Goal: Learn about a topic: Learn about a topic

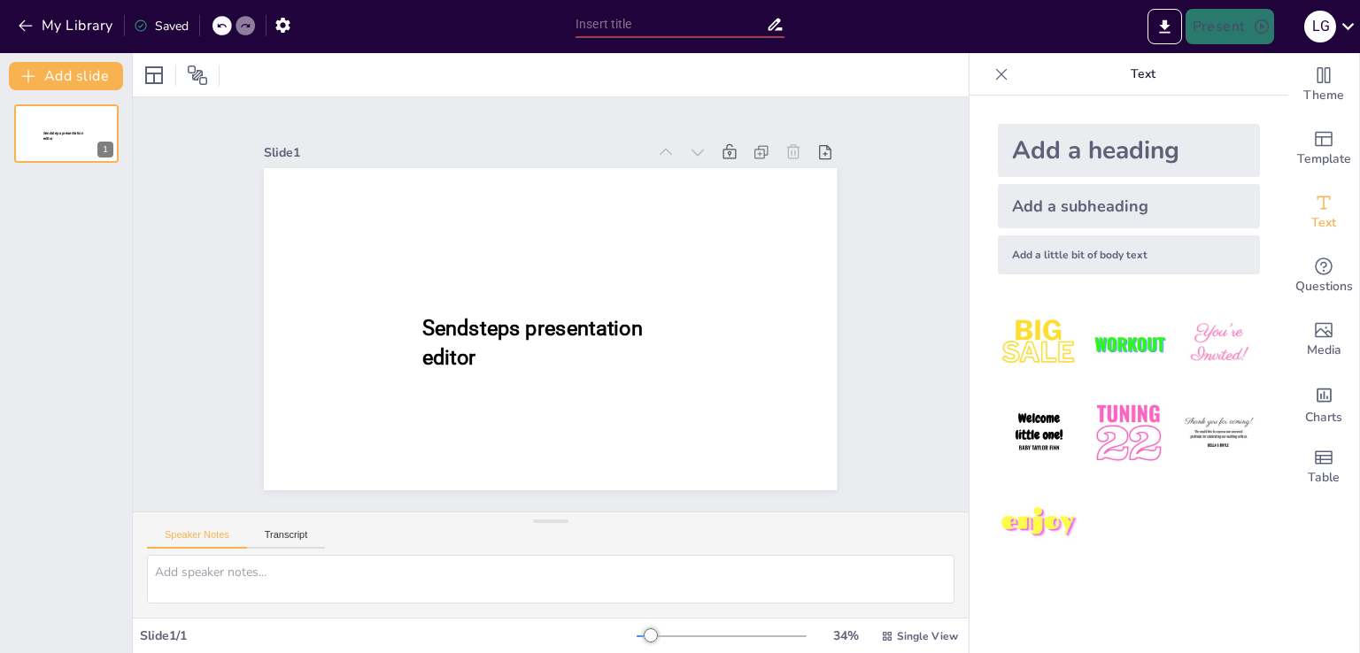
type input "New Sendsteps"
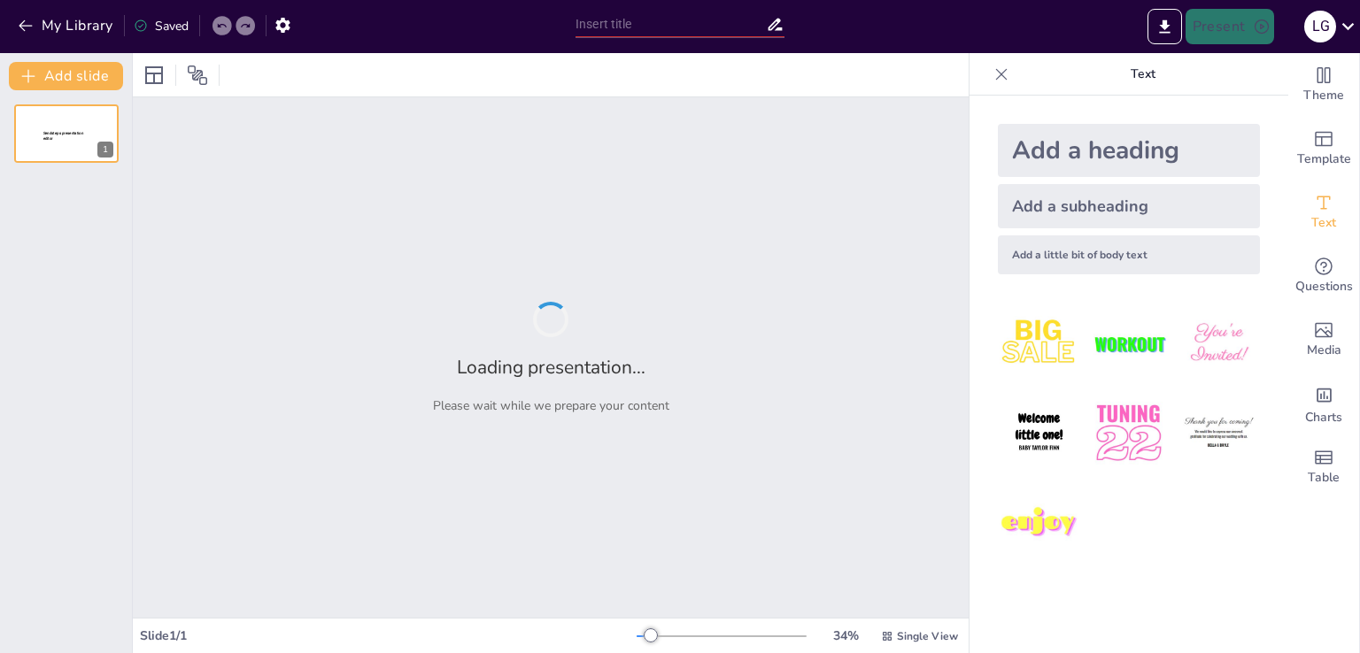
type input "Metodología de Gestión por Procesos: Herramienta Clave para la Eficiencia Organ…"
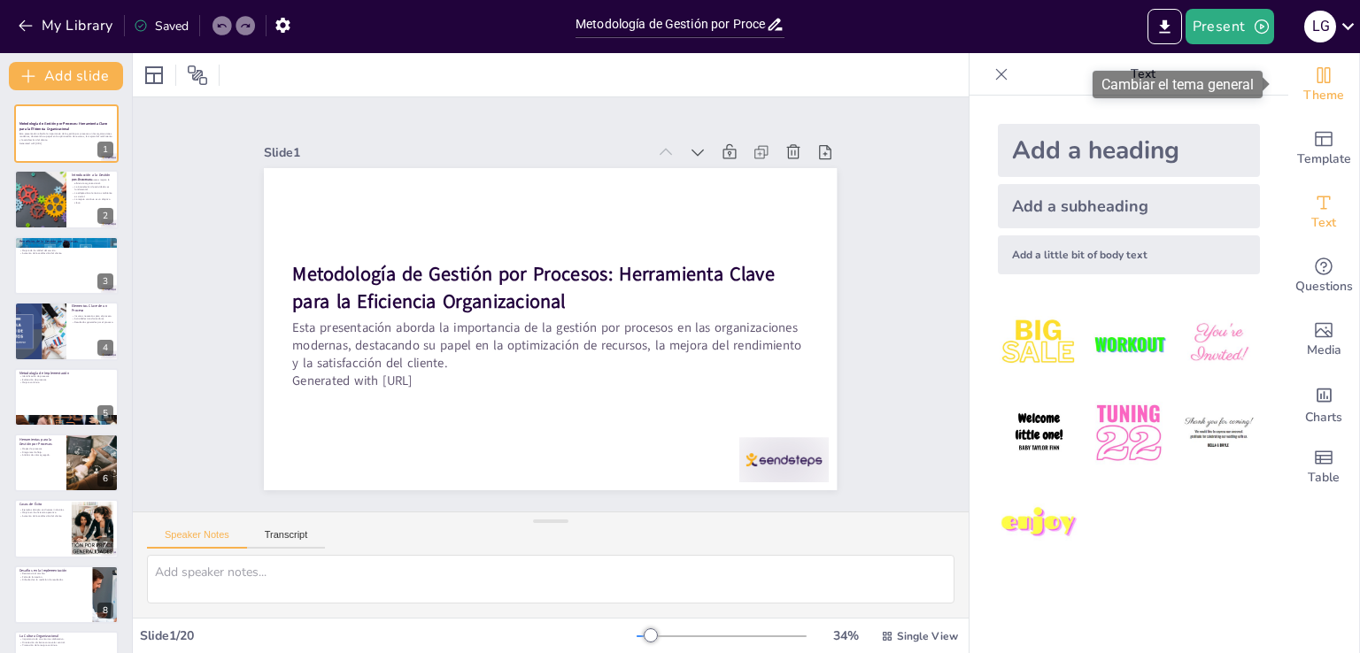
click at [1333, 88] on div "Theme" at bounding box center [1323, 85] width 71 height 64
checkbox input "true"
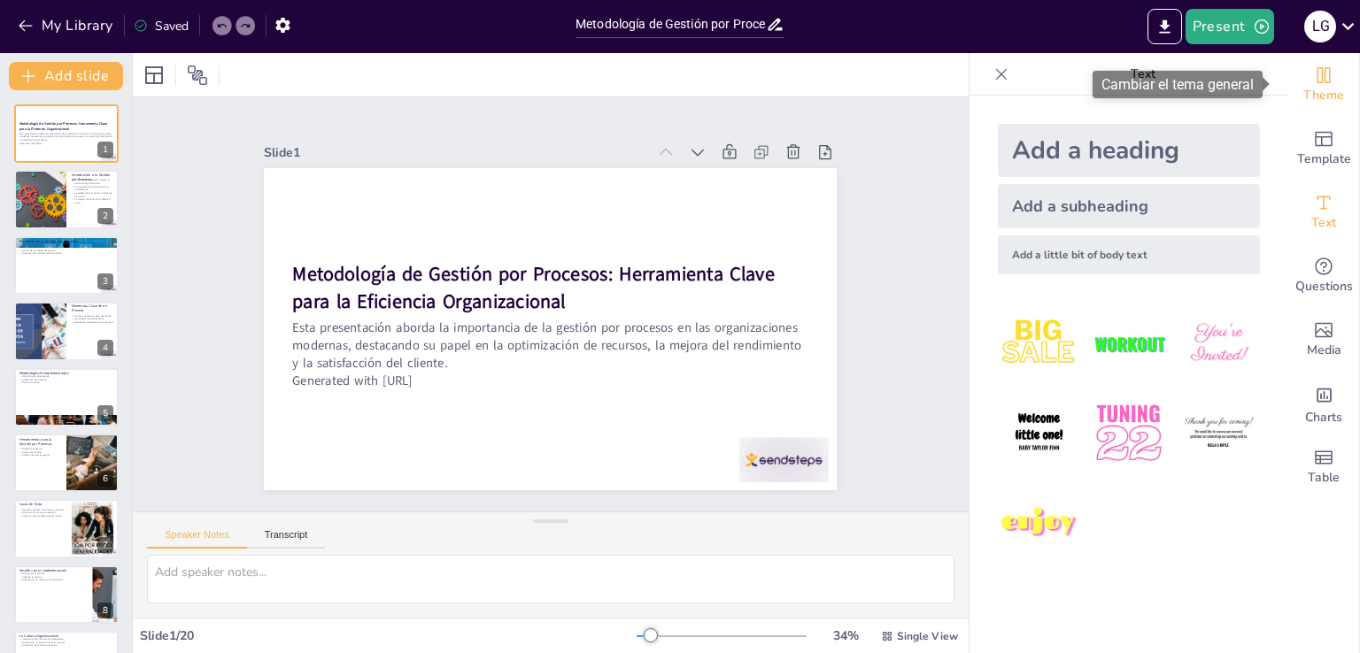
checkbox input "true"
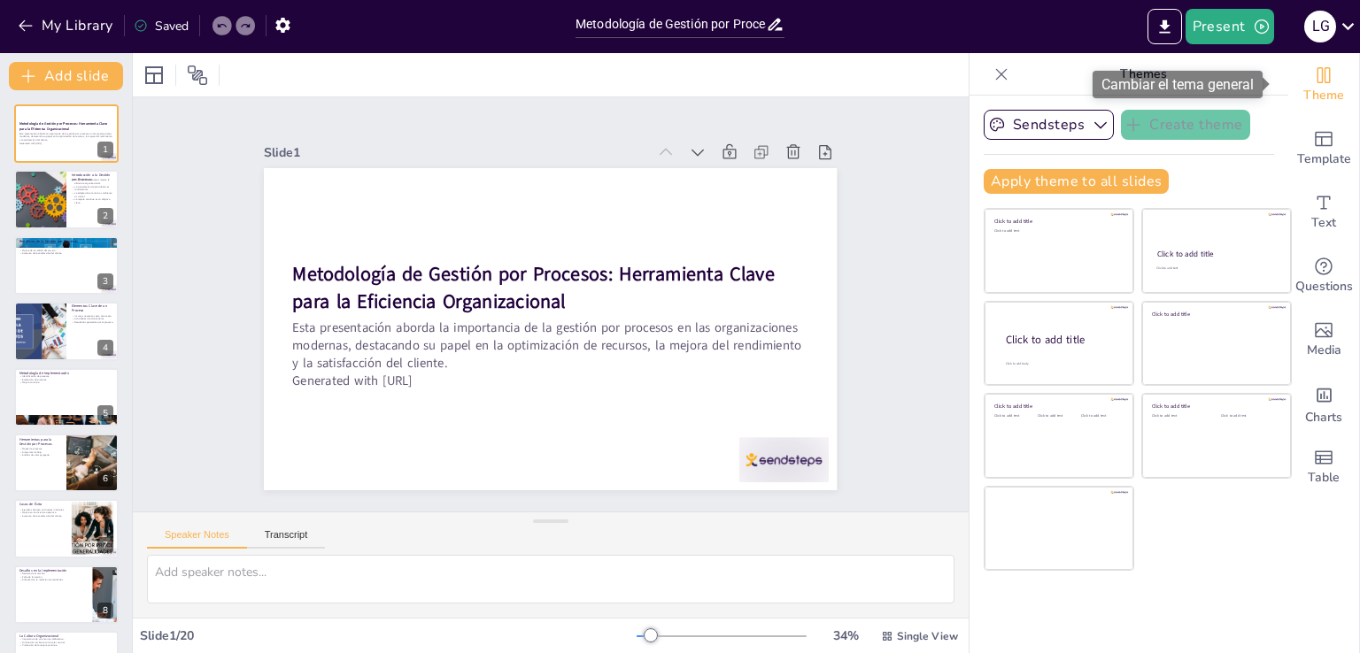
click at [1315, 90] on span "Theme" at bounding box center [1323, 95] width 41 height 19
checkbox input "true"
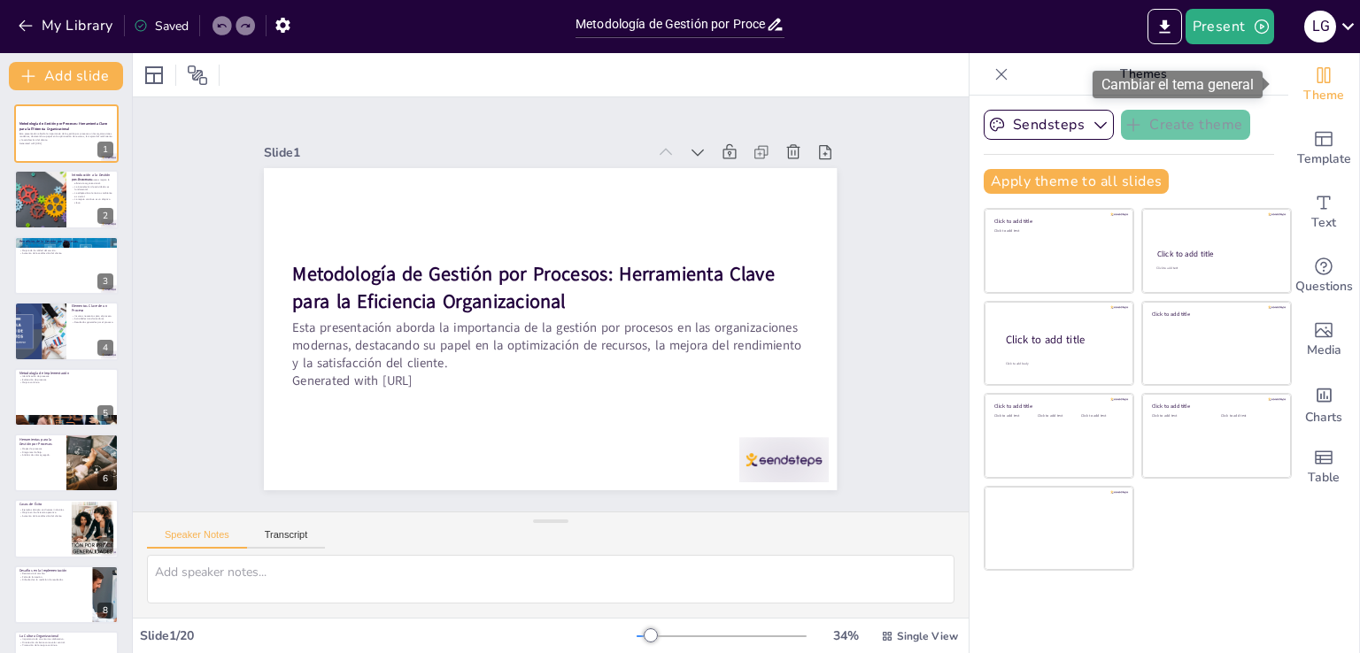
checkbox input "true"
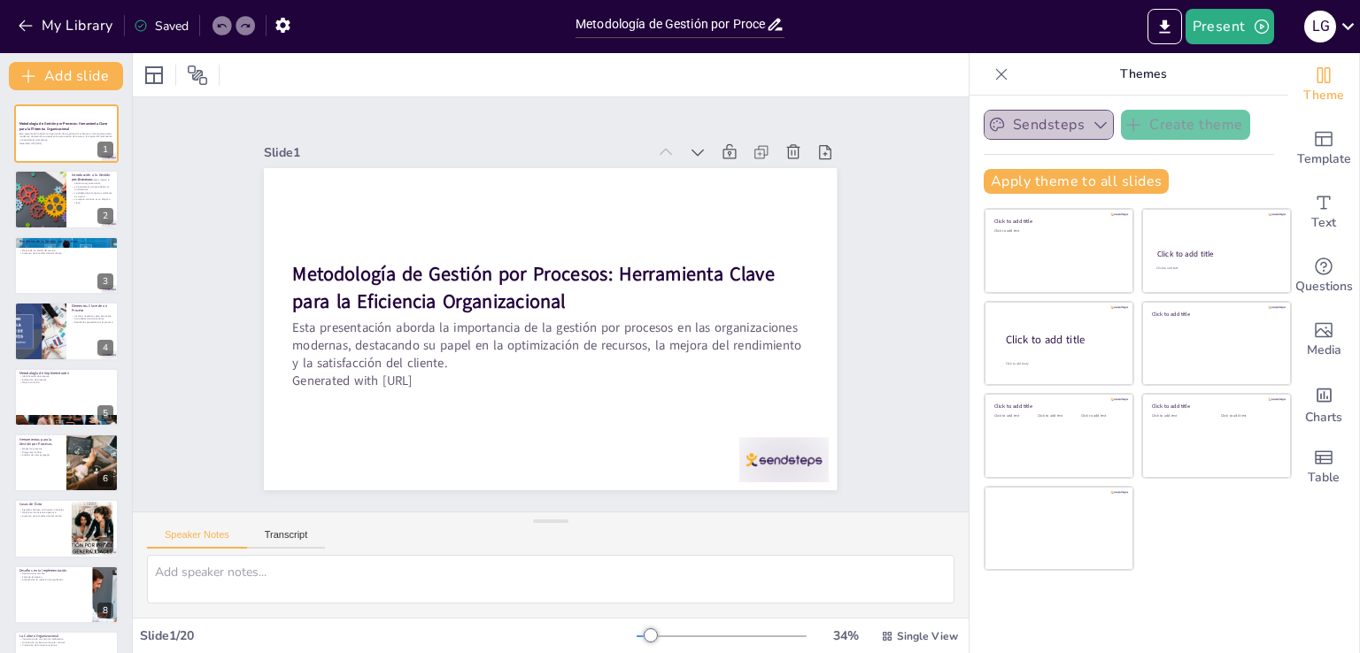
click at [1066, 127] on button "Sendsteps" at bounding box center [1049, 125] width 130 height 30
click at [1092, 117] on icon "button" at bounding box center [1101, 125] width 18 height 18
checkbox input "true"
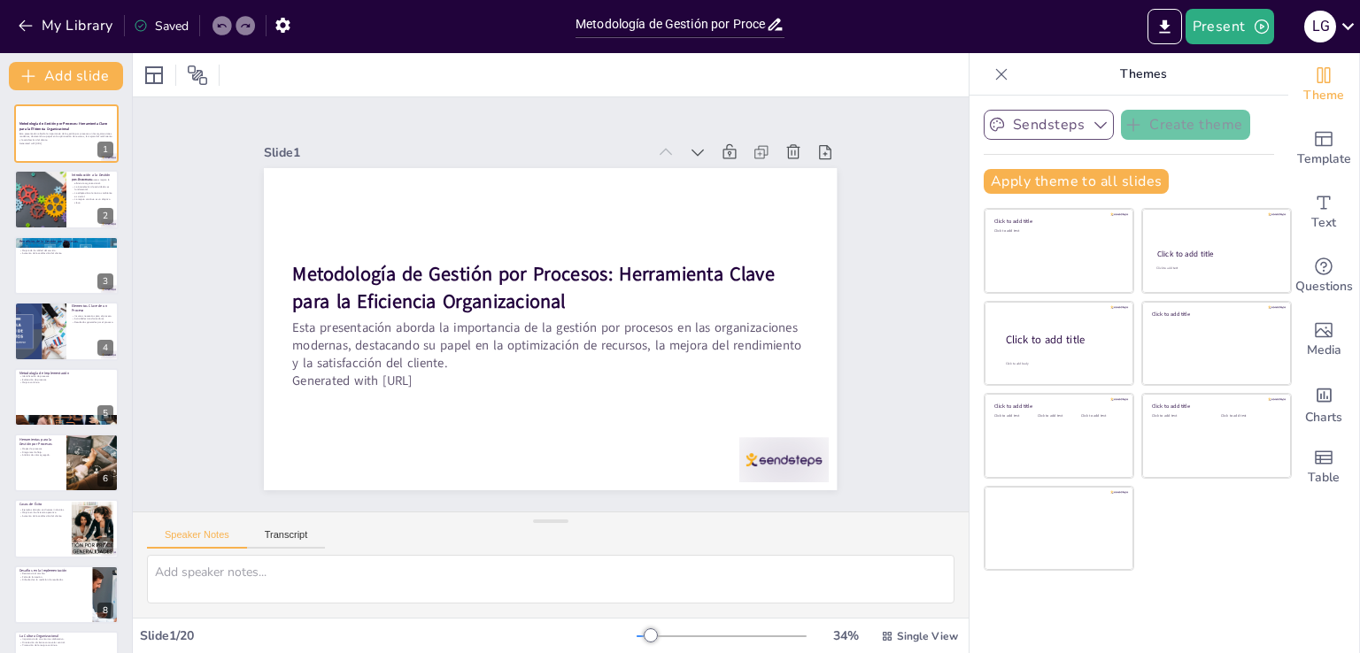
checkbox input "true"
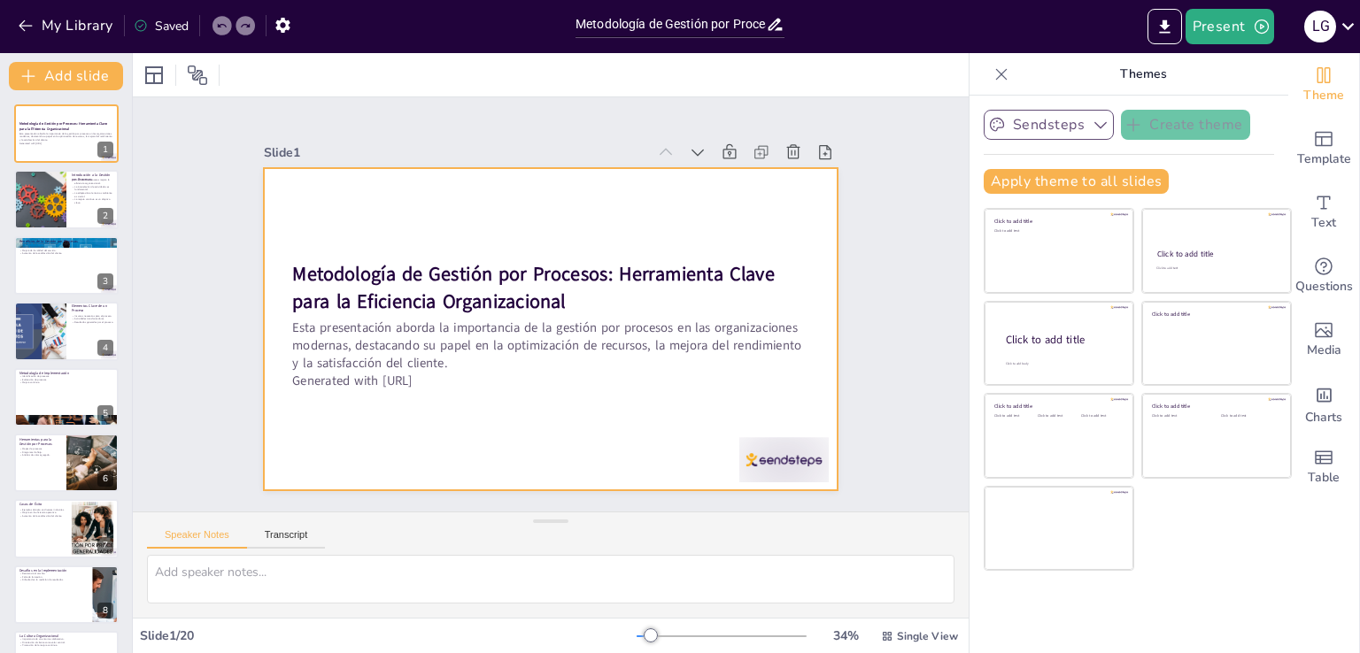
checkbox input "true"
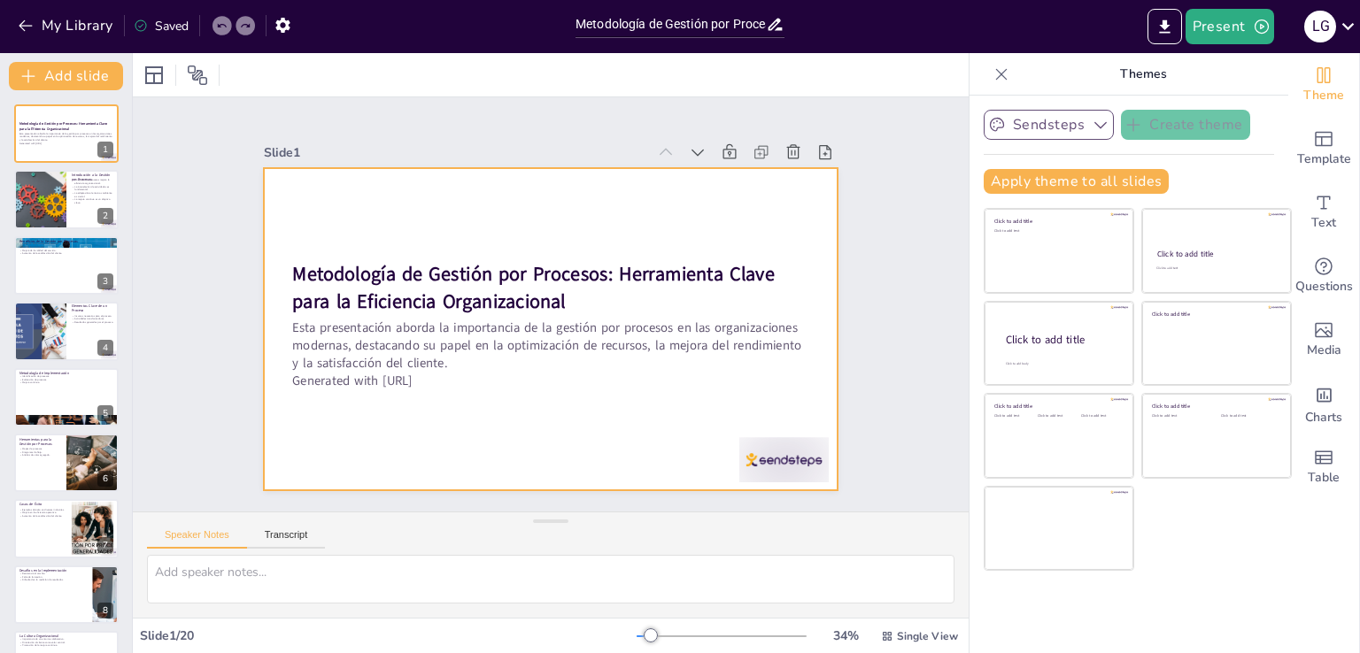
checkbox input "true"
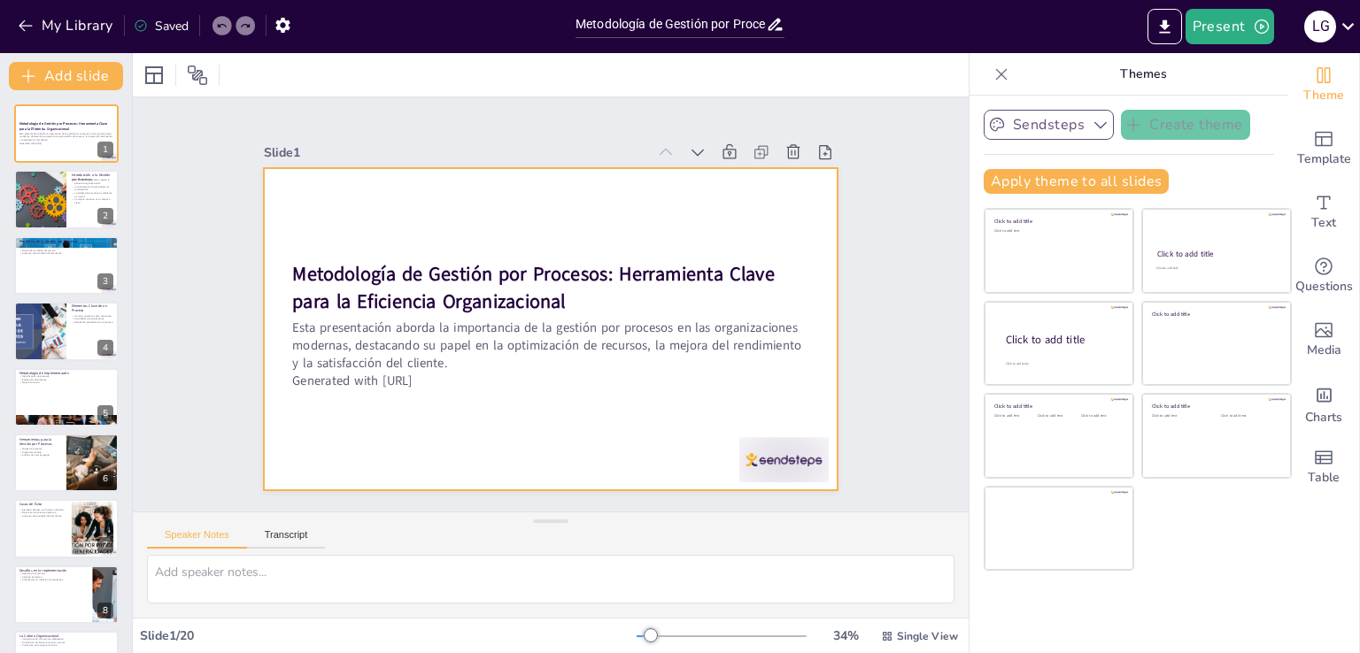
checkbox input "true"
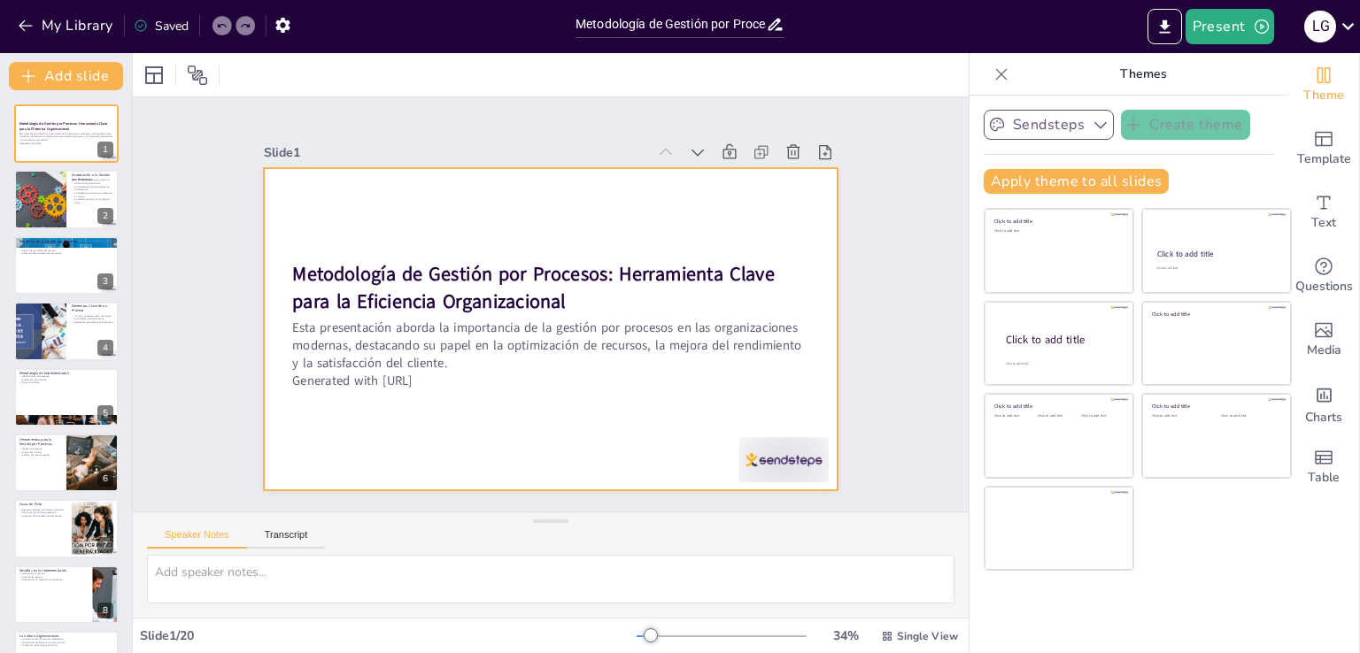
checkbox input "true"
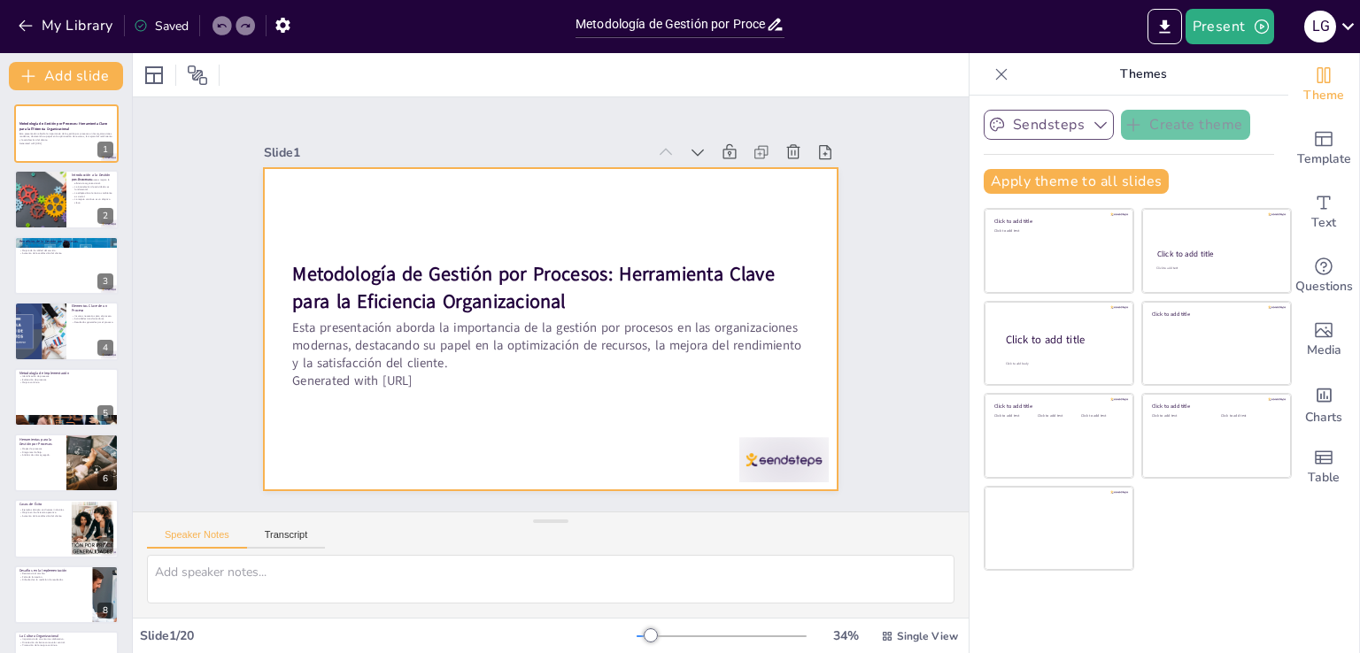
checkbox input "true"
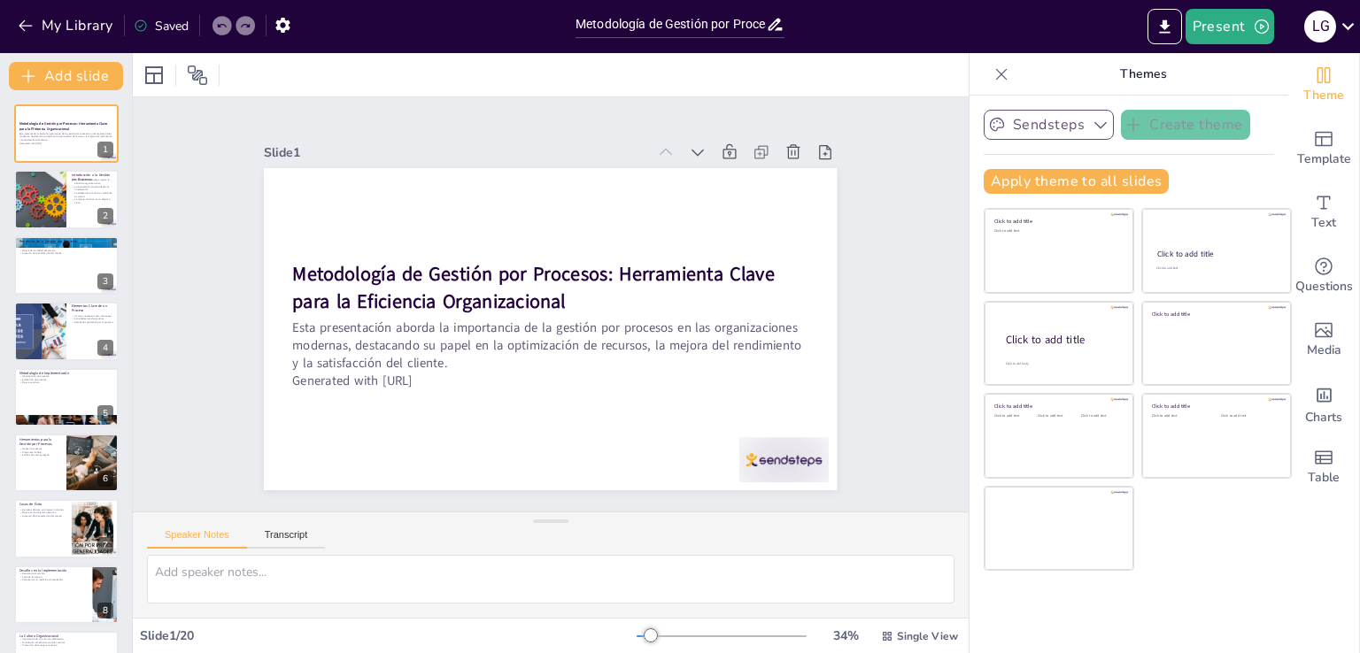
checkbox input "true"
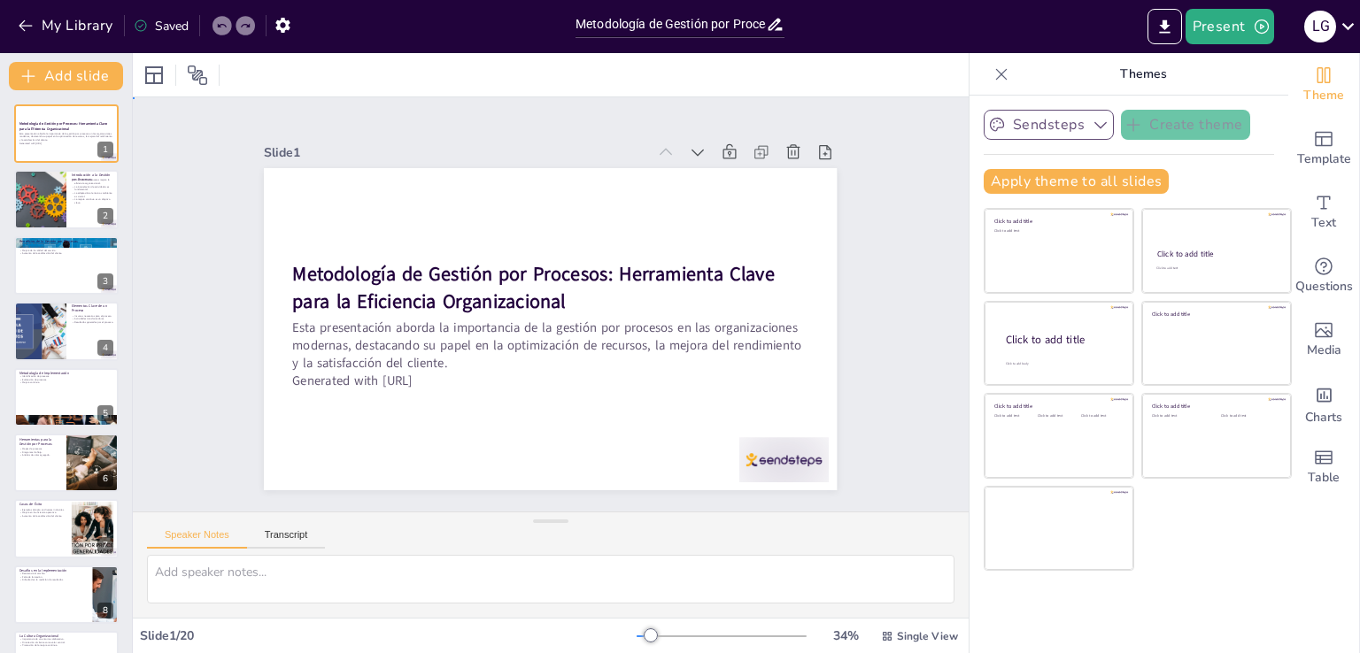
click at [925, 274] on div "Slide 1 Metodología de Gestión por Procesos: Herramienta Clave para la Eficienc…" at bounding box center [551, 304] width 836 height 414
checkbox input "true"
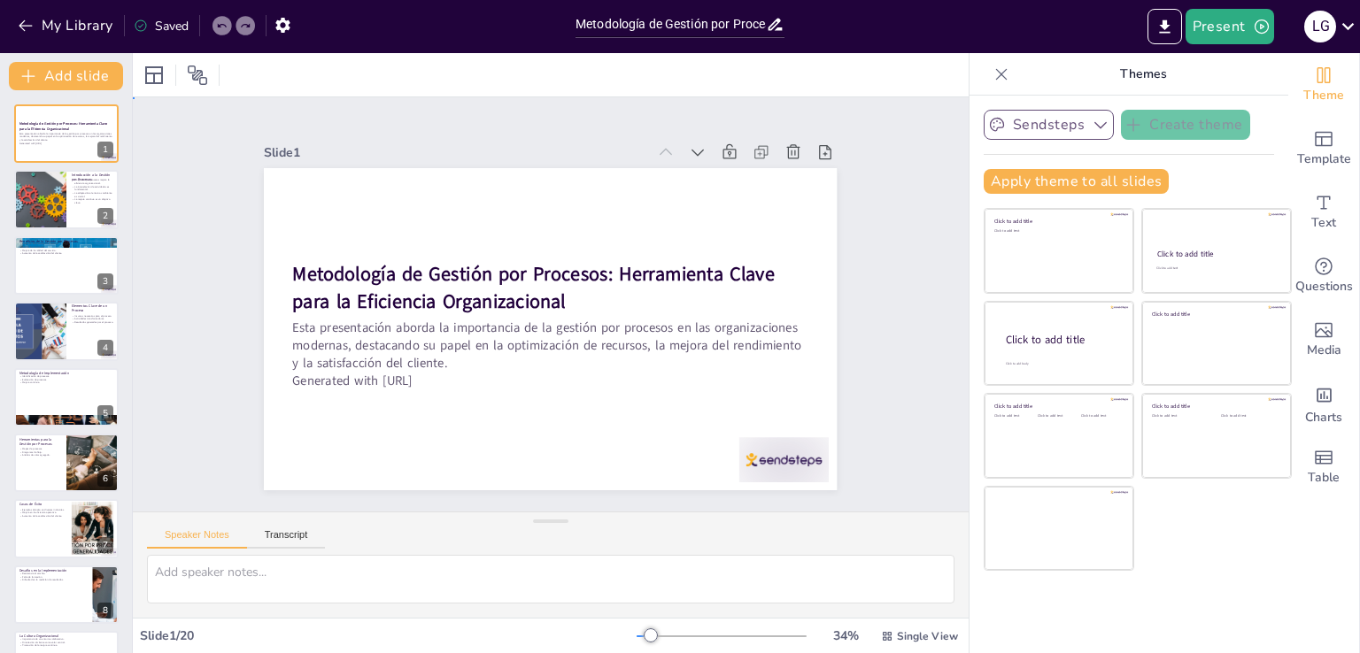
checkbox input "true"
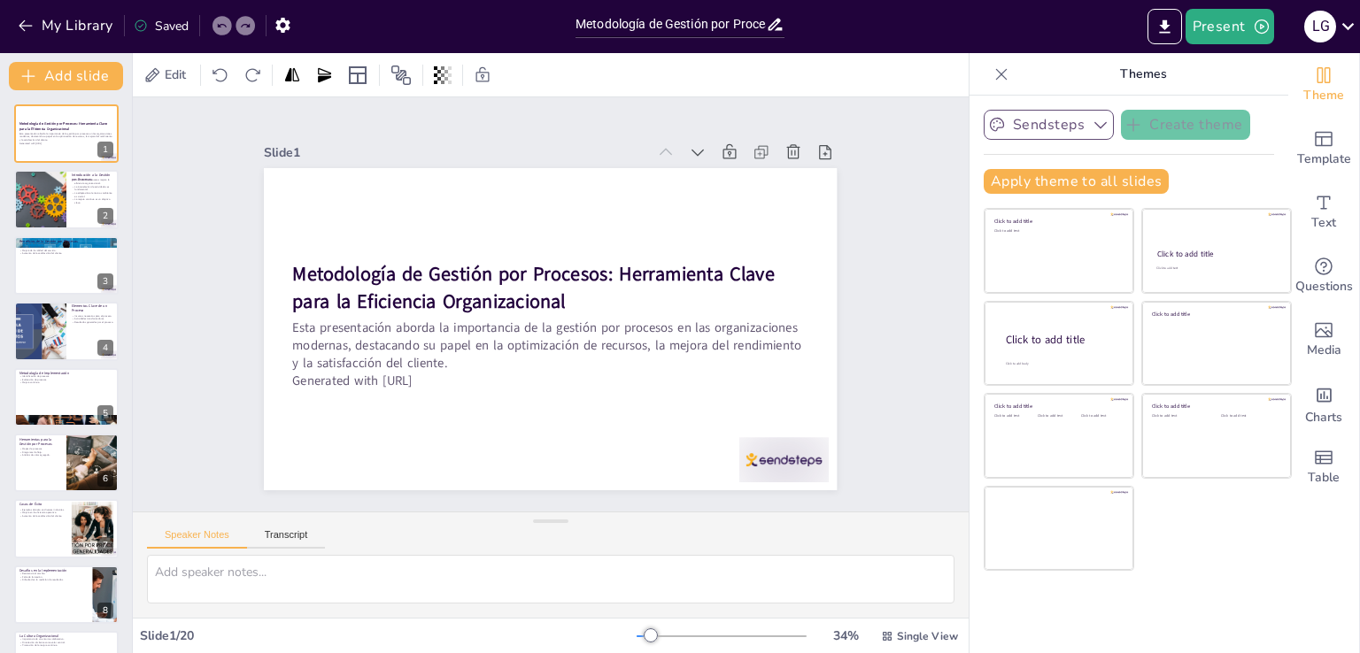
checkbox input "true"
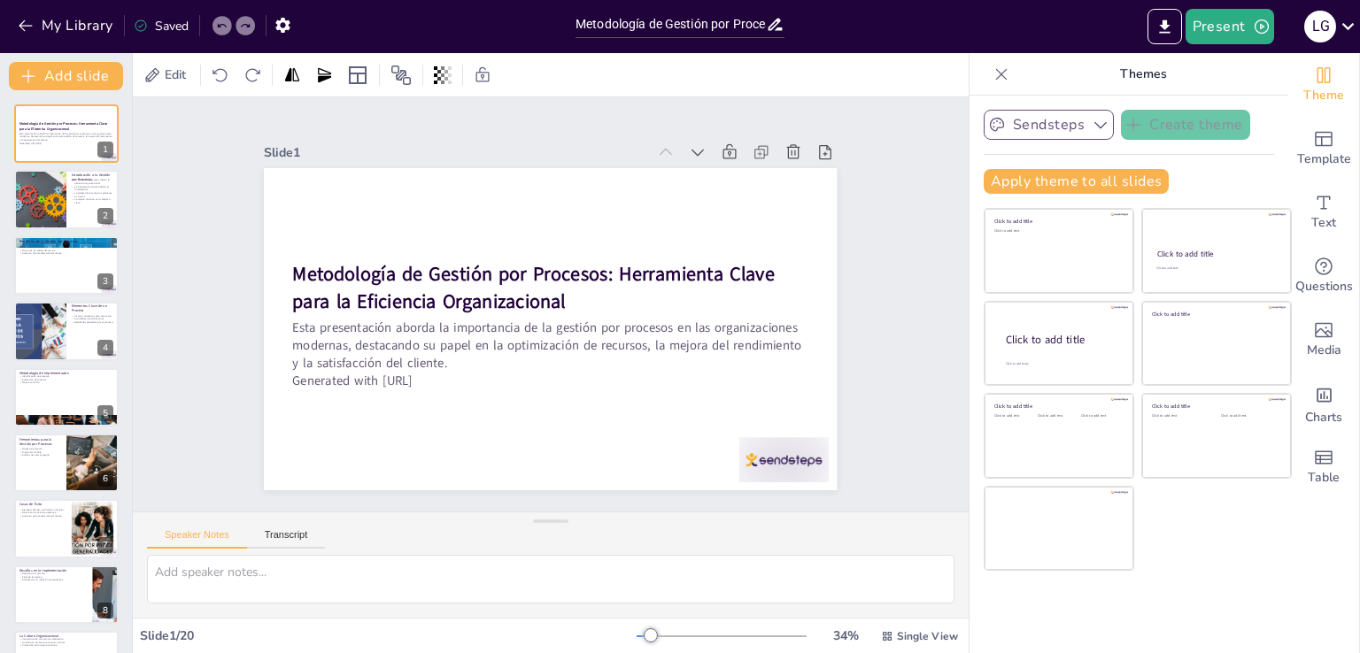
checkbox input "true"
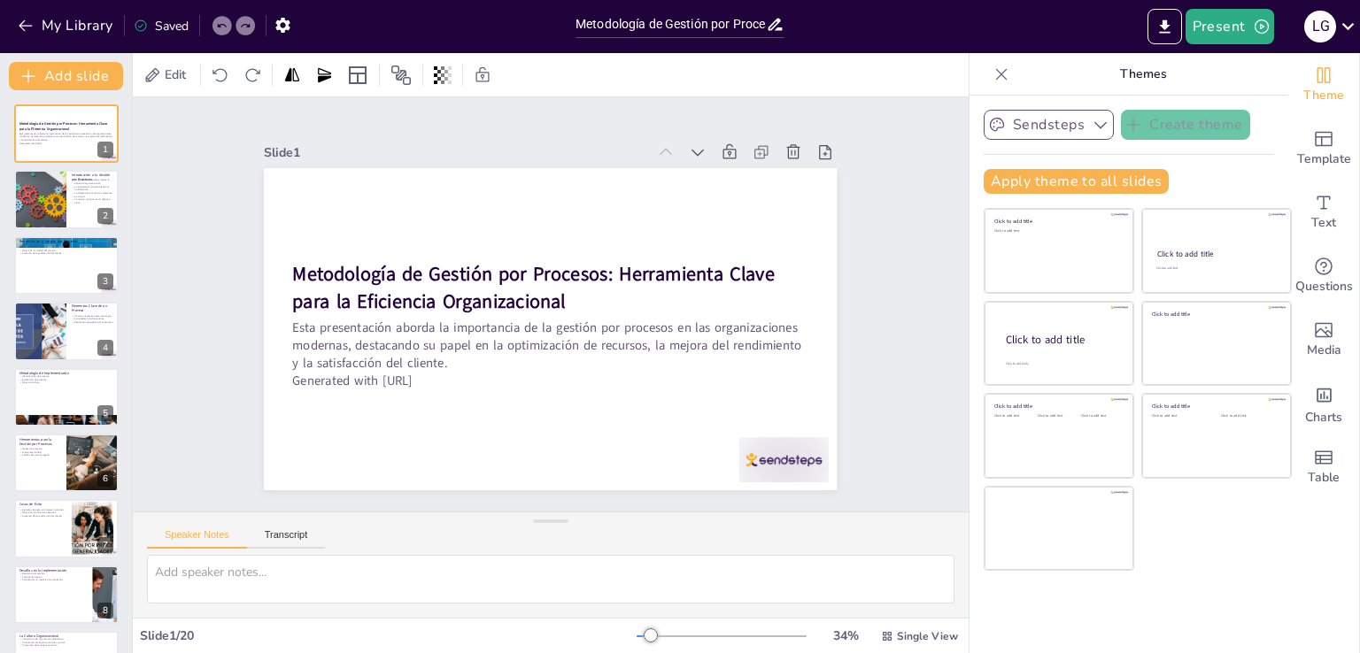
checkbox input "true"
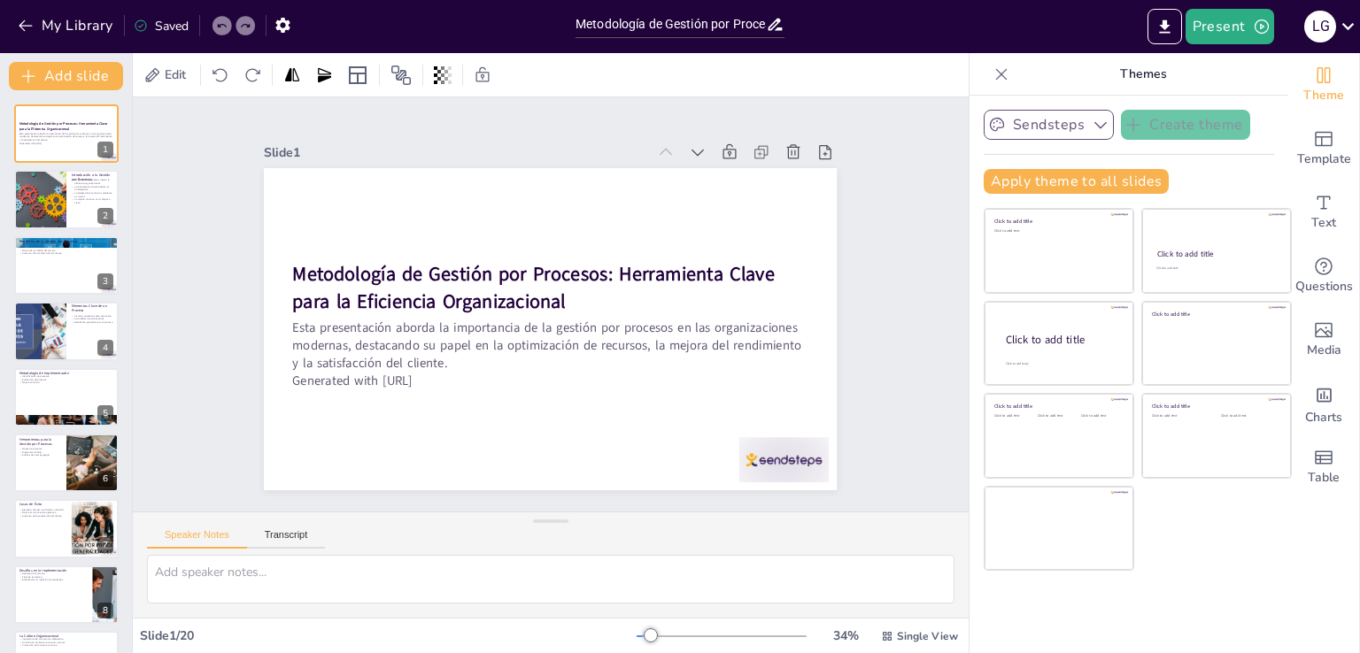
checkbox input "true"
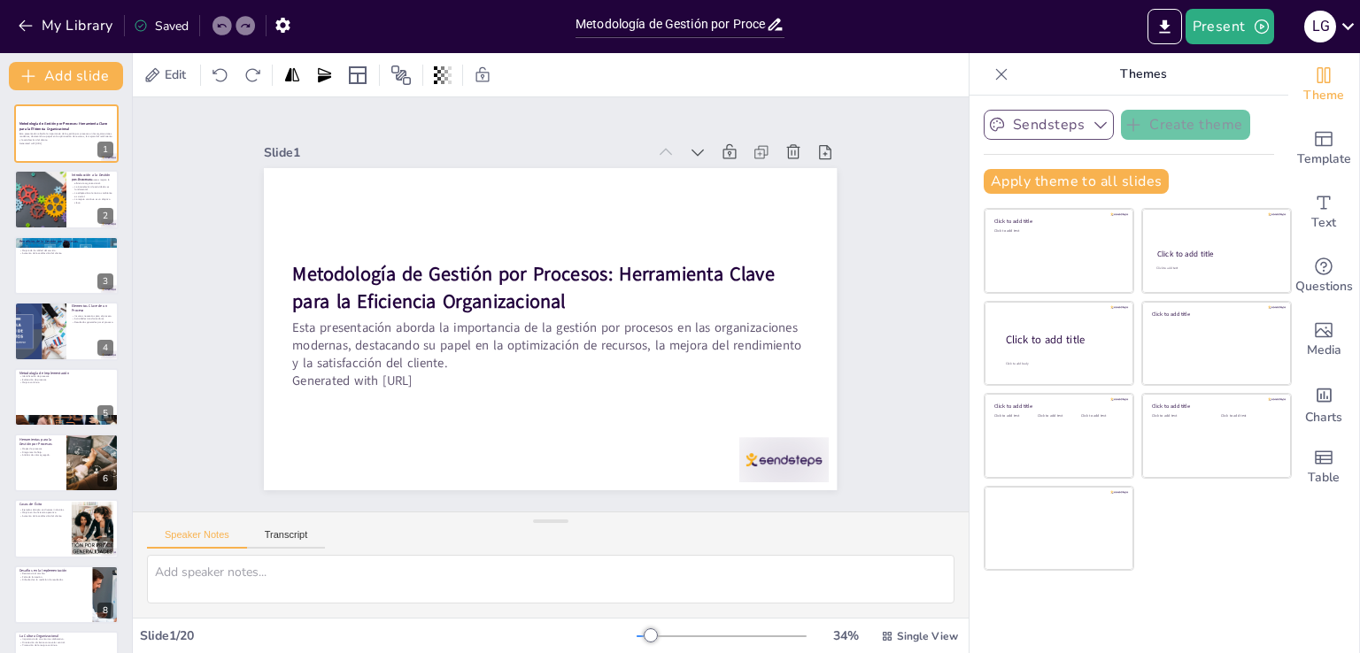
checkbox input "true"
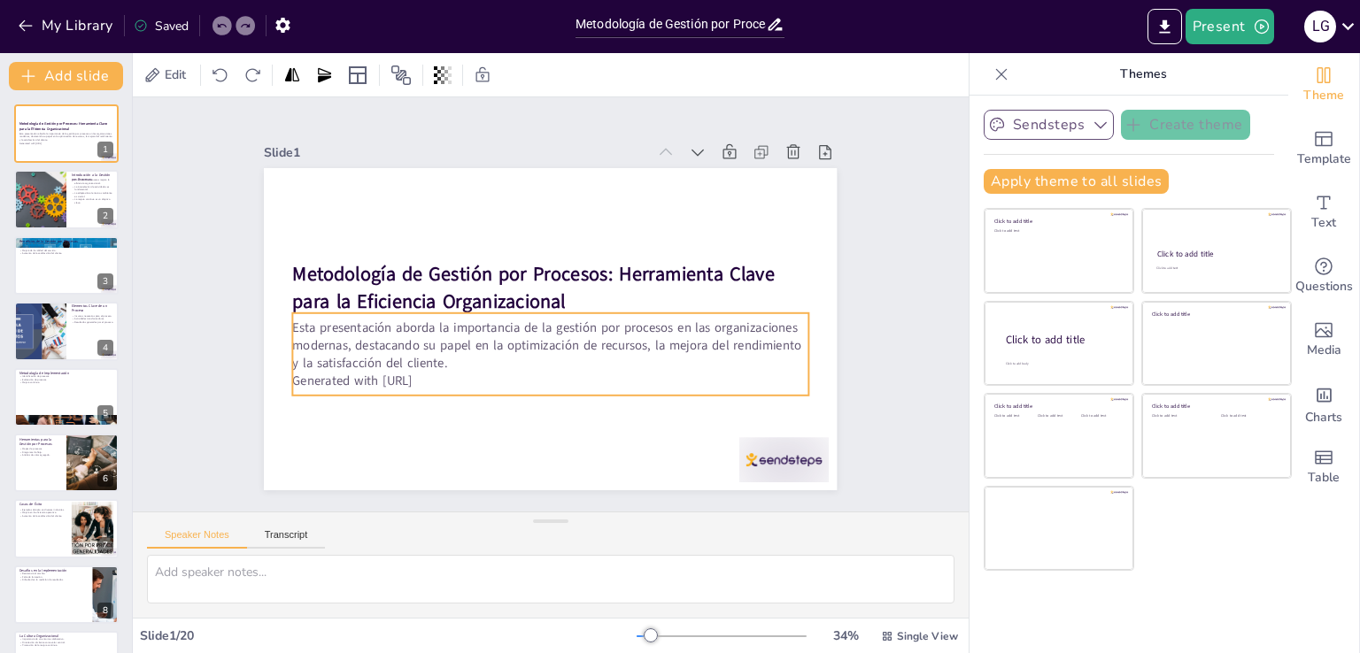
checkbox input "true"
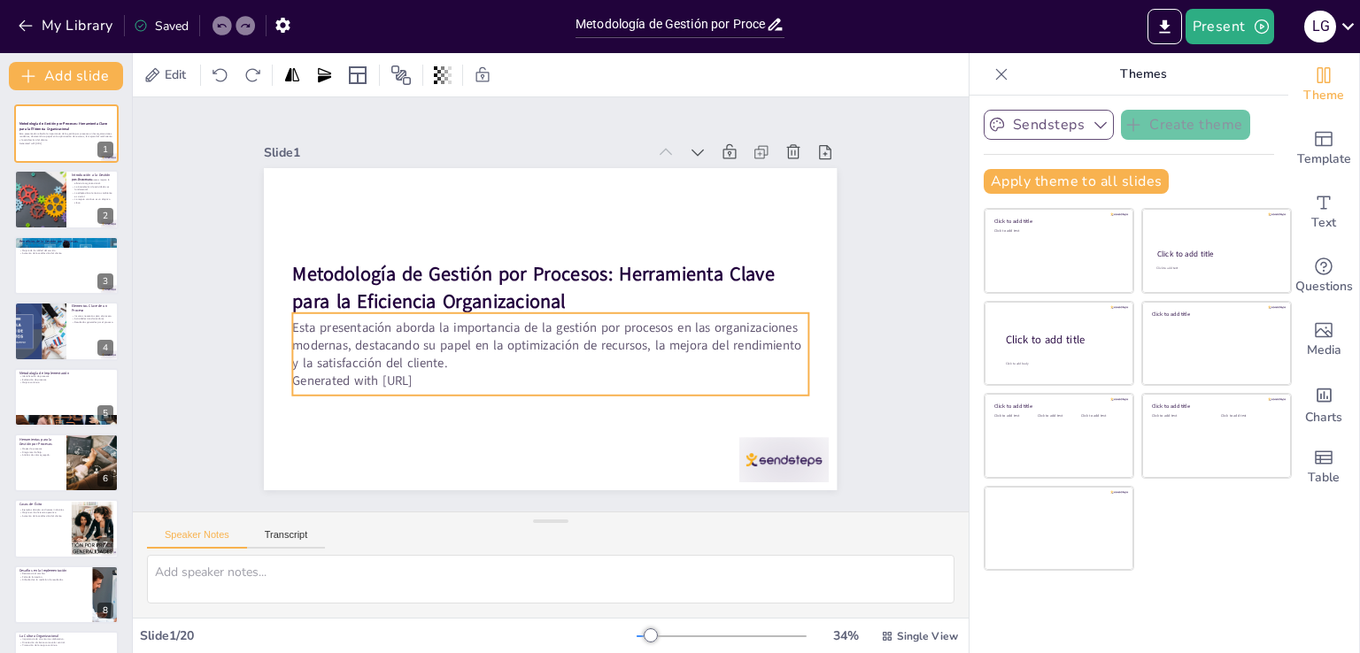
checkbox input "true"
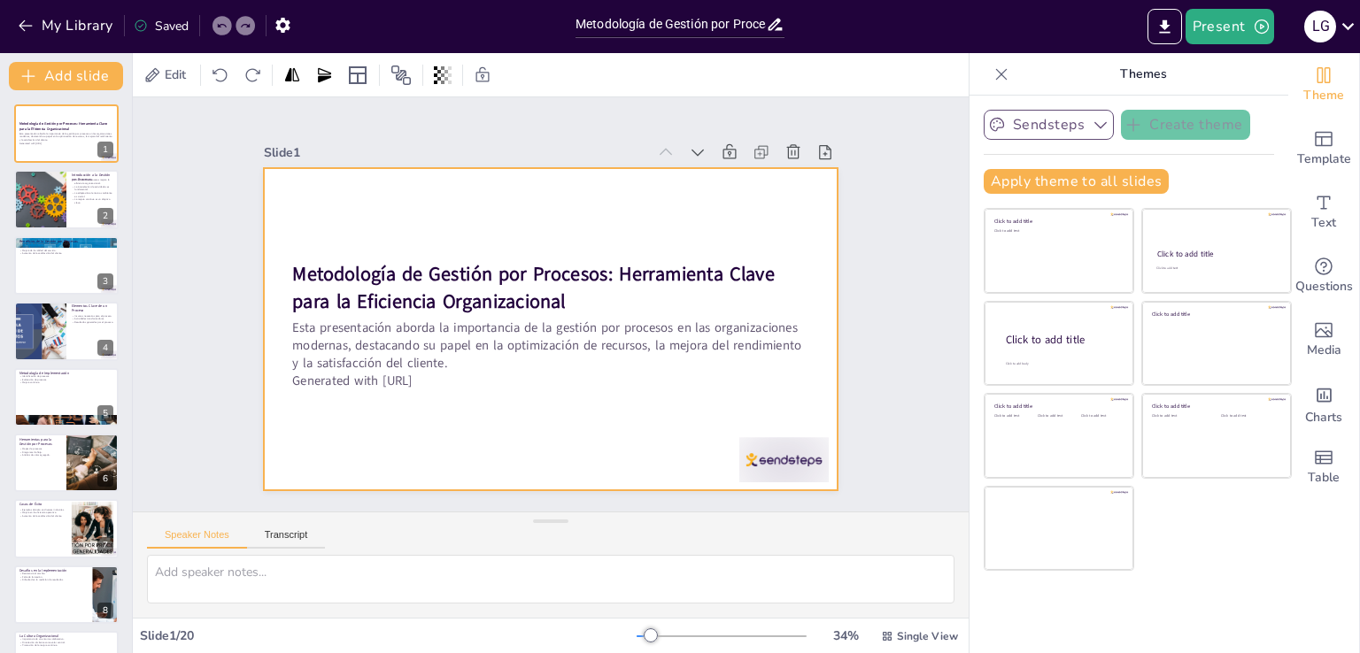
checkbox input "true"
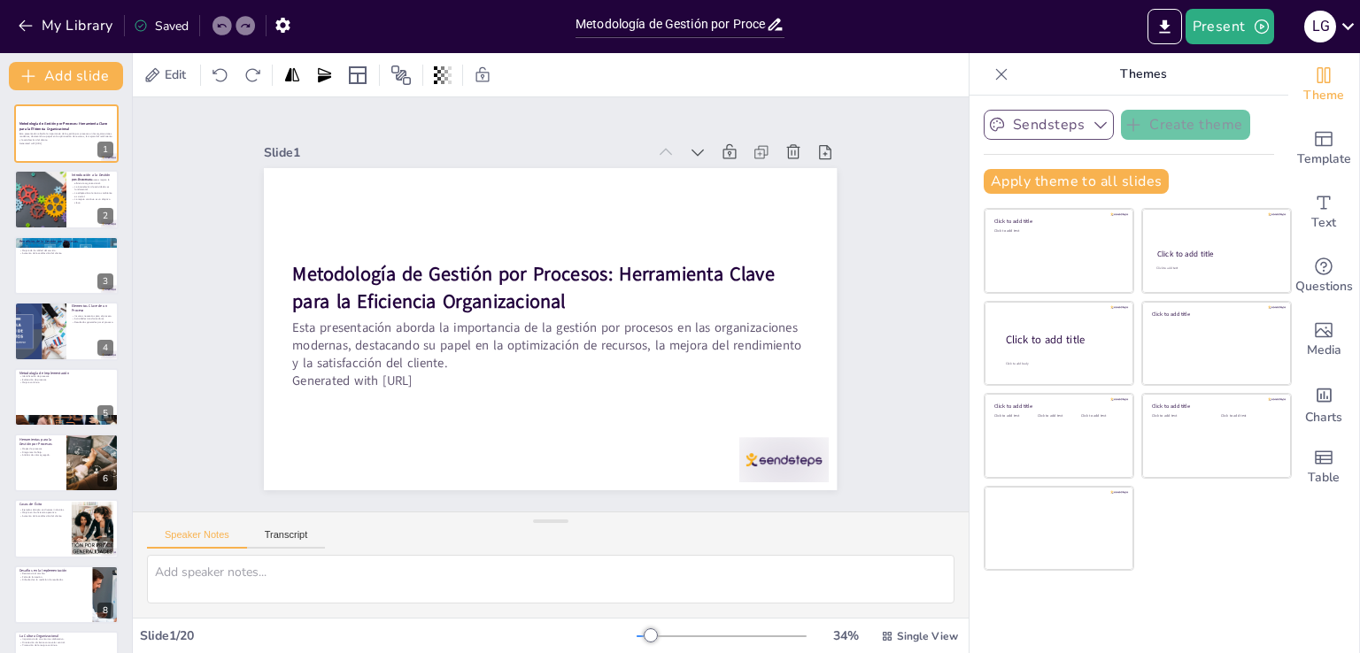
click at [865, 420] on div "Slide 1 Metodología de Gestión por Procesos: Herramienta Clave para la Eficienc…" at bounding box center [550, 305] width 672 height 372
checkbox input "true"
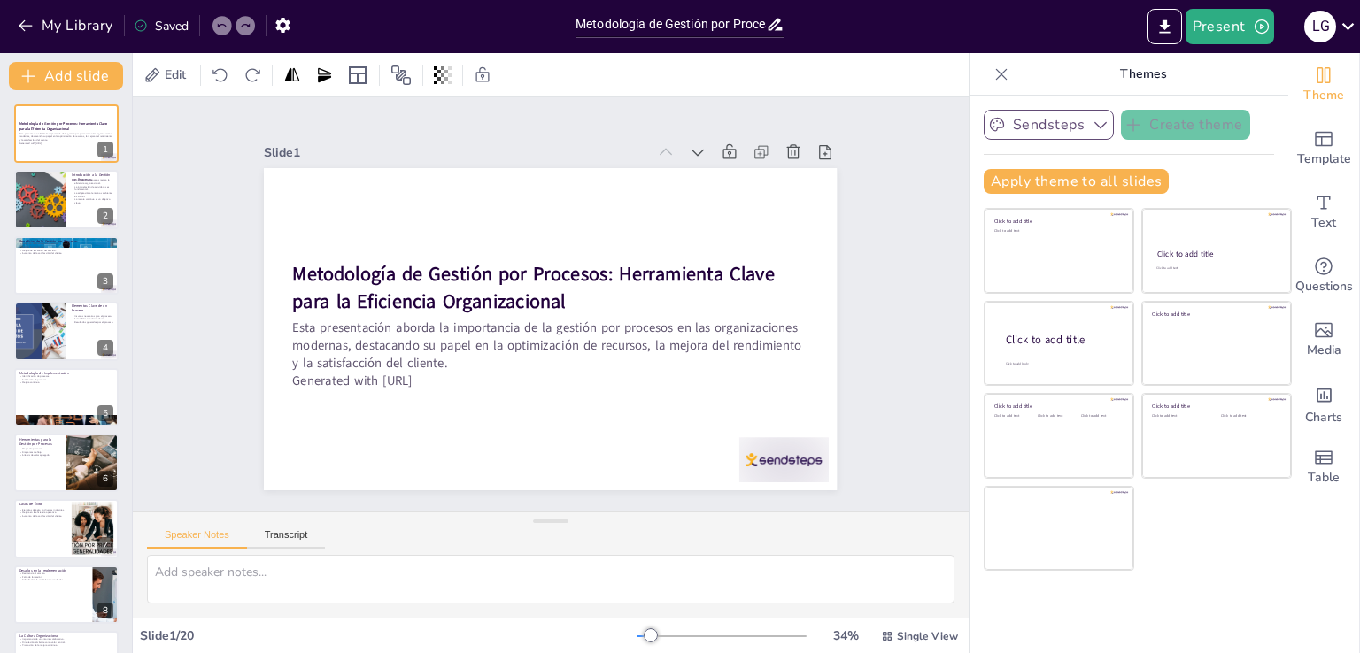
checkbox input "true"
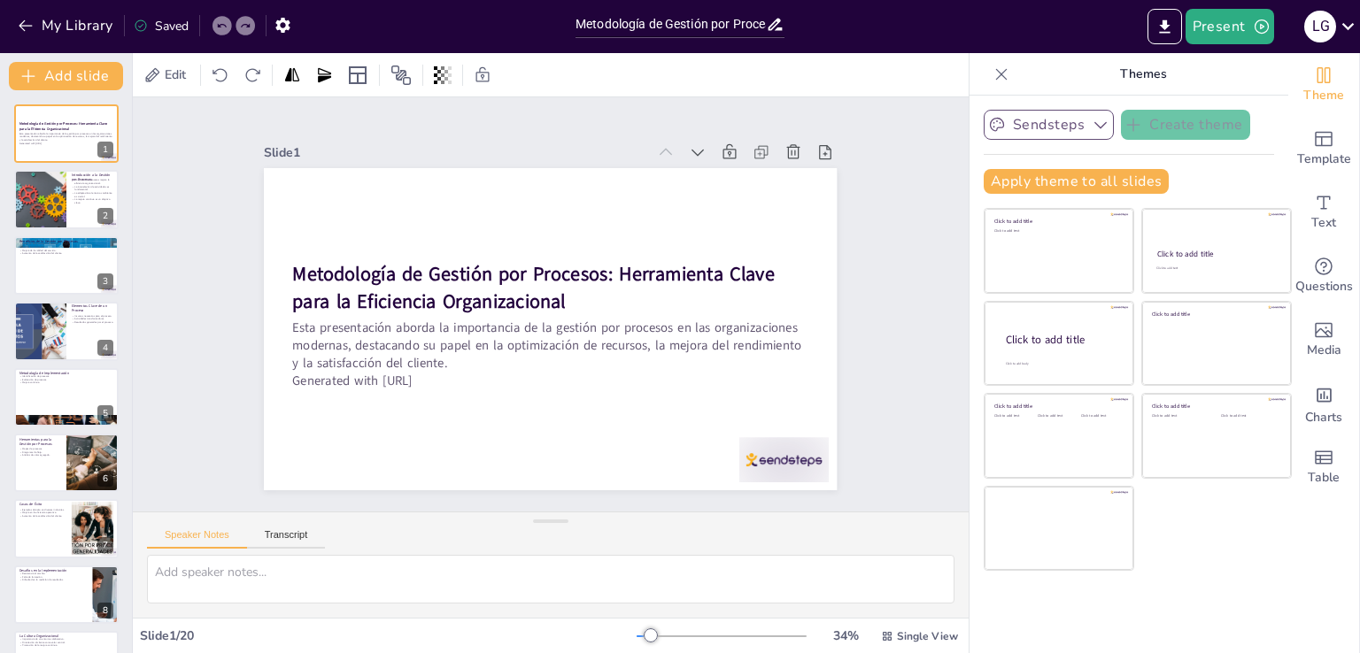
checkbox input "true"
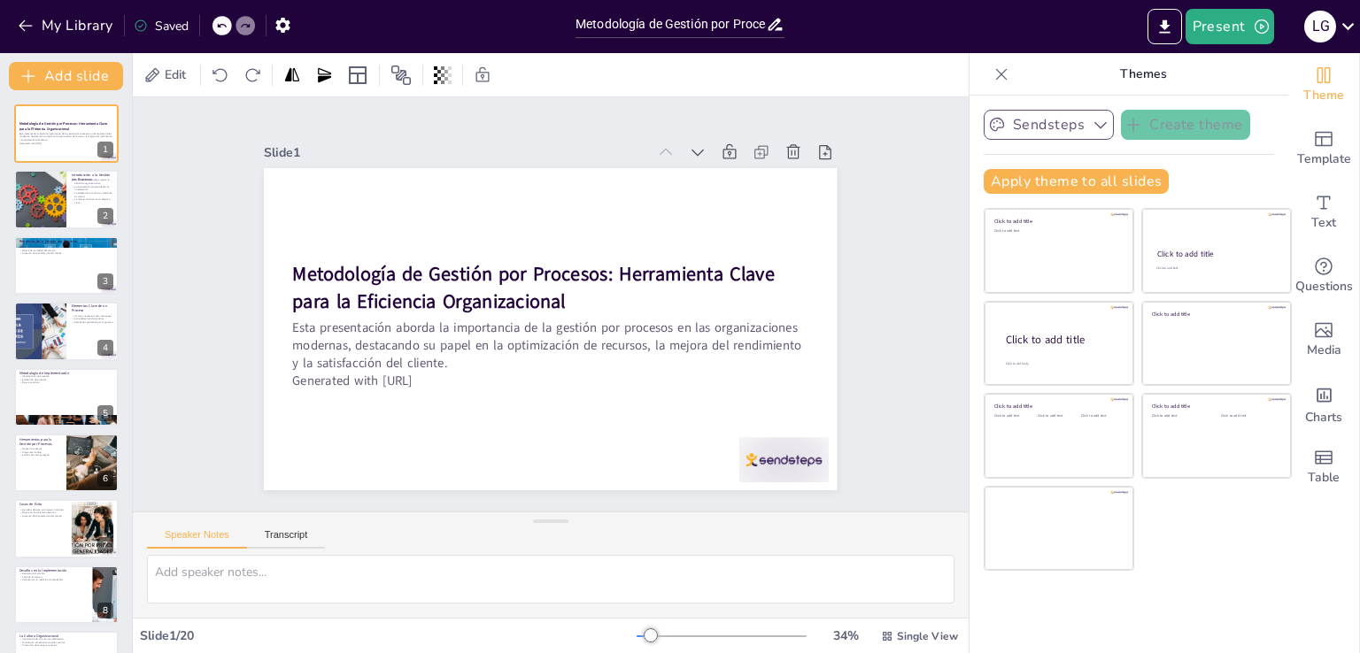
checkbox input "true"
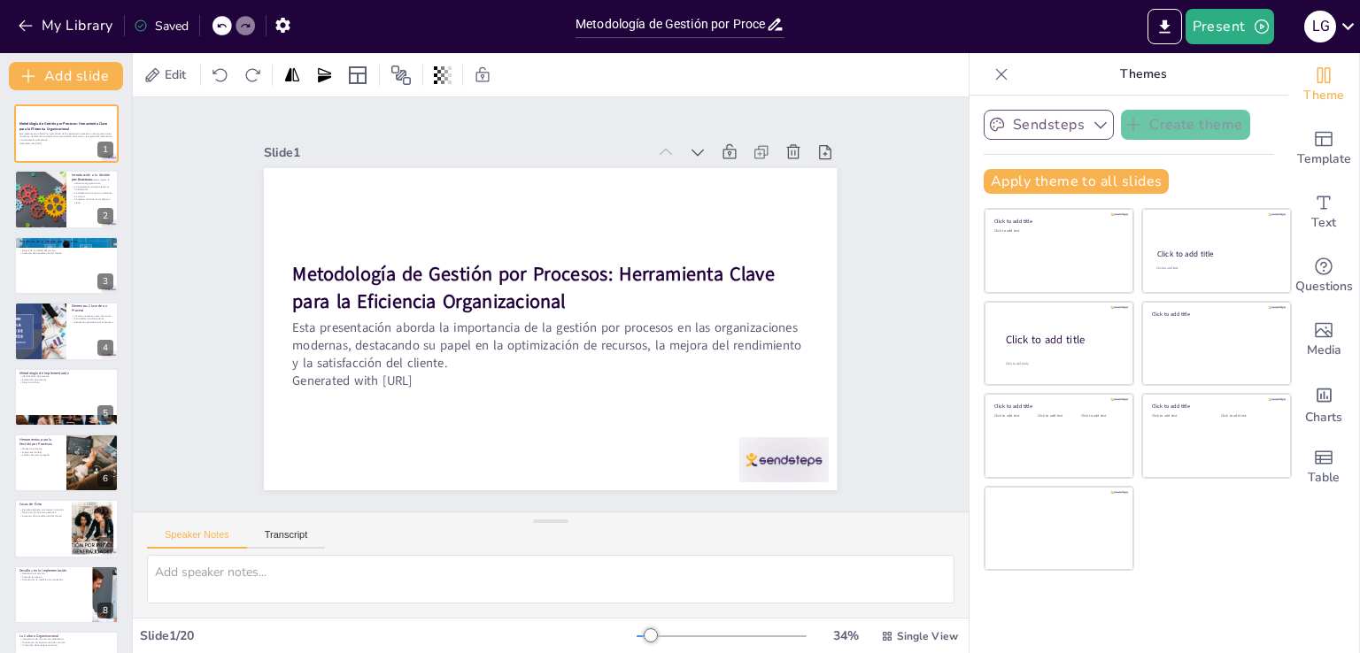
checkbox input "true"
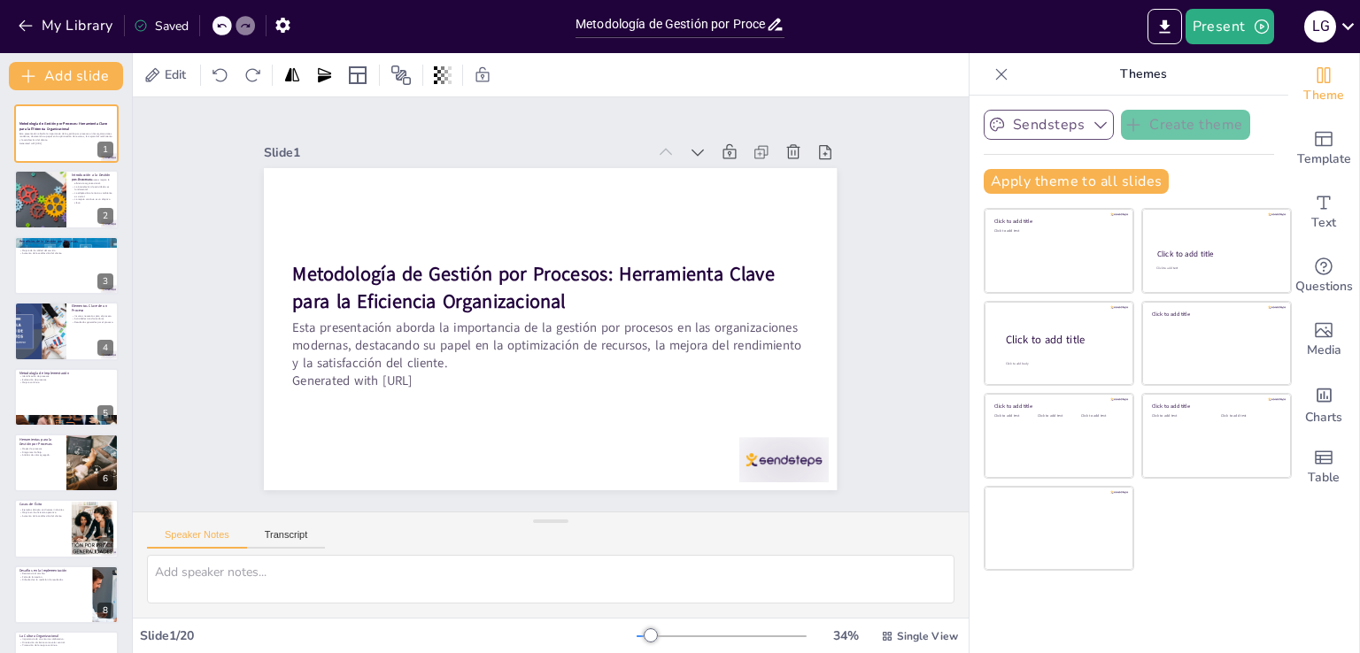
checkbox input "true"
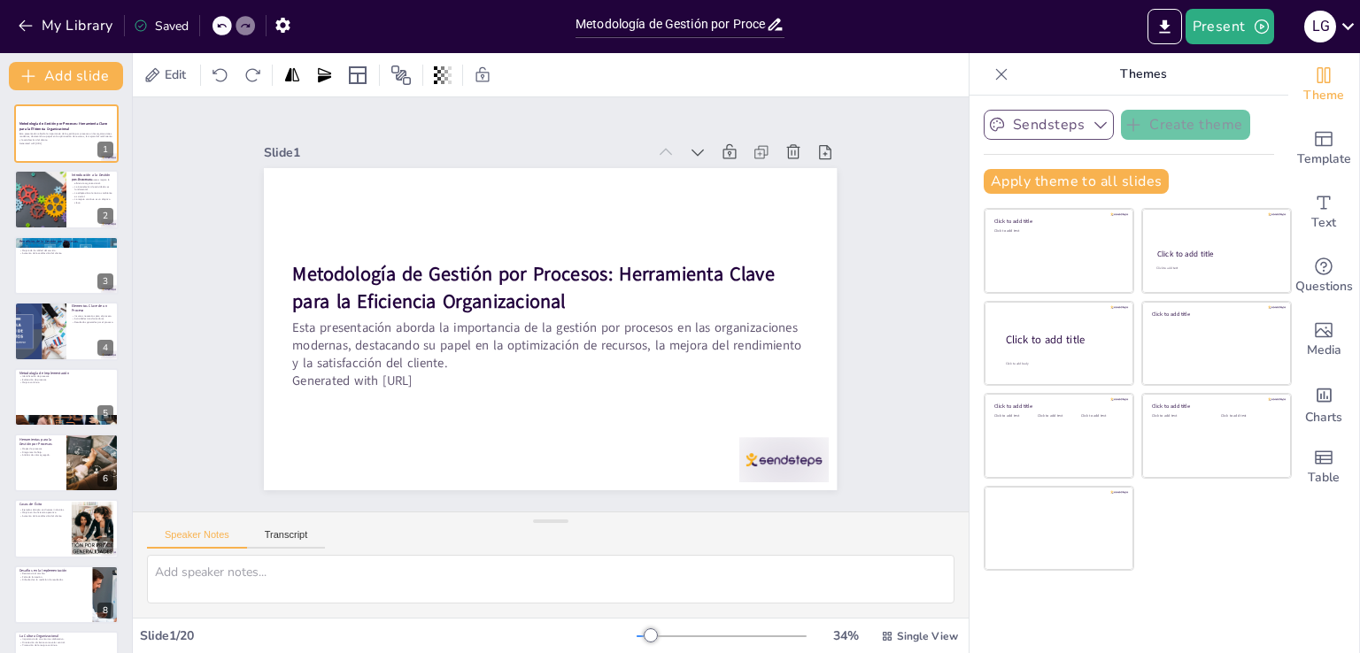
checkbox input "true"
click at [898, 155] on div "Slide 1 Metodología de Gestión por Procesos: Herramienta Clave para la Eficienc…" at bounding box center [551, 304] width 836 height 414
checkbox input "true"
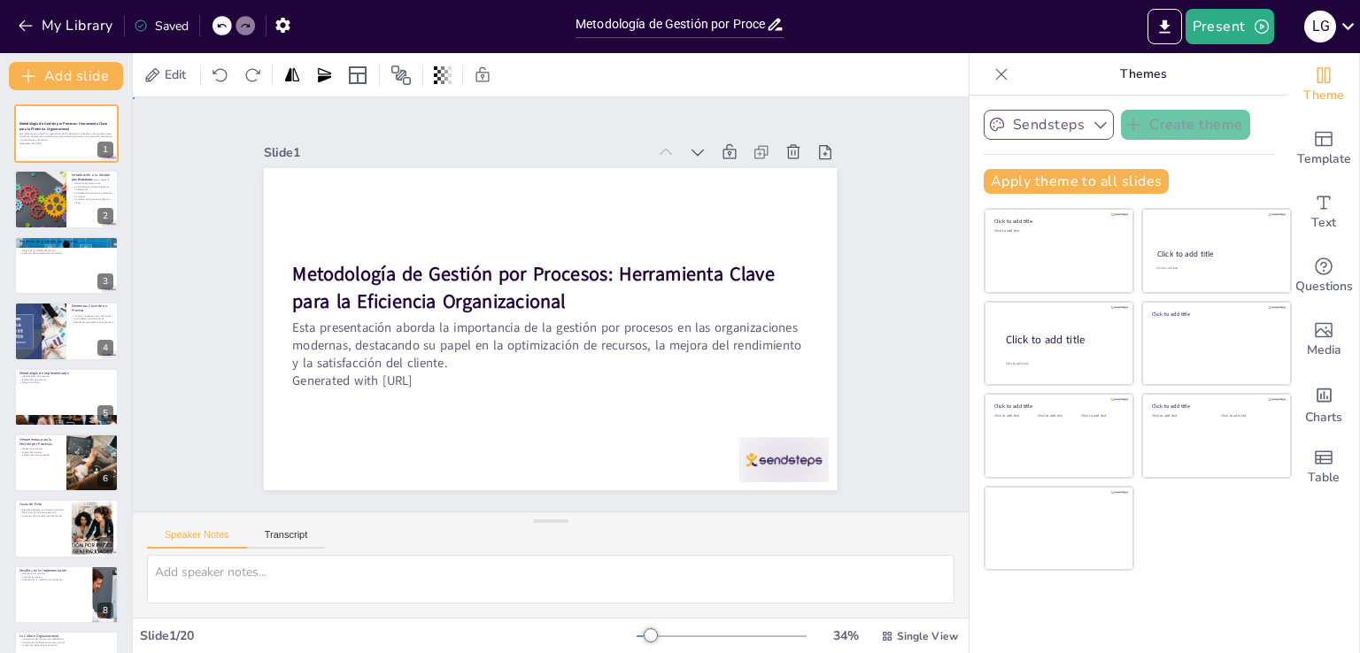
checkbox input "true"
click at [993, 77] on icon at bounding box center [1002, 75] width 18 height 18
checkbox input "true"
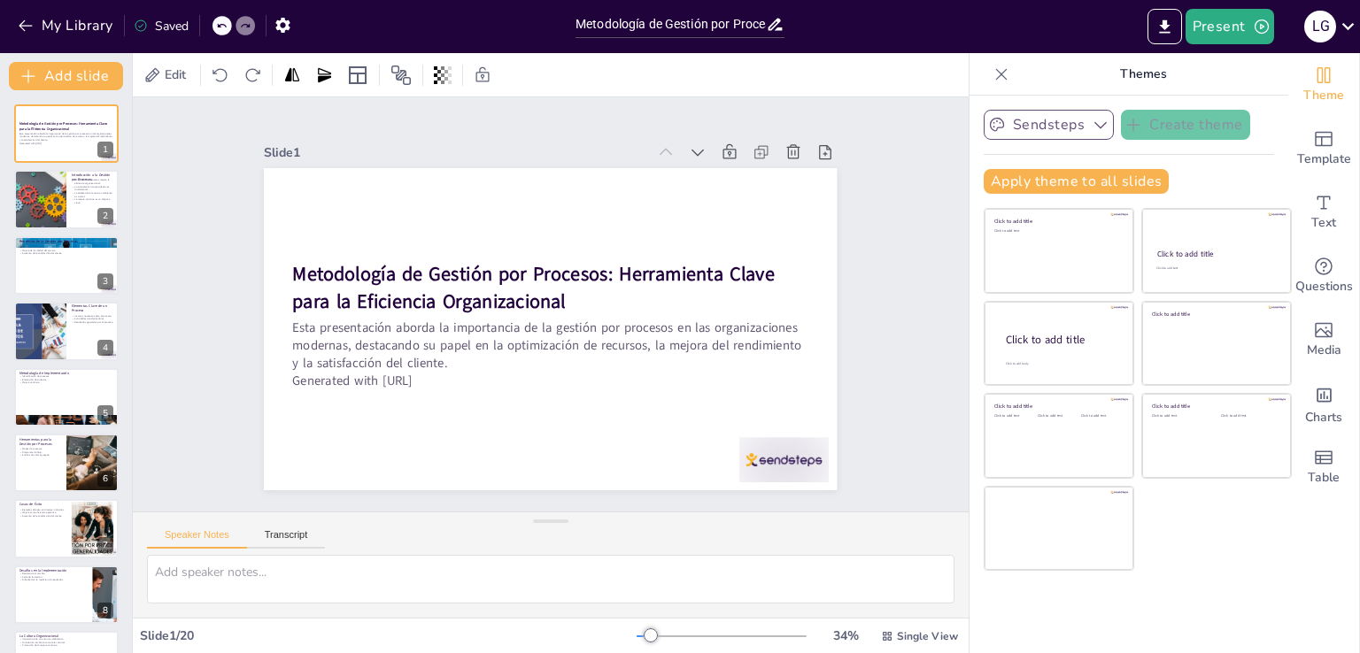
checkbox input "true"
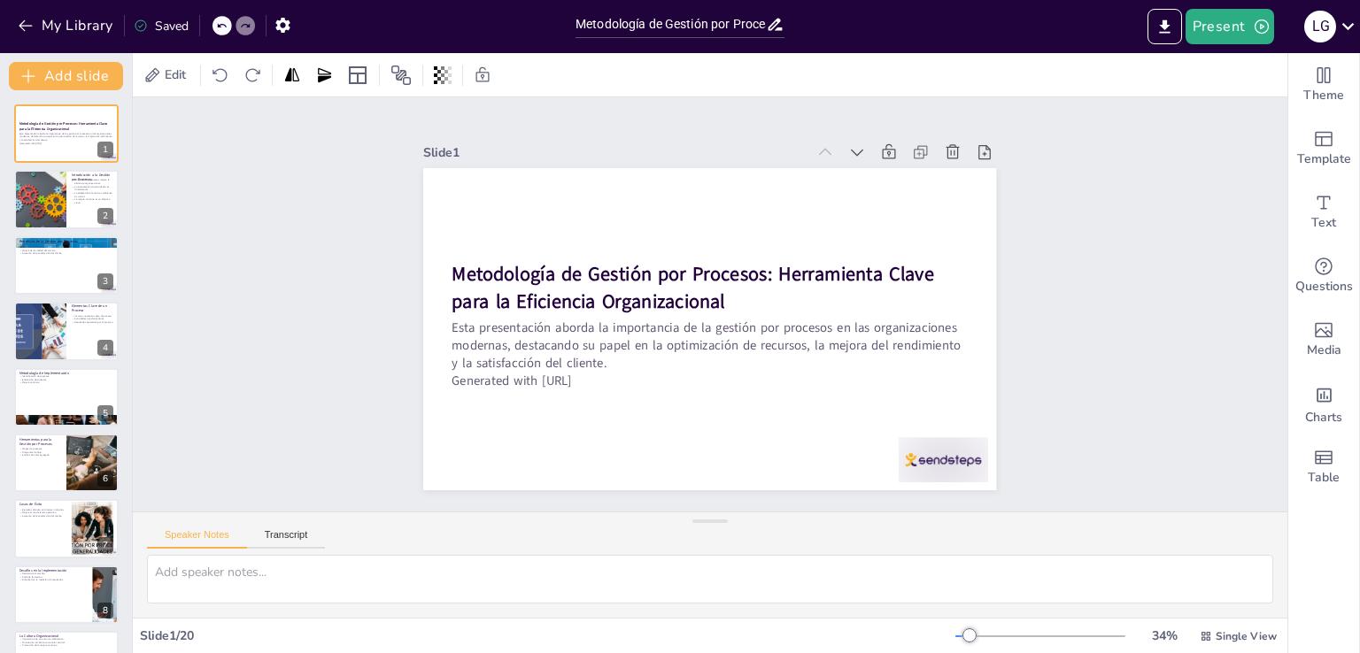
checkbox input "true"
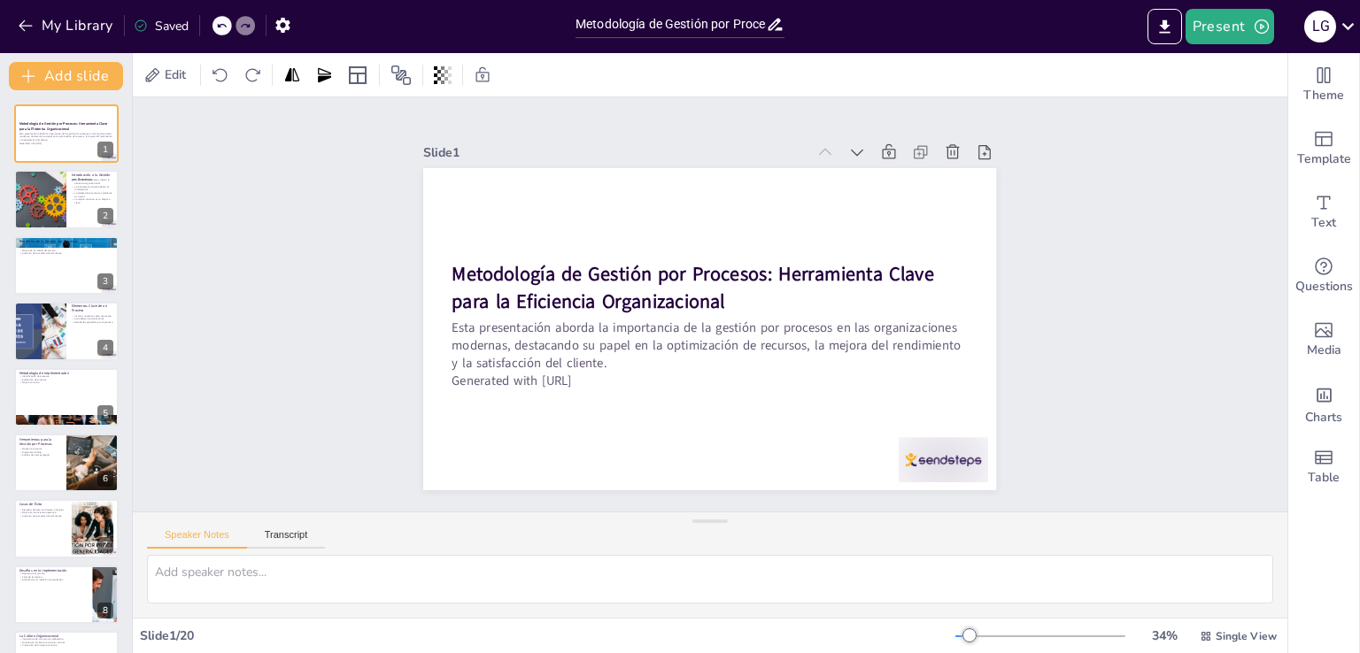
checkbox input "true"
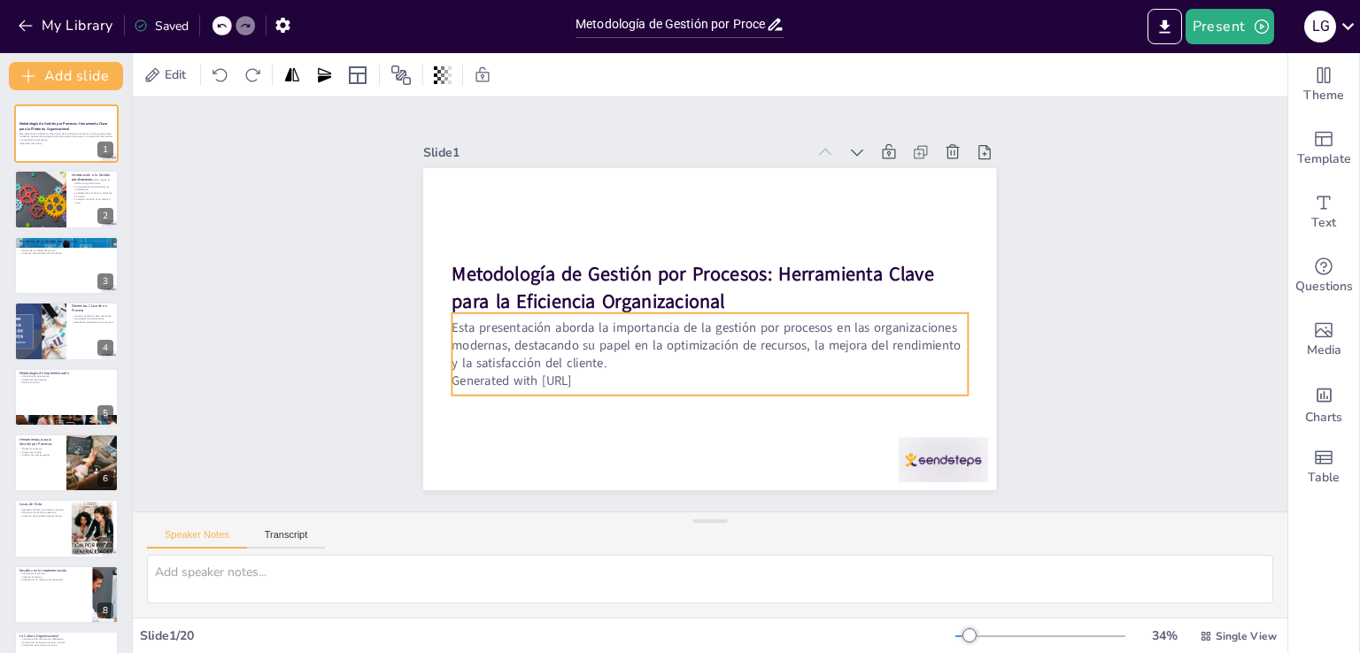
checkbox input "true"
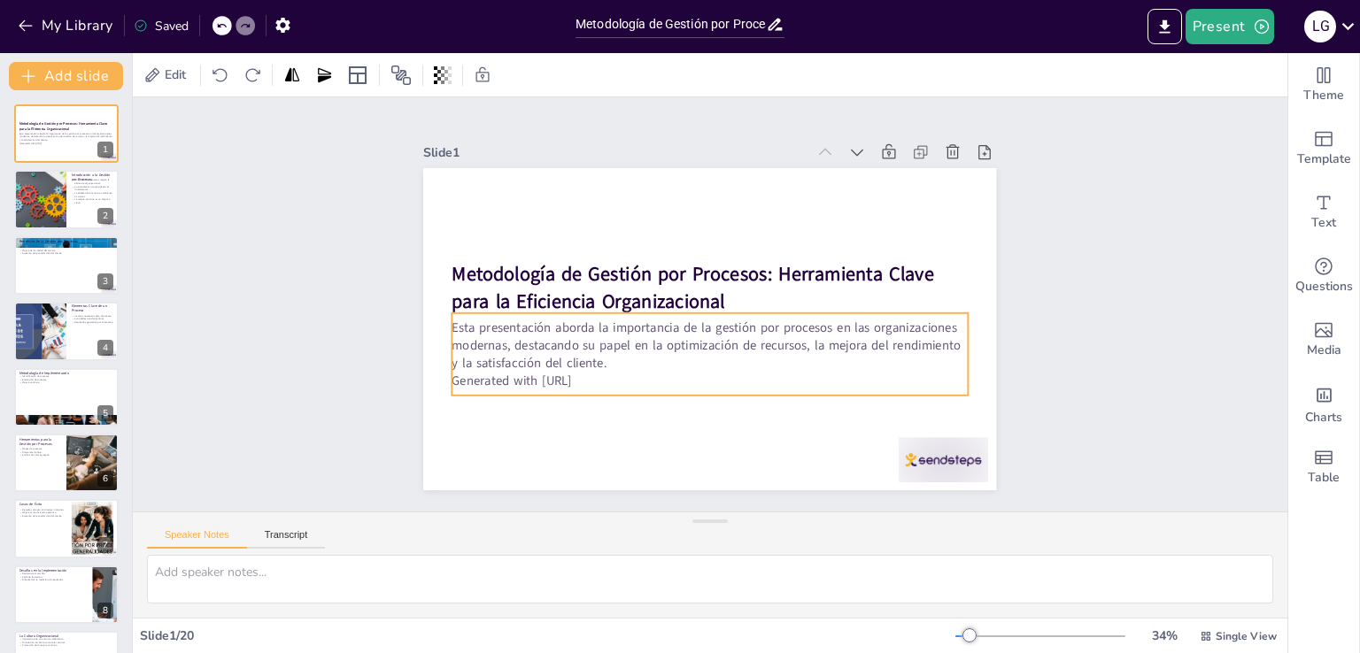
checkbox input "true"
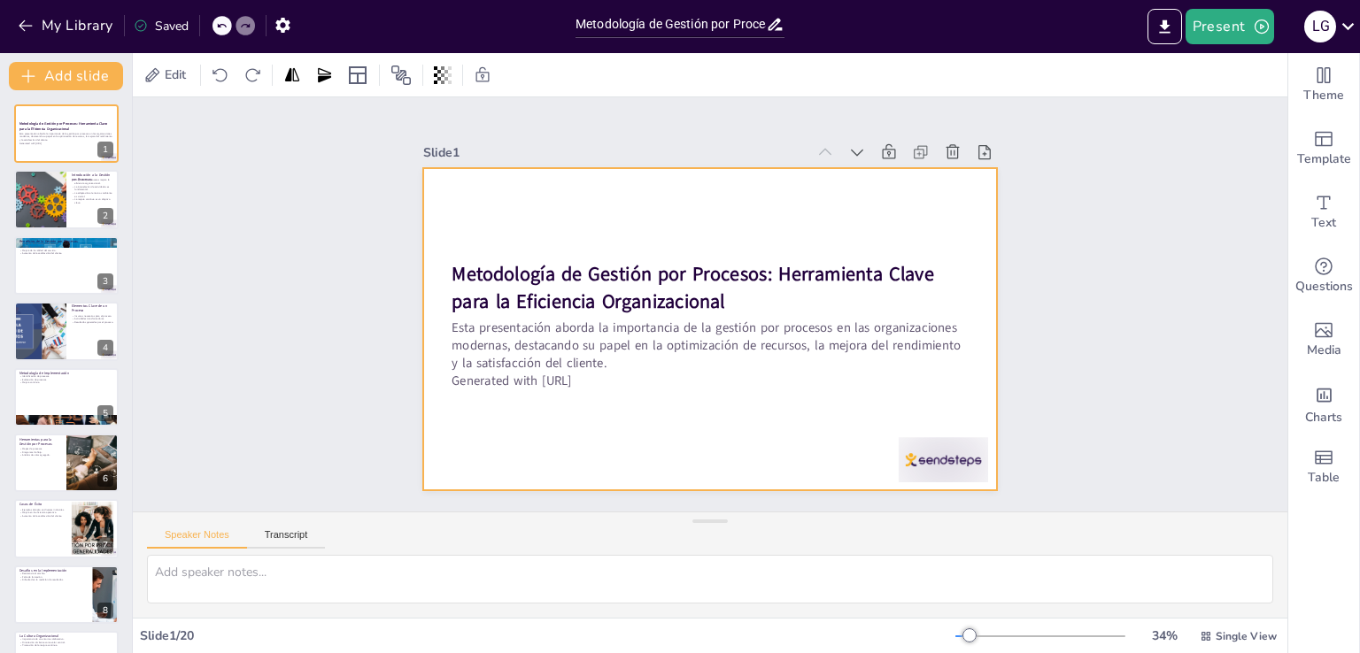
checkbox input "true"
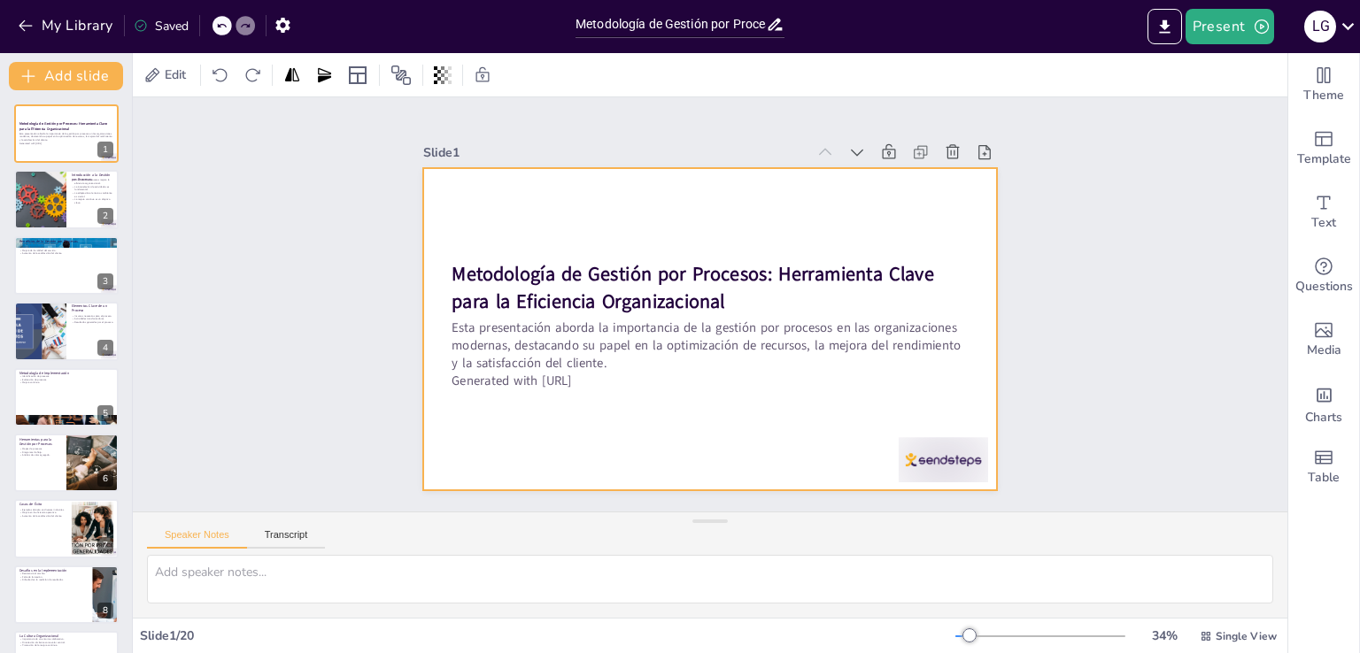
checkbox input "true"
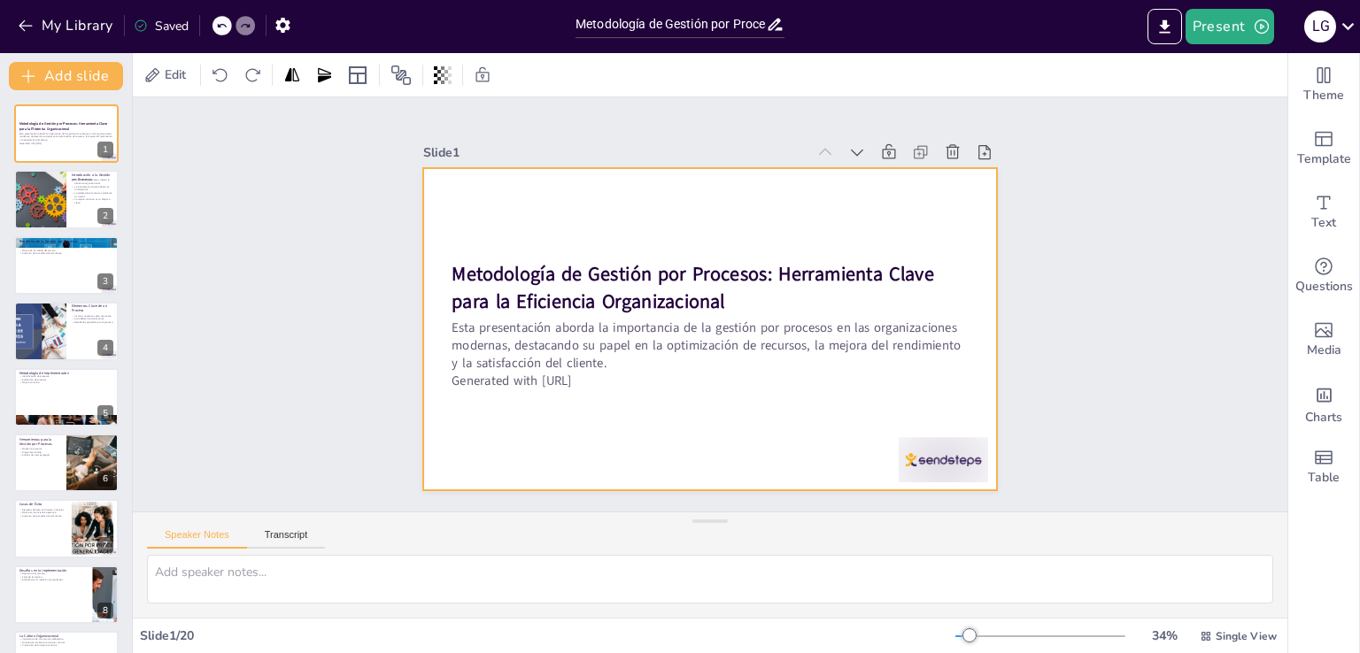
checkbox input "true"
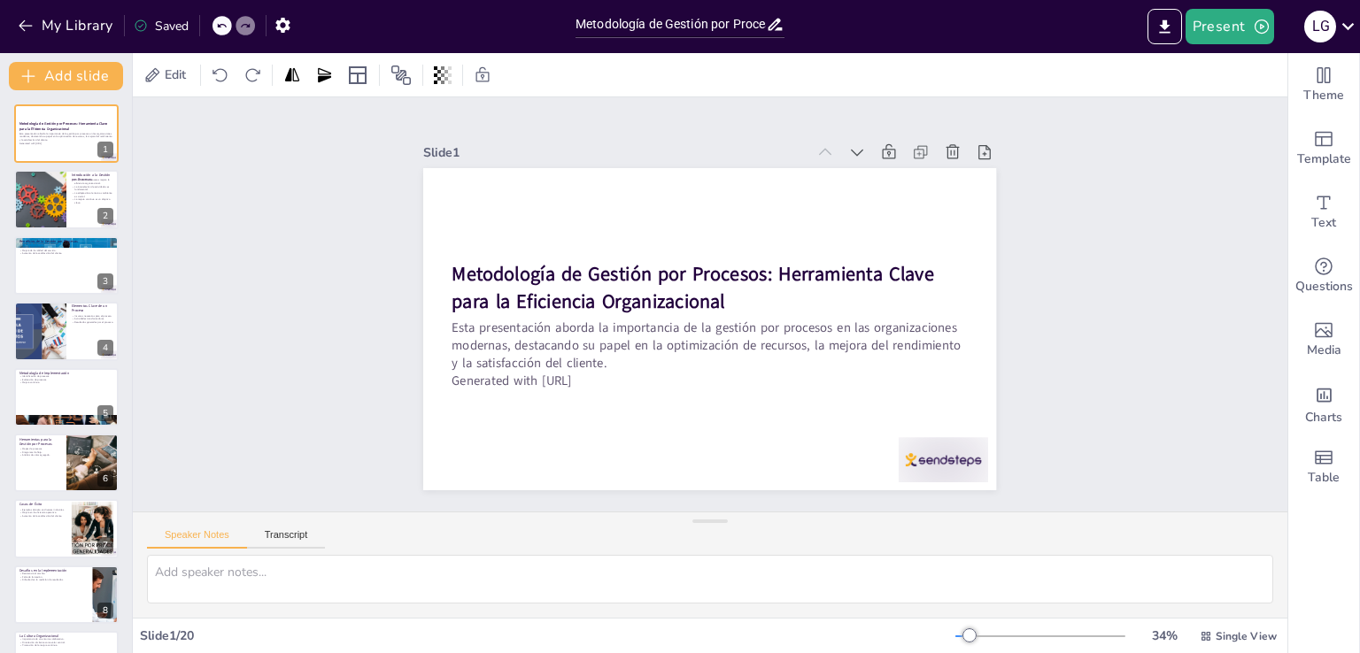
checkbox input "true"
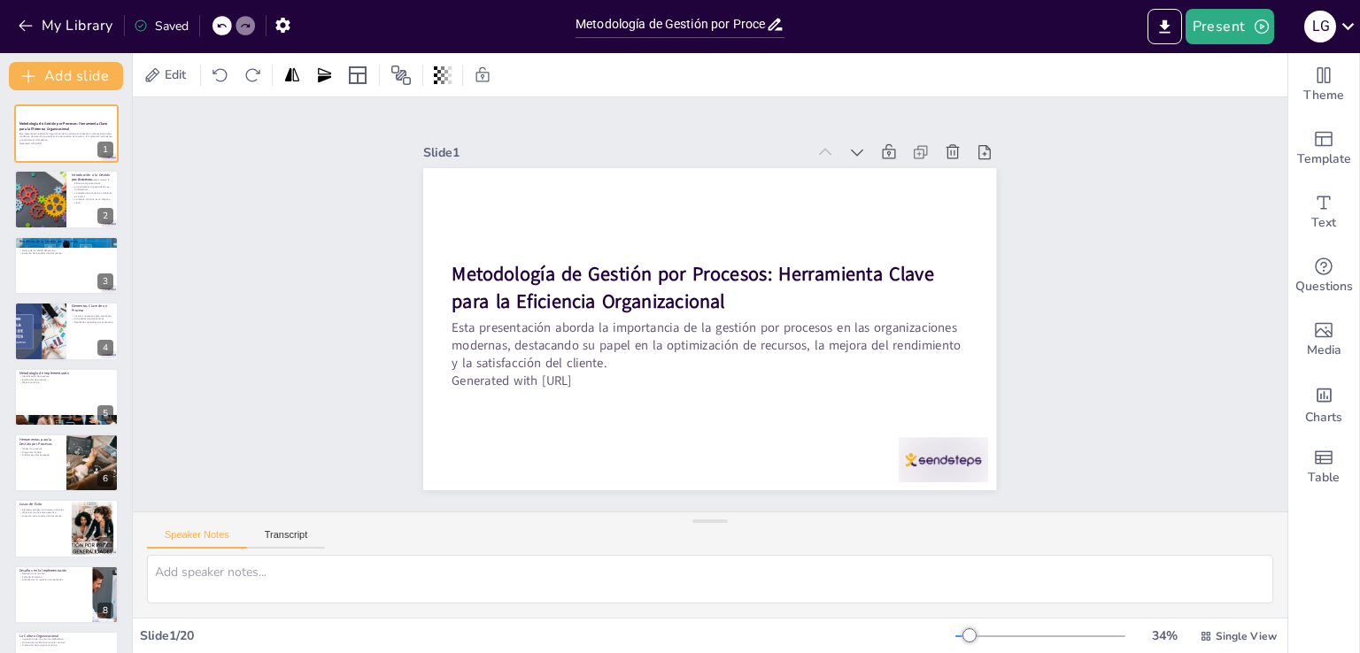
checkbox input "true"
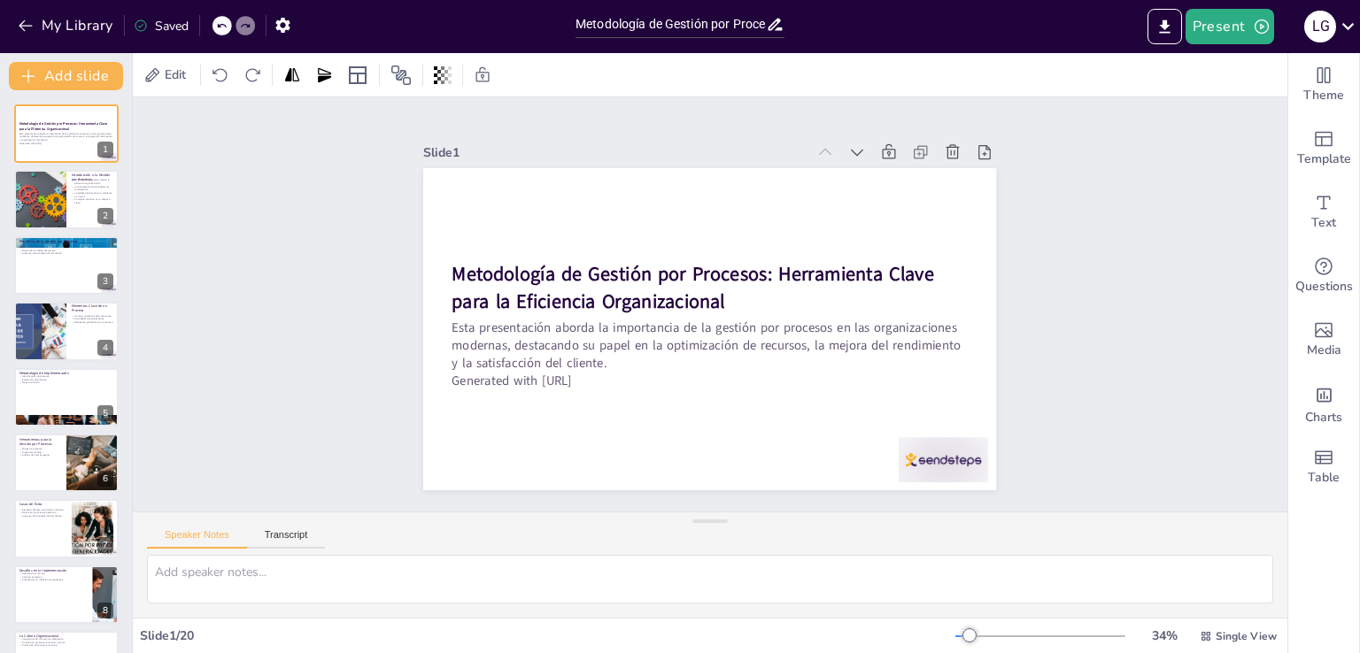
checkbox input "true"
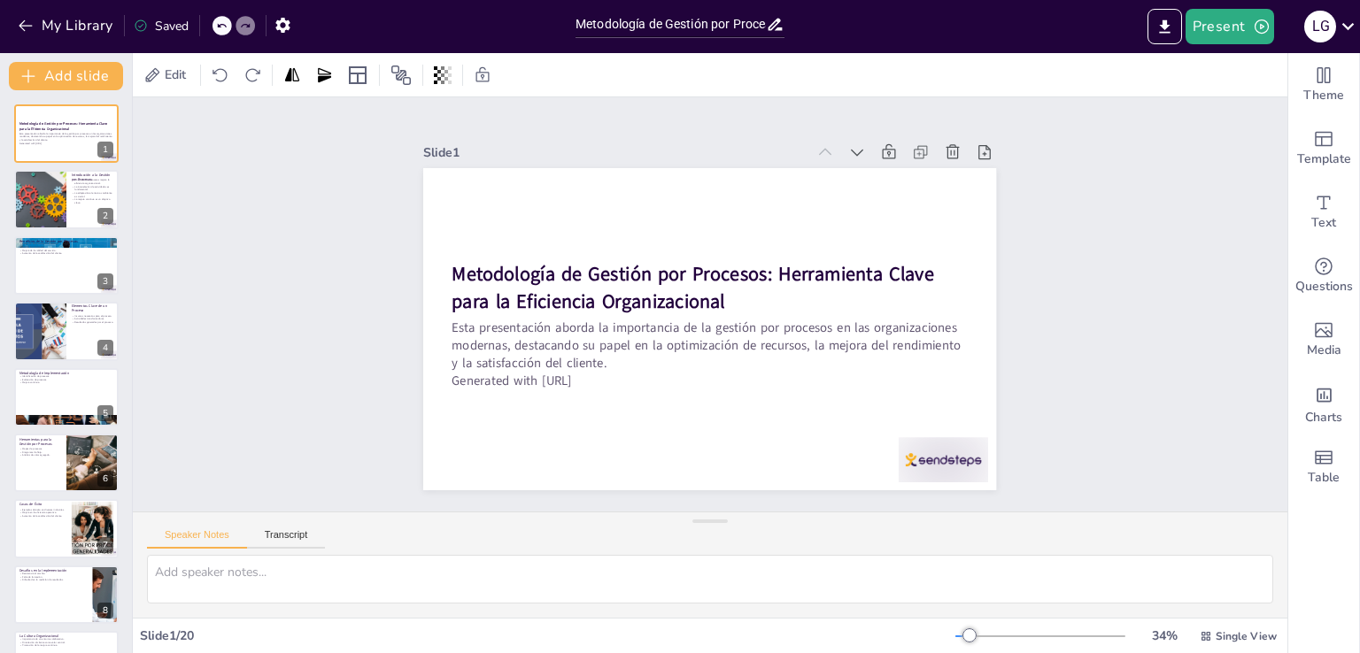
checkbox input "true"
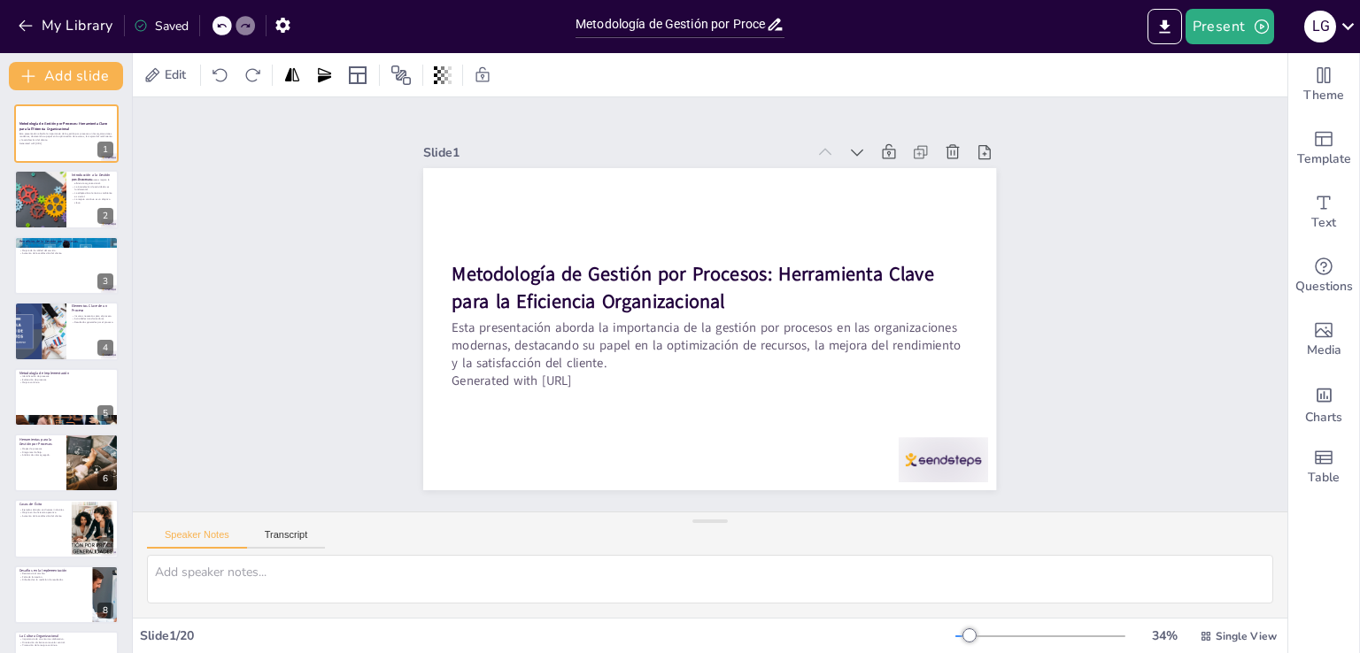
checkbox input "true"
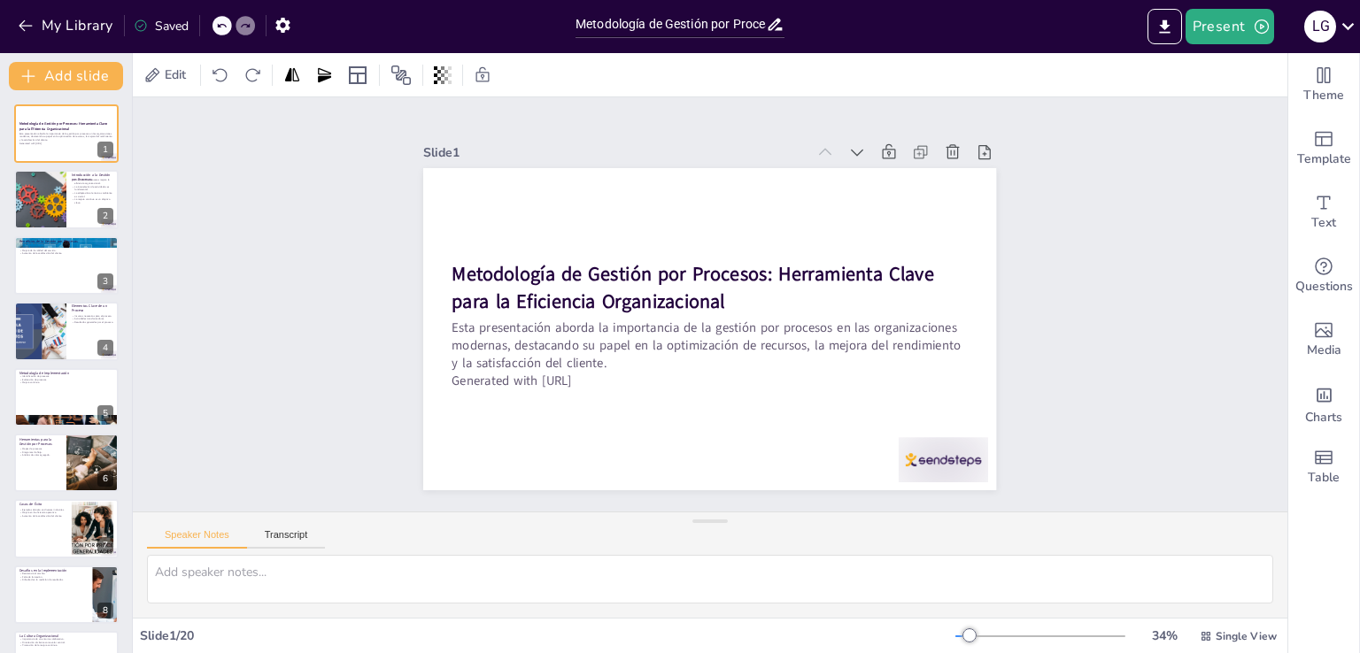
checkbox input "true"
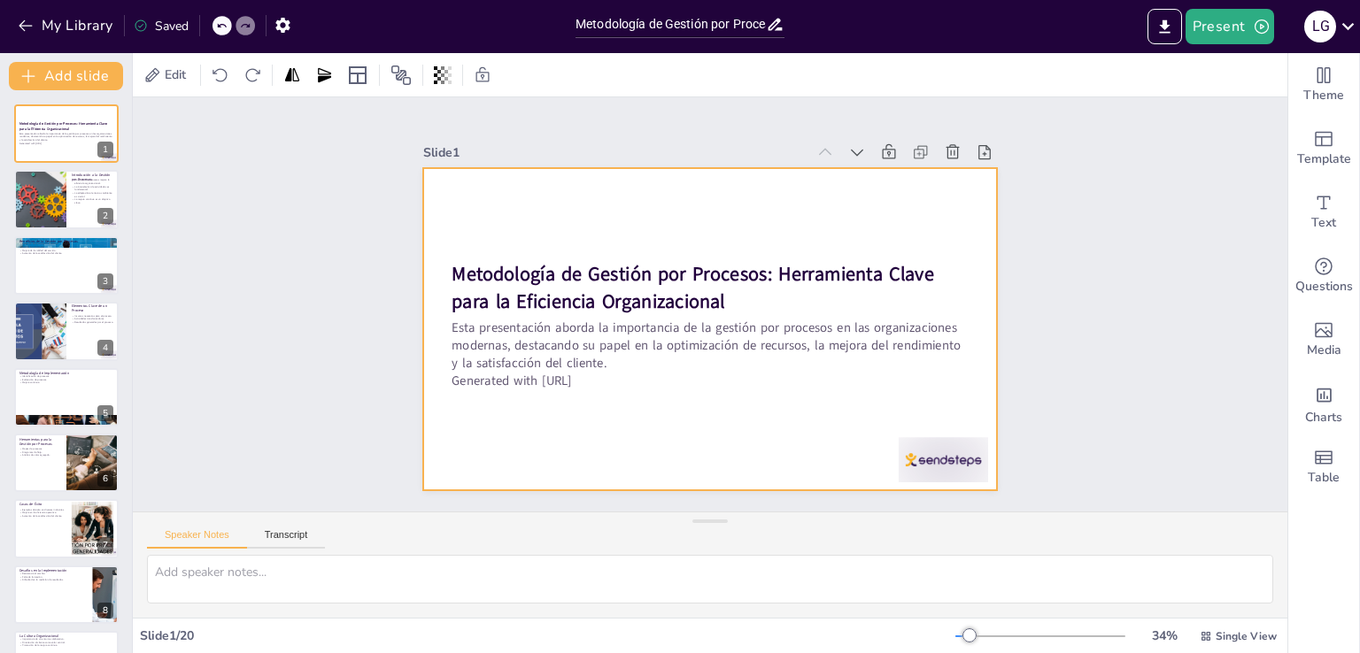
checkbox input "true"
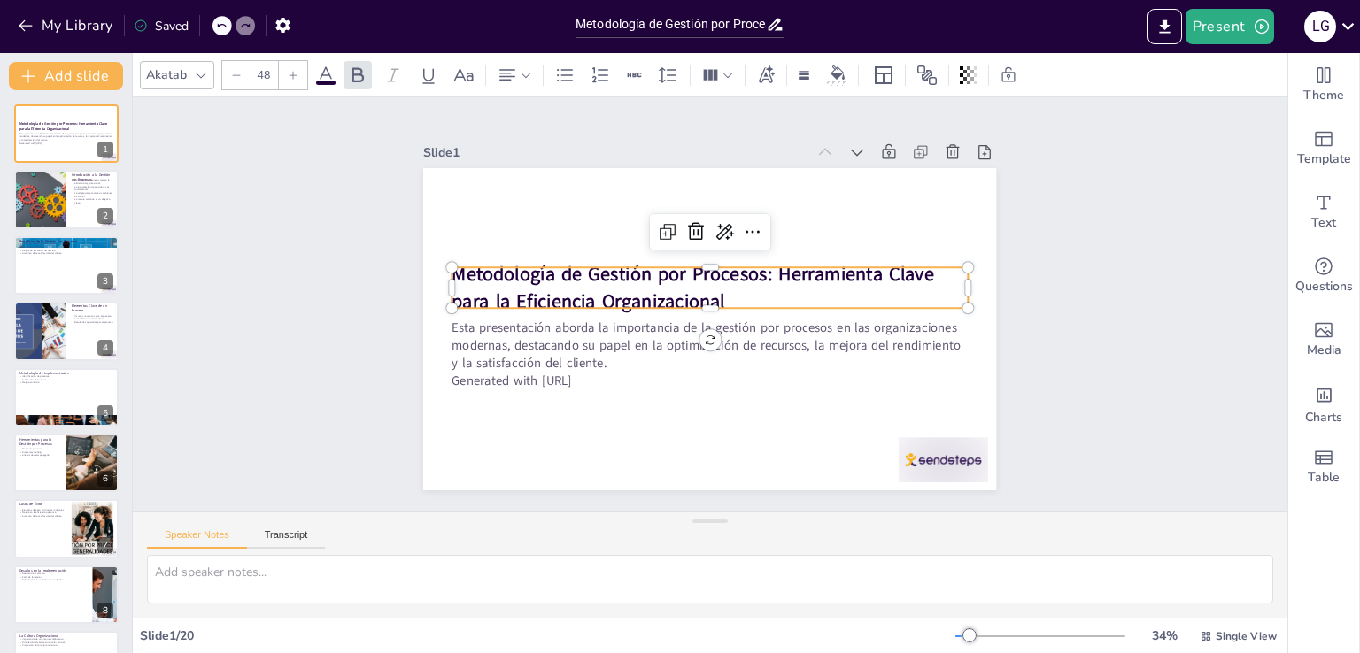
click at [753, 273] on strong "Metodología de Gestión por Procesos: Herramienta Clave para la Eficiencia Organ…" at bounding box center [694, 275] width 485 height 81
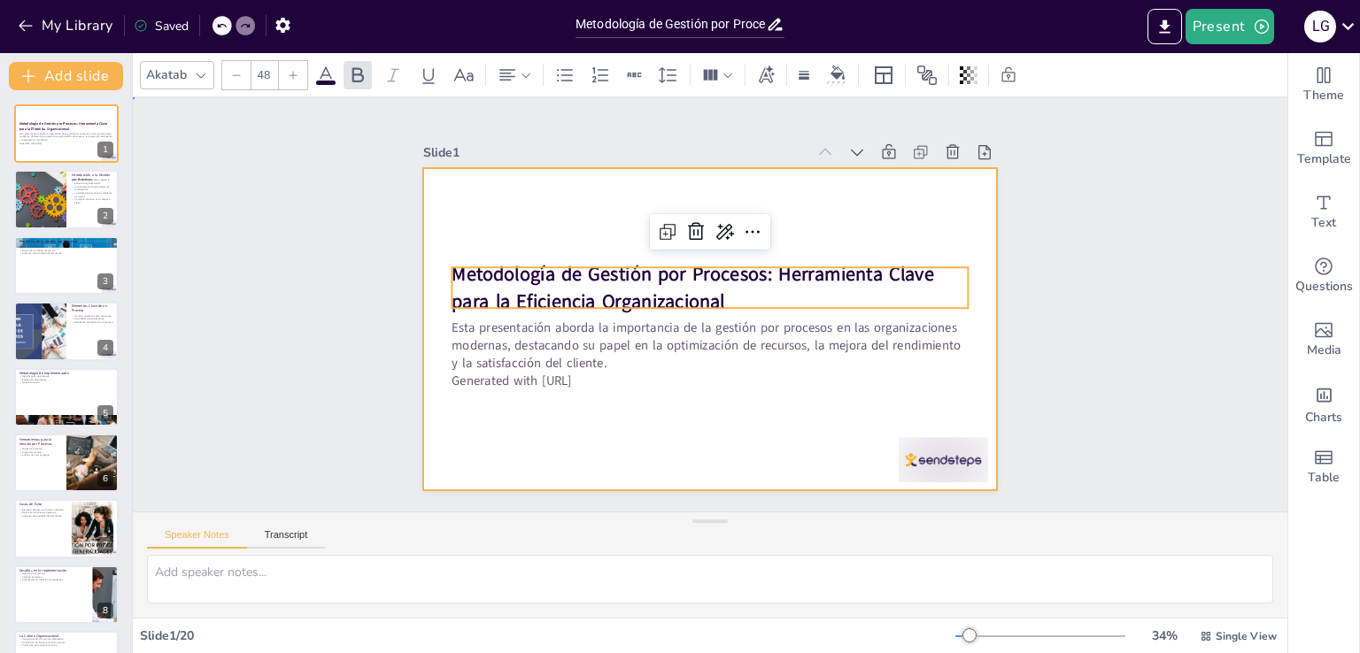
click at [722, 407] on div at bounding box center [708, 329] width 604 height 381
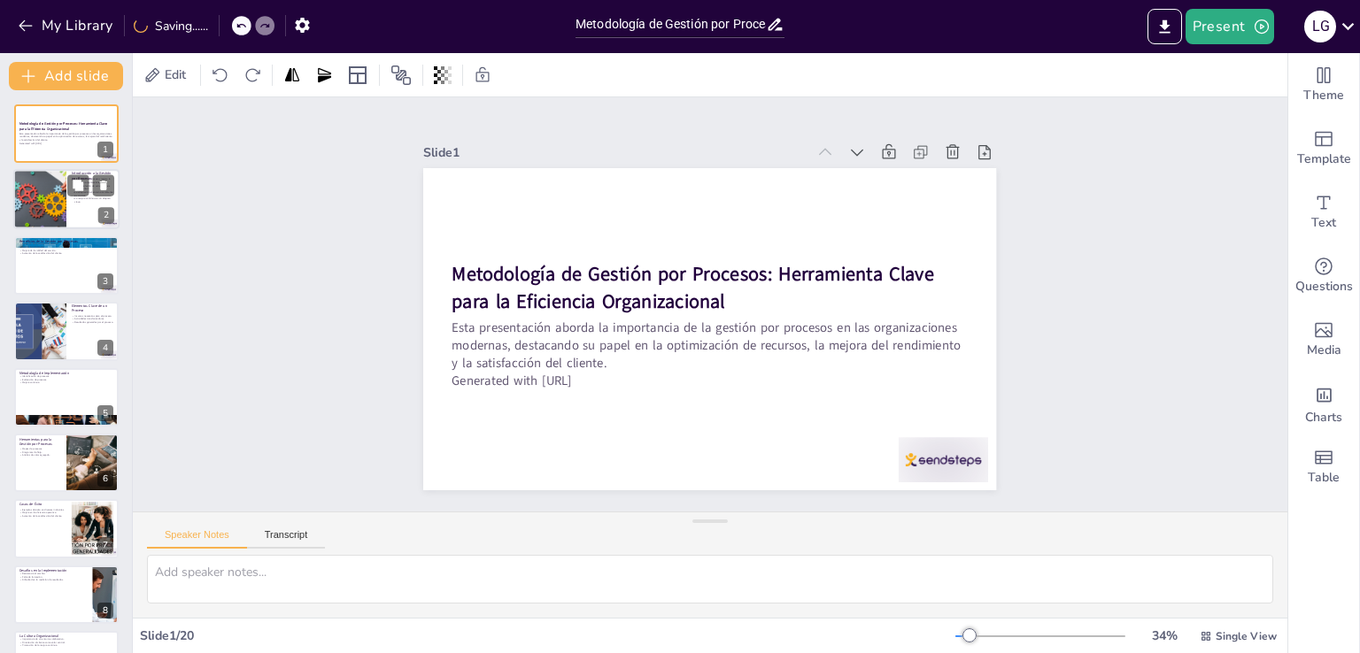
click at [73, 197] on p "La mejora continua es un objetivo clave." at bounding box center [93, 200] width 43 height 6
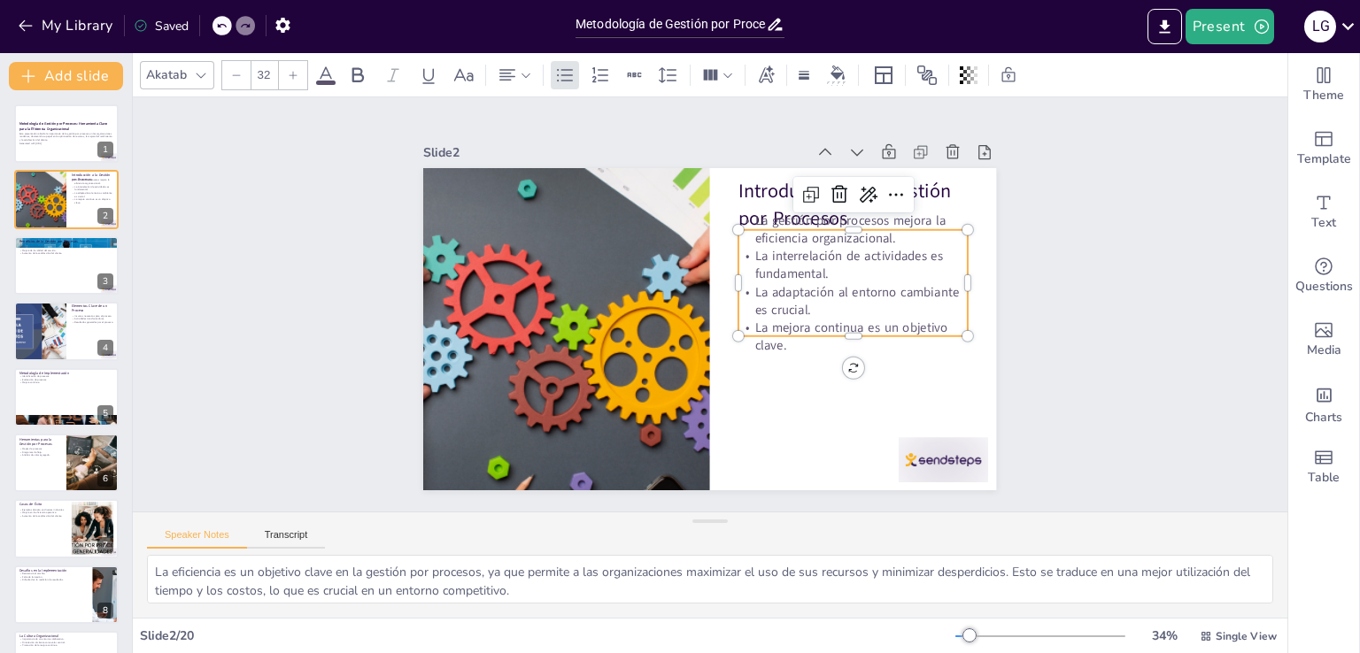
click at [783, 299] on p "La adaptación al entorno cambiante es crucial." at bounding box center [853, 315] width 232 height 59
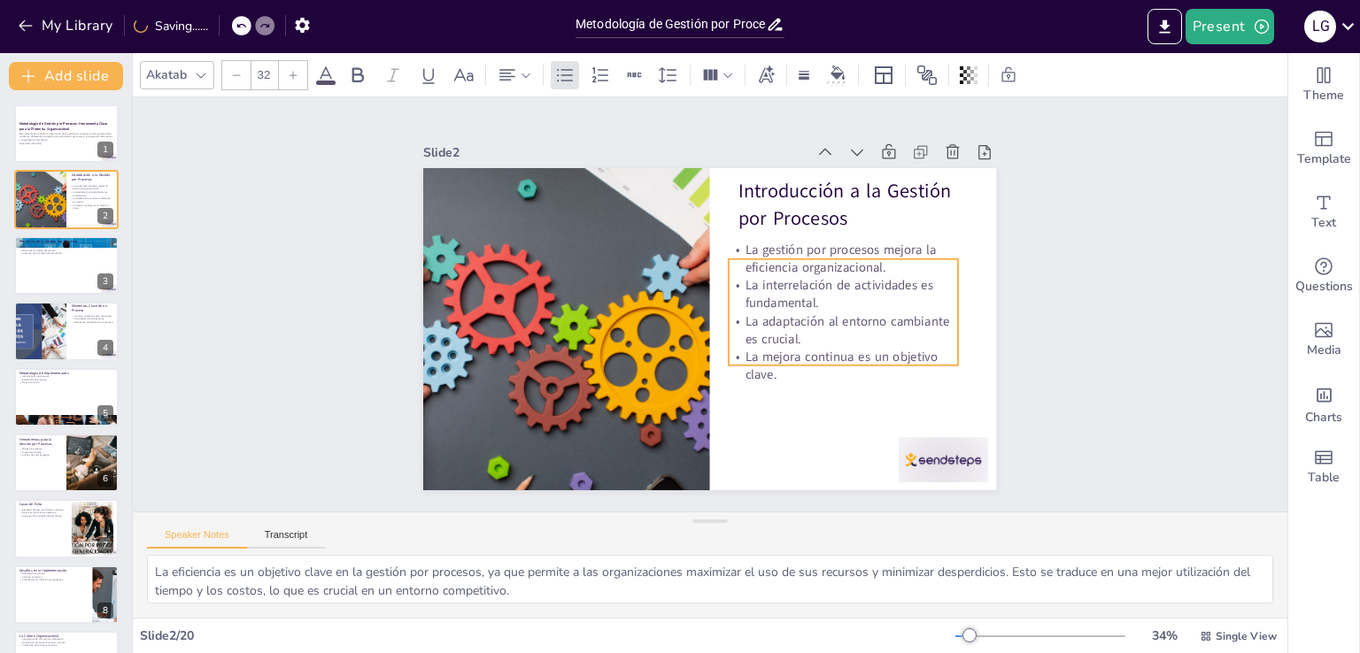
drag, startPoint x: 783, startPoint y: 299, endPoint x: 773, endPoint y: 328, distance: 30.8
click at [773, 328] on p "La adaptación al entorno cambiante es crucial." at bounding box center [843, 330] width 229 height 35
click at [1035, 303] on div "Slide 1 Metodología de Gestión por Procesos: Herramienta Clave para la Eficienc…" at bounding box center [710, 304] width 1192 height 533
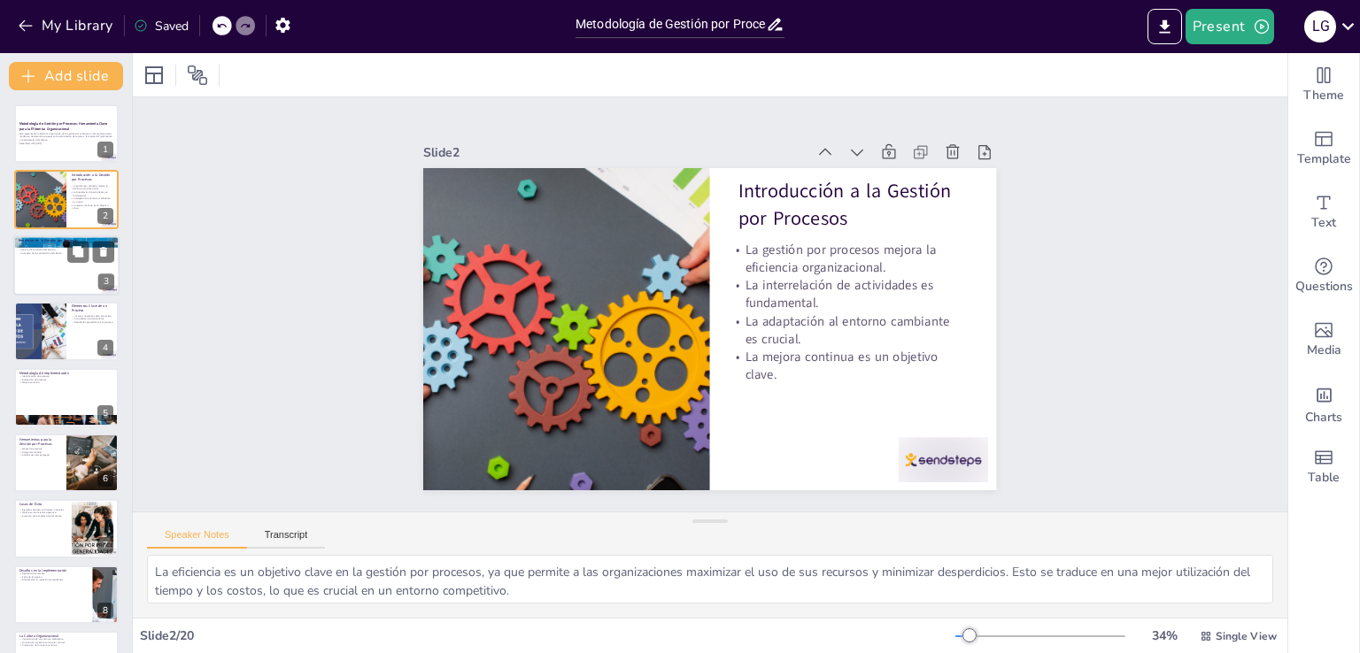
click at [67, 280] on div at bounding box center [66, 266] width 106 height 60
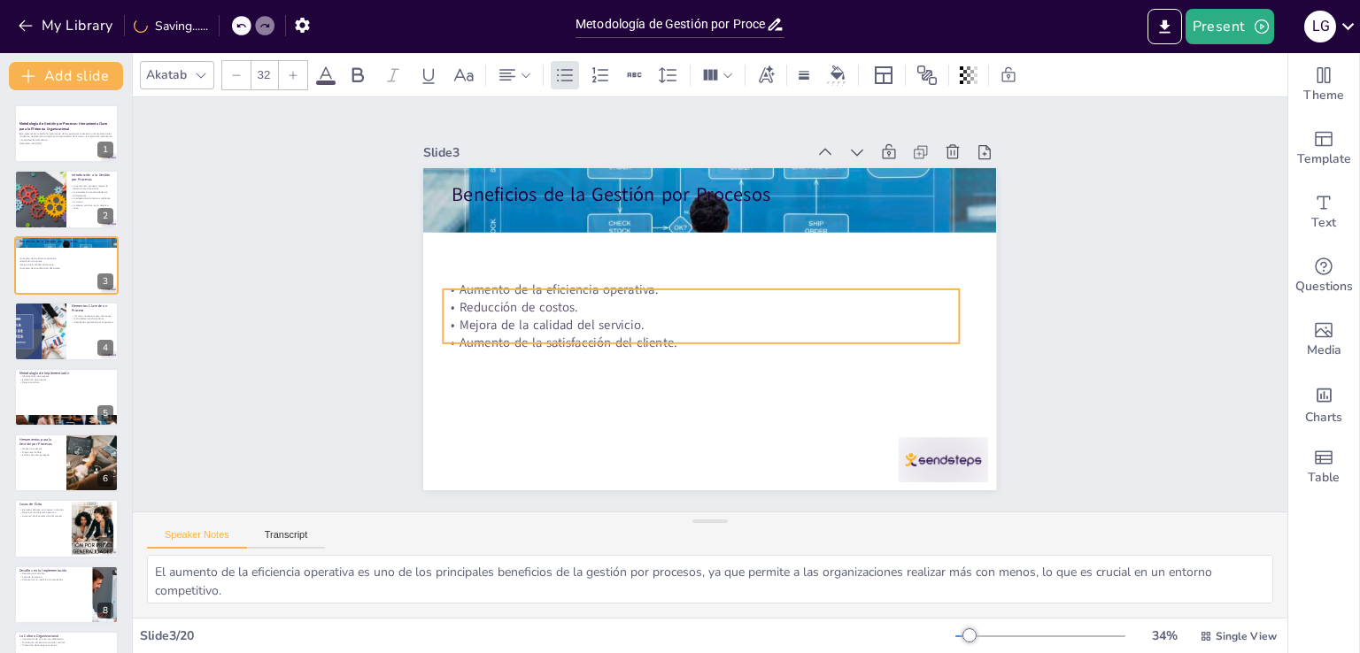
drag, startPoint x: 554, startPoint y: 237, endPoint x: 545, endPoint y: 316, distance: 79.3
click at [545, 316] on p "Mejora de la calidad del servicio." at bounding box center [699, 325] width 514 height 72
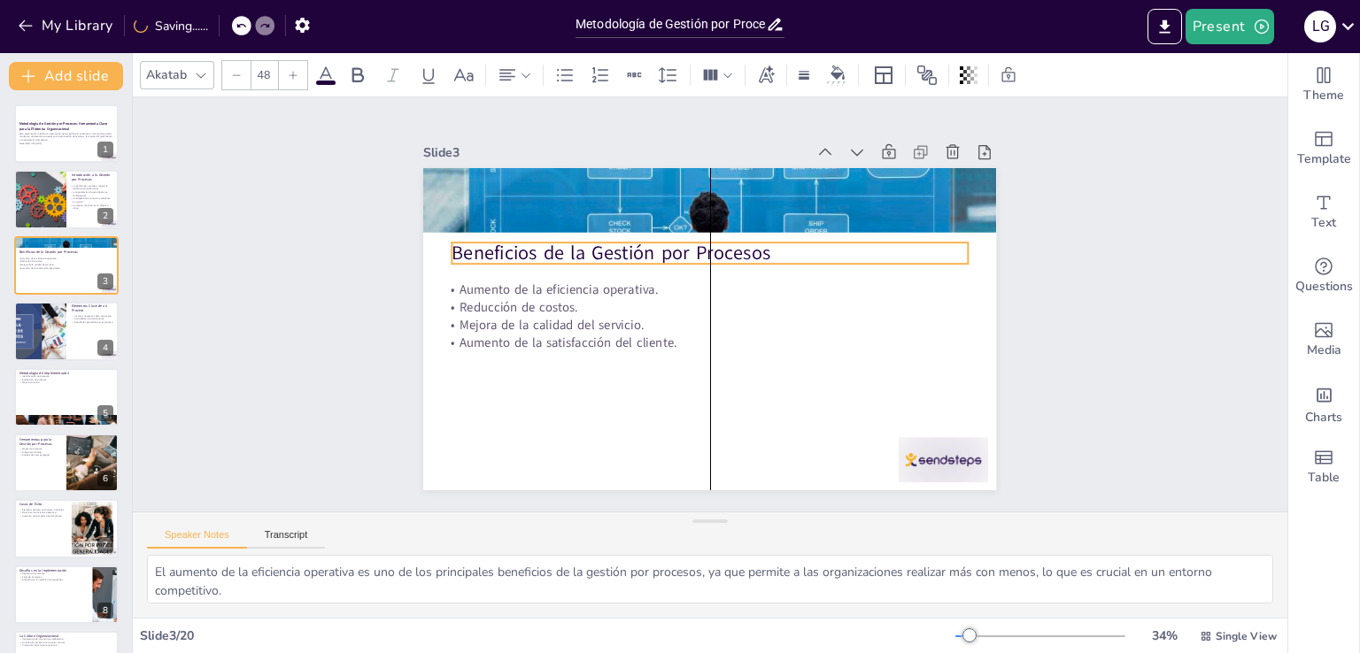
drag, startPoint x: 565, startPoint y: 191, endPoint x: 562, endPoint y: 250, distance: 58.5
click at [562, 250] on p "Beneficios de la Gestión por Procesos" at bounding box center [709, 253] width 515 height 27
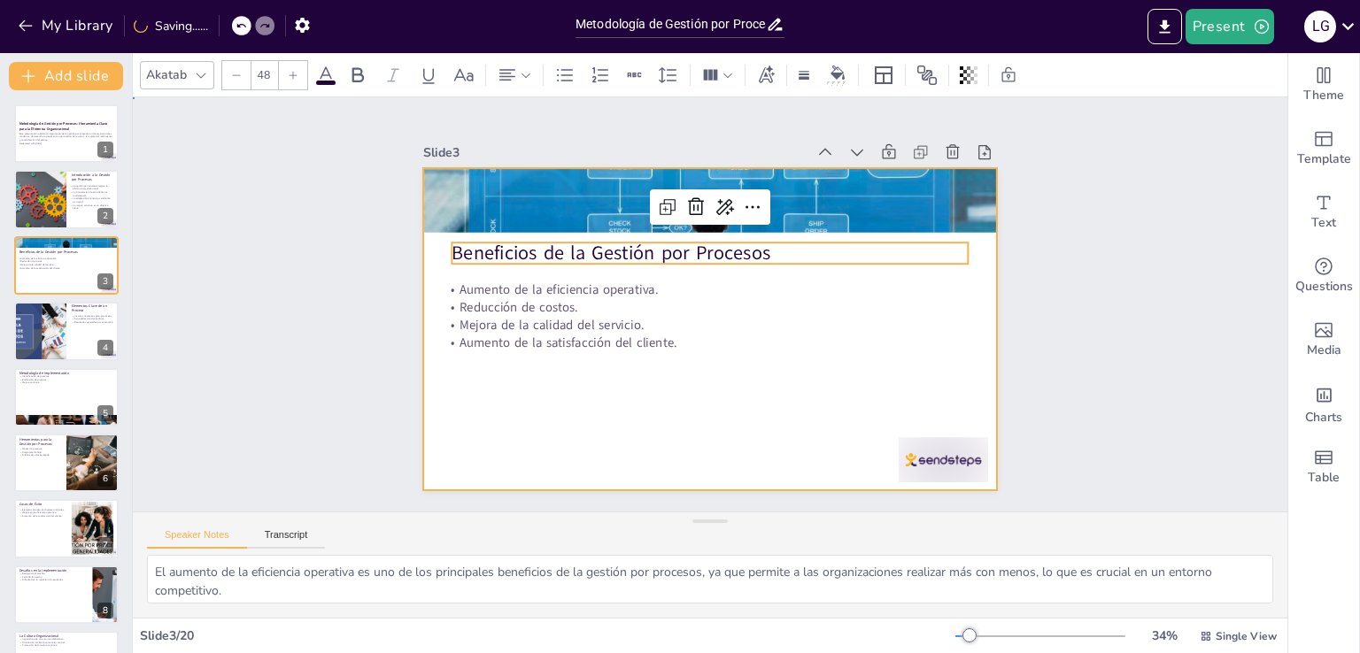
click at [601, 392] on div at bounding box center [709, 329] width 573 height 322
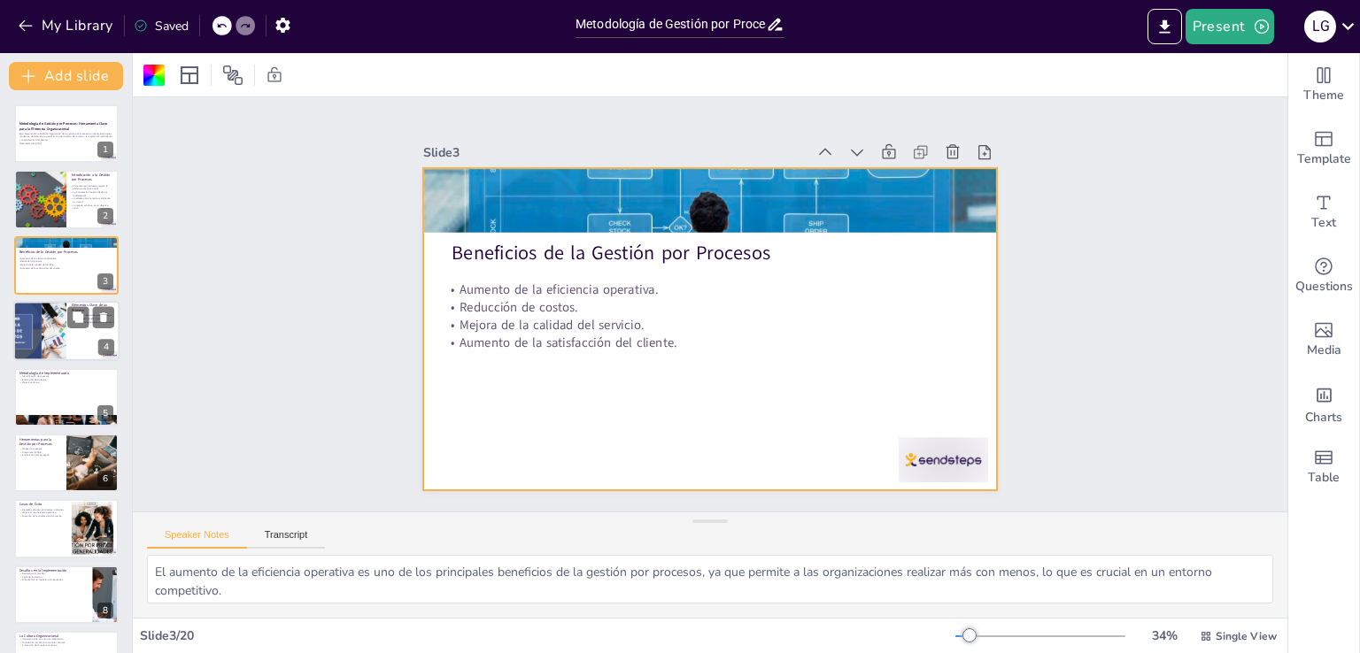
click at [38, 332] on div at bounding box center [40, 331] width 126 height 60
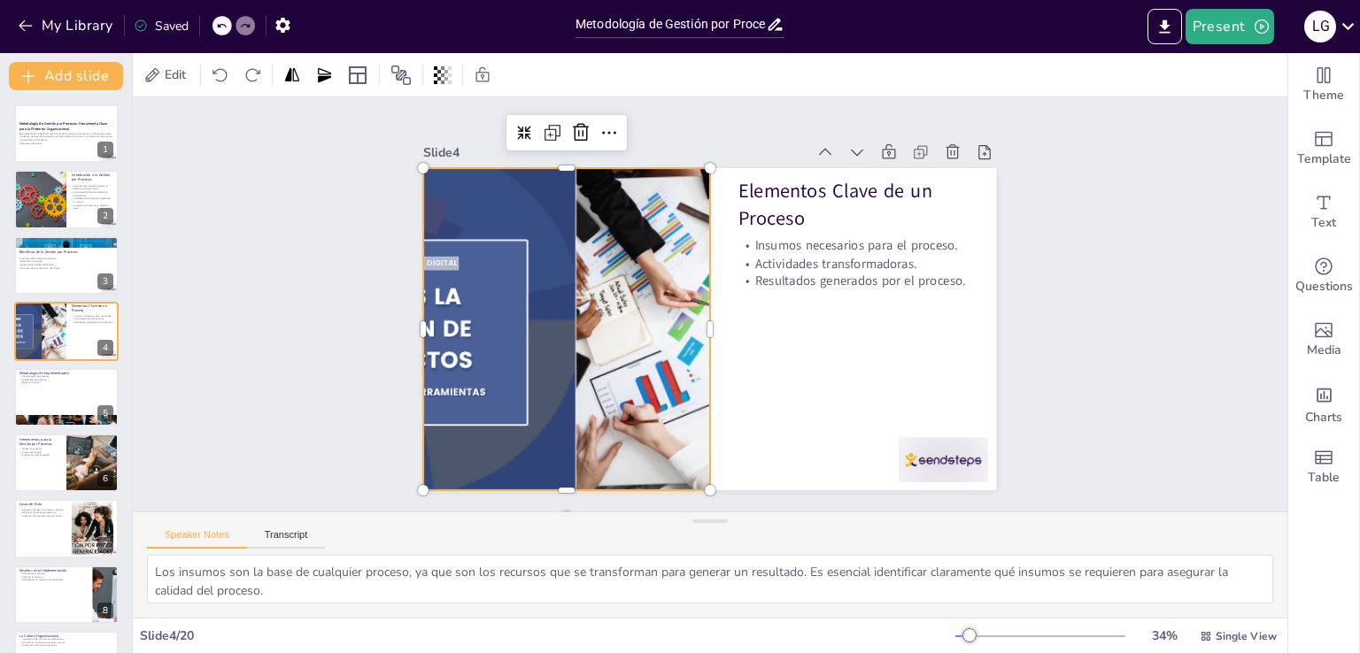
click at [479, 273] on div at bounding box center [565, 299] width 726 height 455
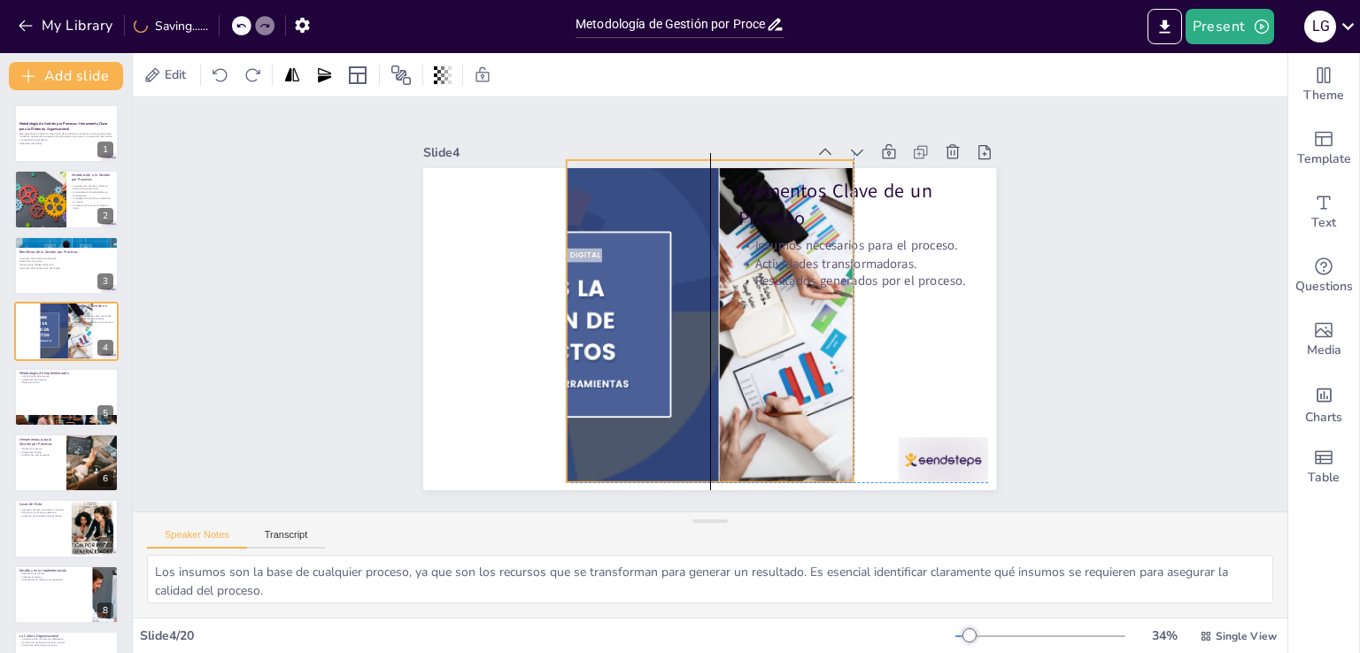
drag, startPoint x: 479, startPoint y: 273, endPoint x: 622, endPoint y: 259, distance: 144.1
click at [625, 257] on div at bounding box center [710, 321] width 674 height 322
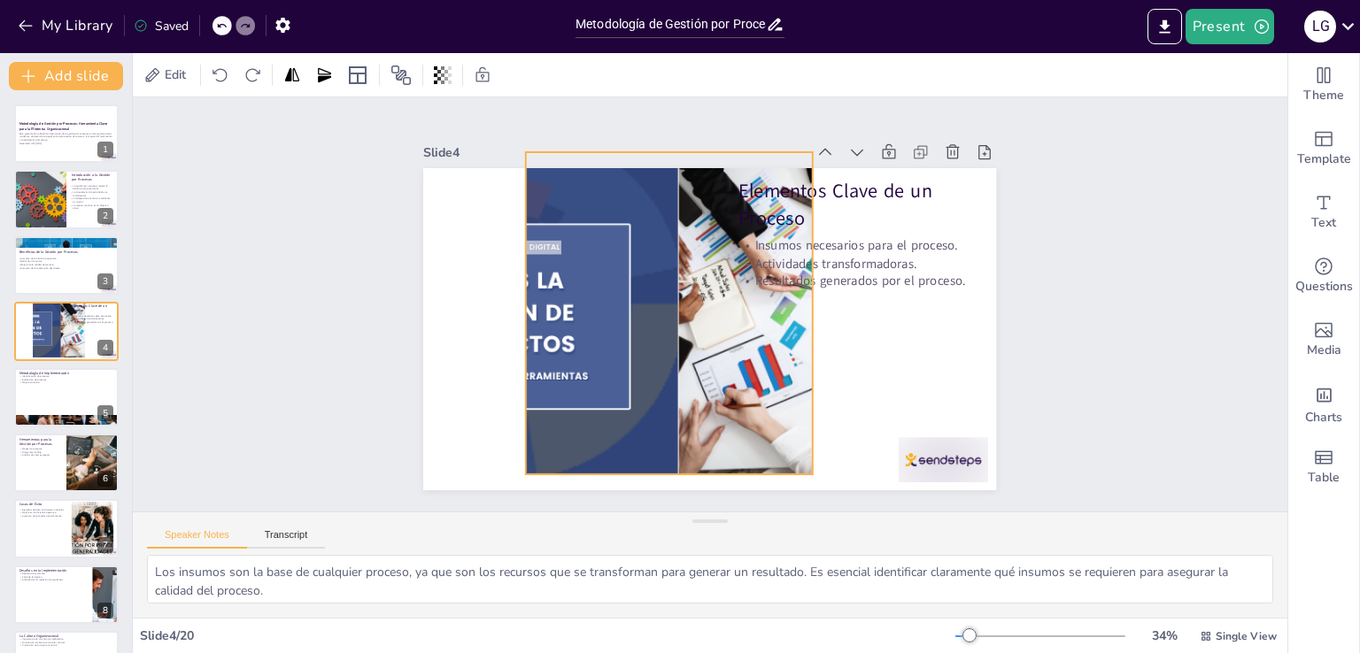
drag, startPoint x: 553, startPoint y: 303, endPoint x: 517, endPoint y: 302, distance: 36.3
click at [517, 302] on div at bounding box center [669, 308] width 704 height 391
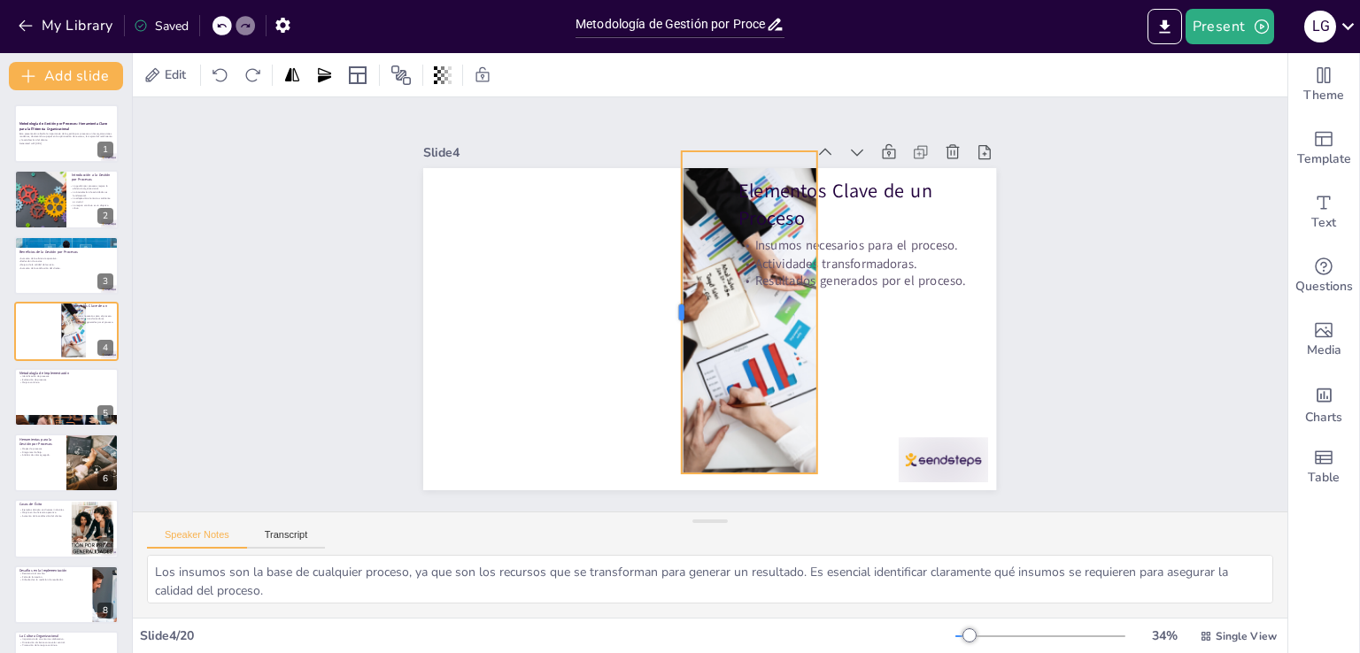
drag, startPoint x: 514, startPoint y: 302, endPoint x: 666, endPoint y: 367, distance: 164.6
click at [668, 367] on div at bounding box center [675, 312] width 14 height 322
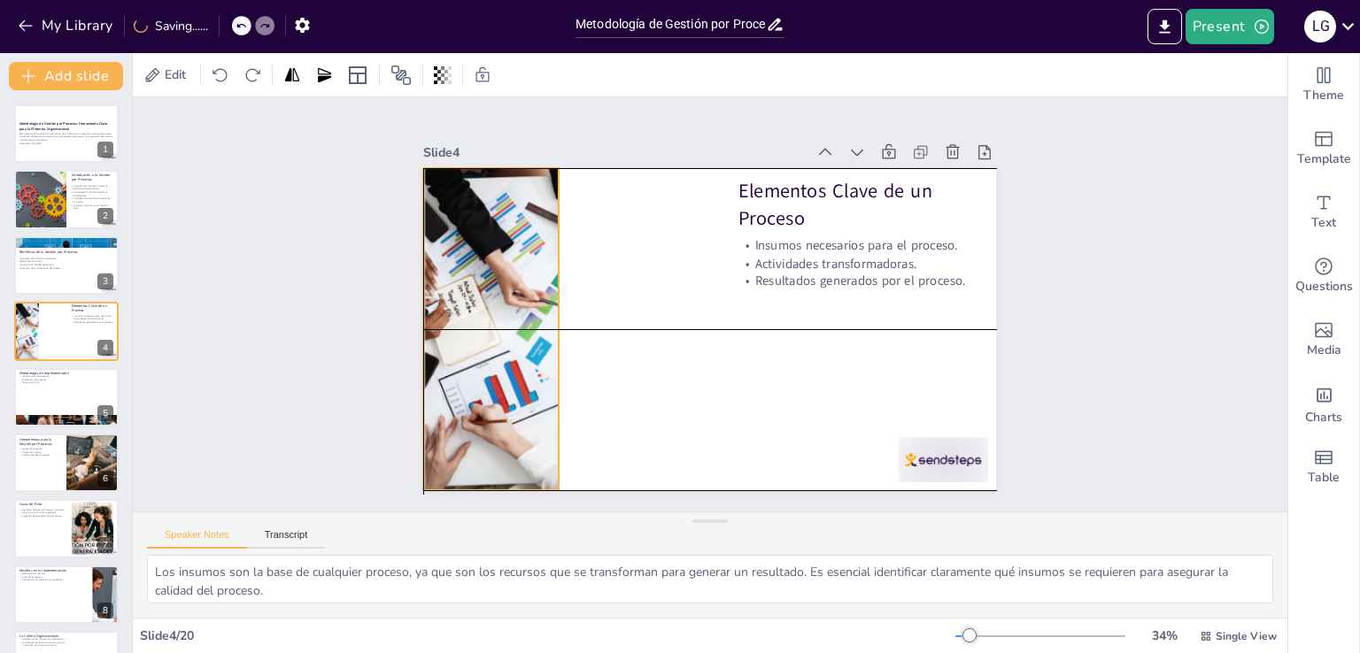
drag, startPoint x: 733, startPoint y: 374, endPoint x: 478, endPoint y: 395, distance: 255.9
click at [478, 395] on div at bounding box center [416, 329] width 674 height 322
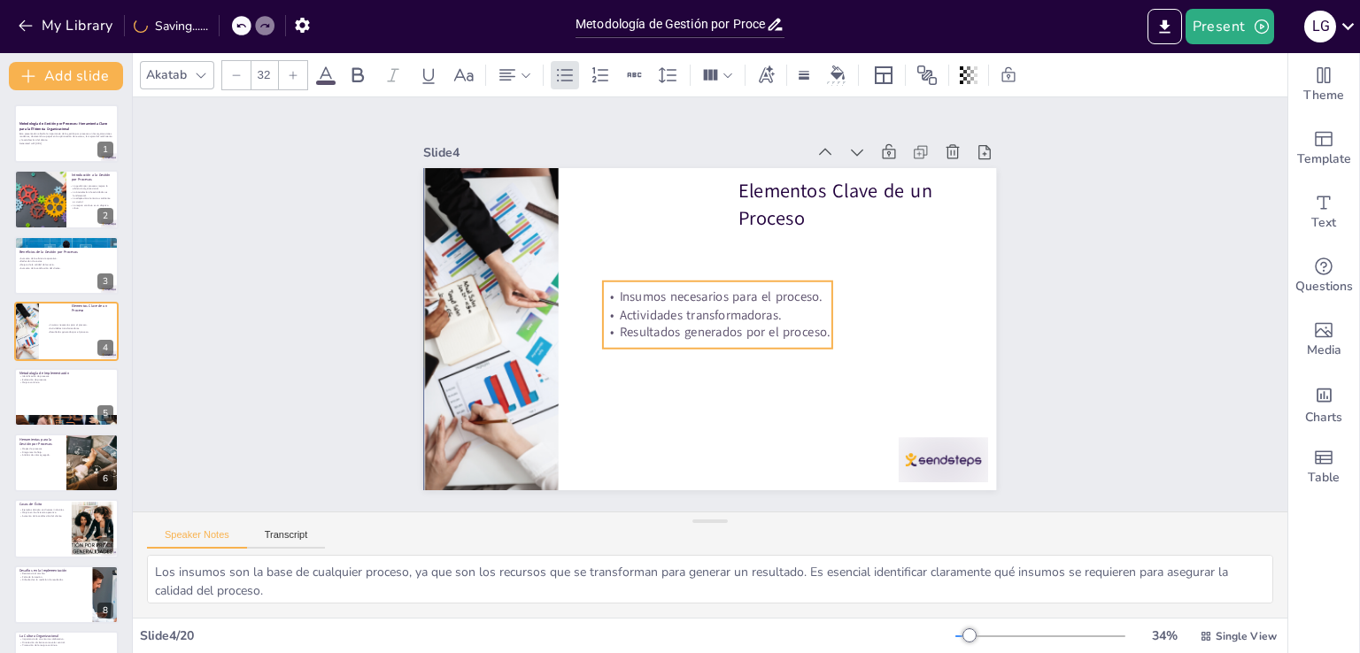
drag, startPoint x: 804, startPoint y: 243, endPoint x: 668, endPoint y: 290, distance: 144.5
click at [668, 291] on p "Insumos necesarios para el proceso." at bounding box center [717, 297] width 229 height 18
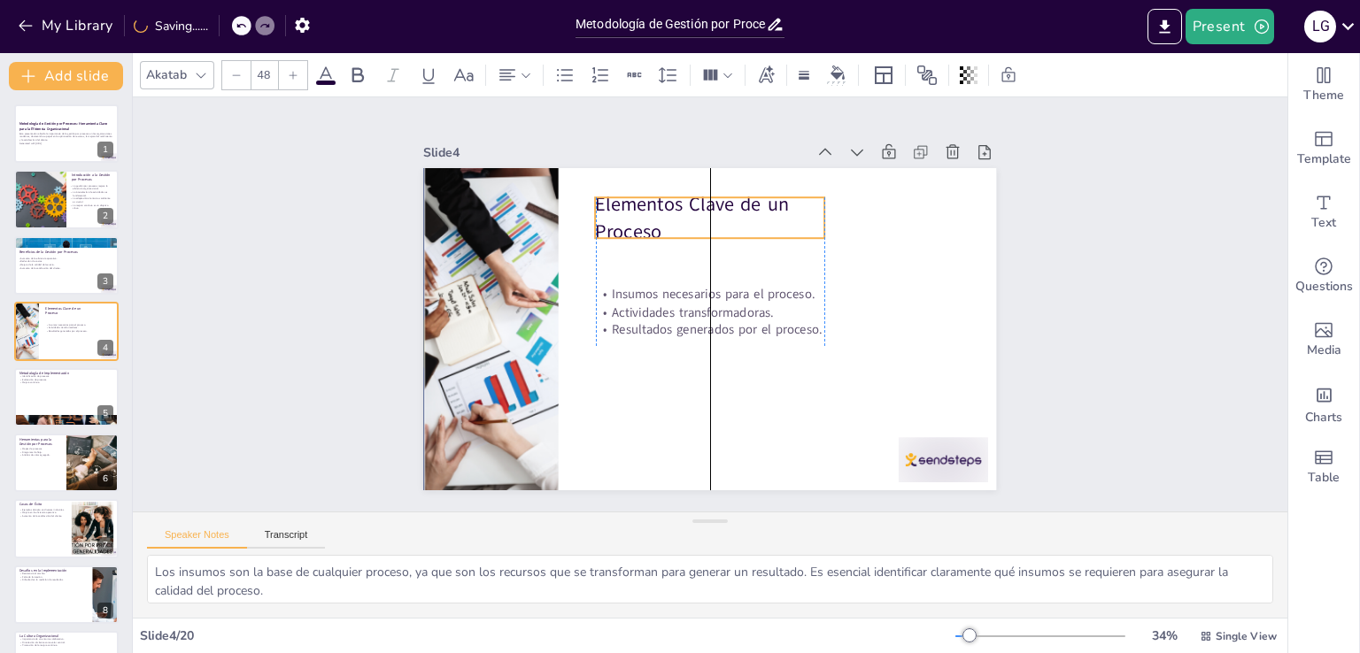
drag, startPoint x: 790, startPoint y: 188, endPoint x: 642, endPoint y: 201, distance: 148.5
click at [642, 201] on p "Elementos Clave de un Proceso" at bounding box center [710, 217] width 229 height 53
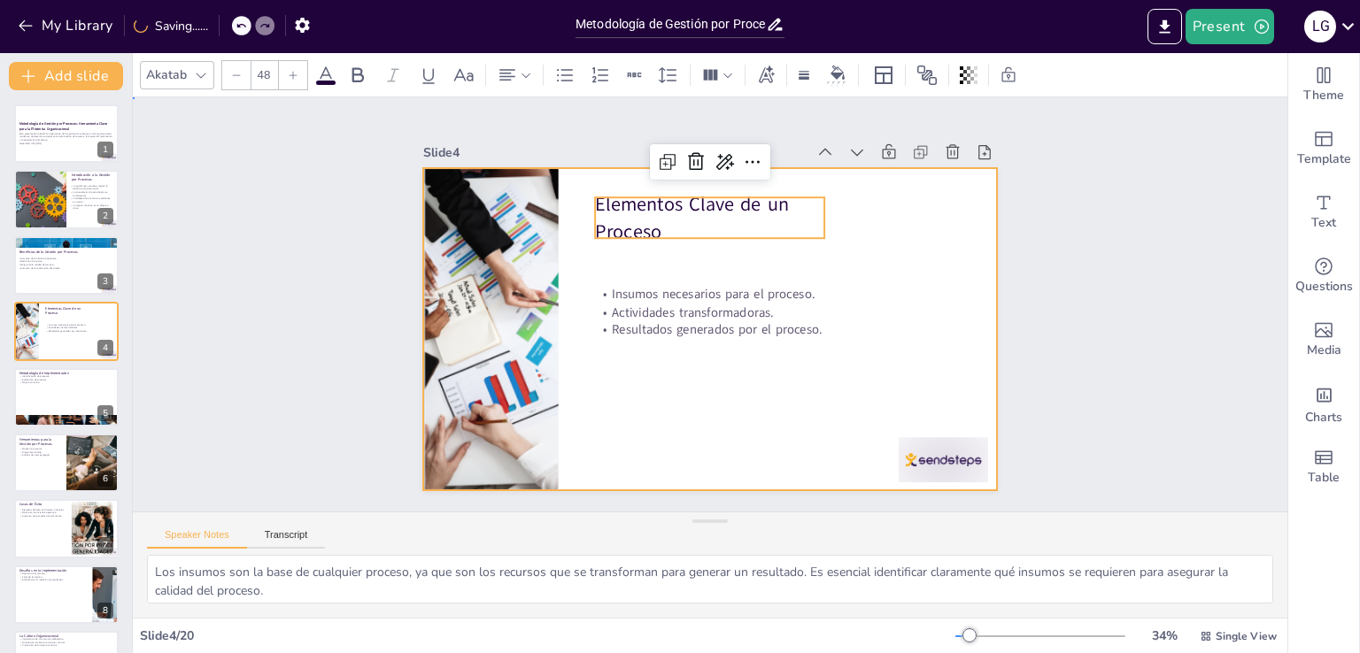
click at [634, 433] on div at bounding box center [709, 329] width 573 height 322
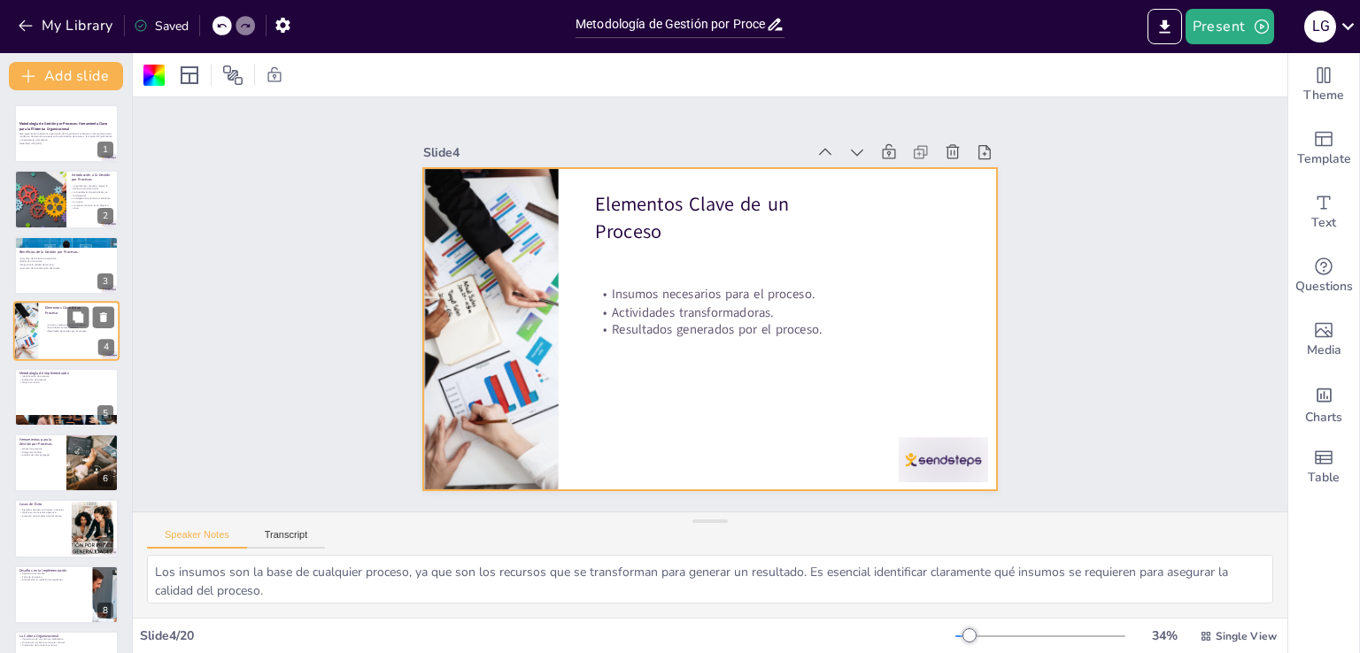
click at [43, 332] on div at bounding box center [66, 331] width 106 height 60
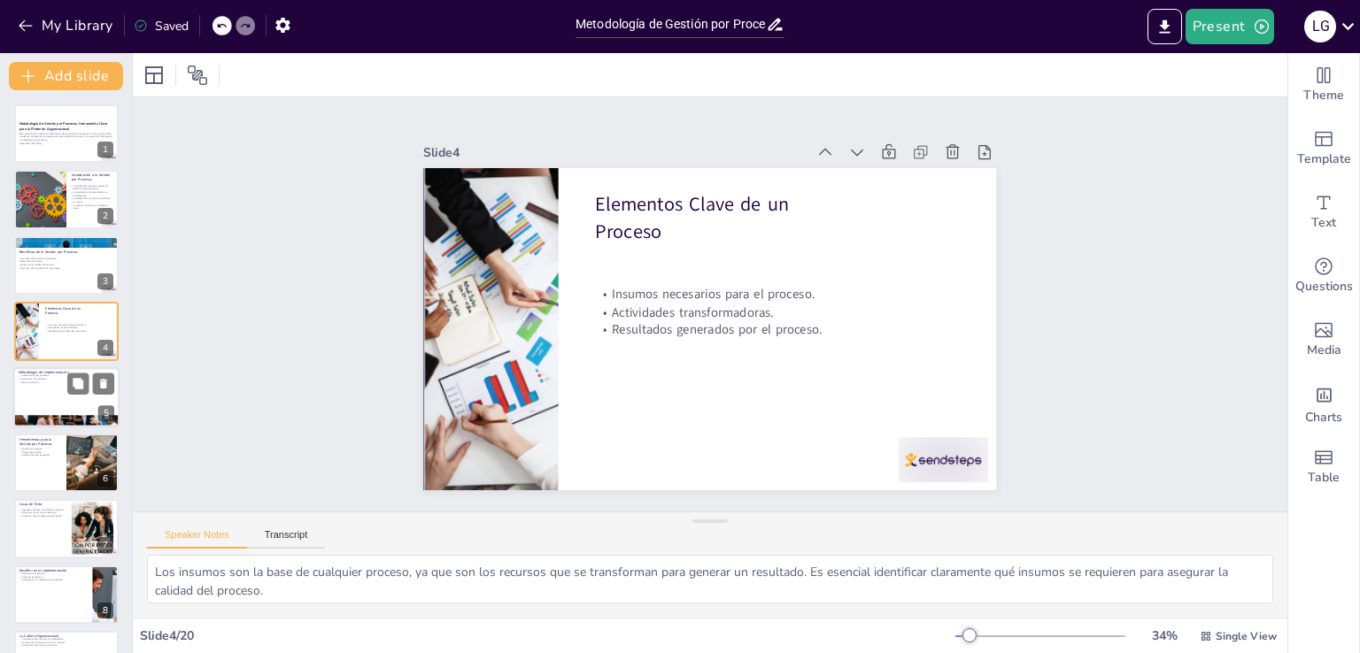
click at [55, 402] on div at bounding box center [66, 397] width 106 height 60
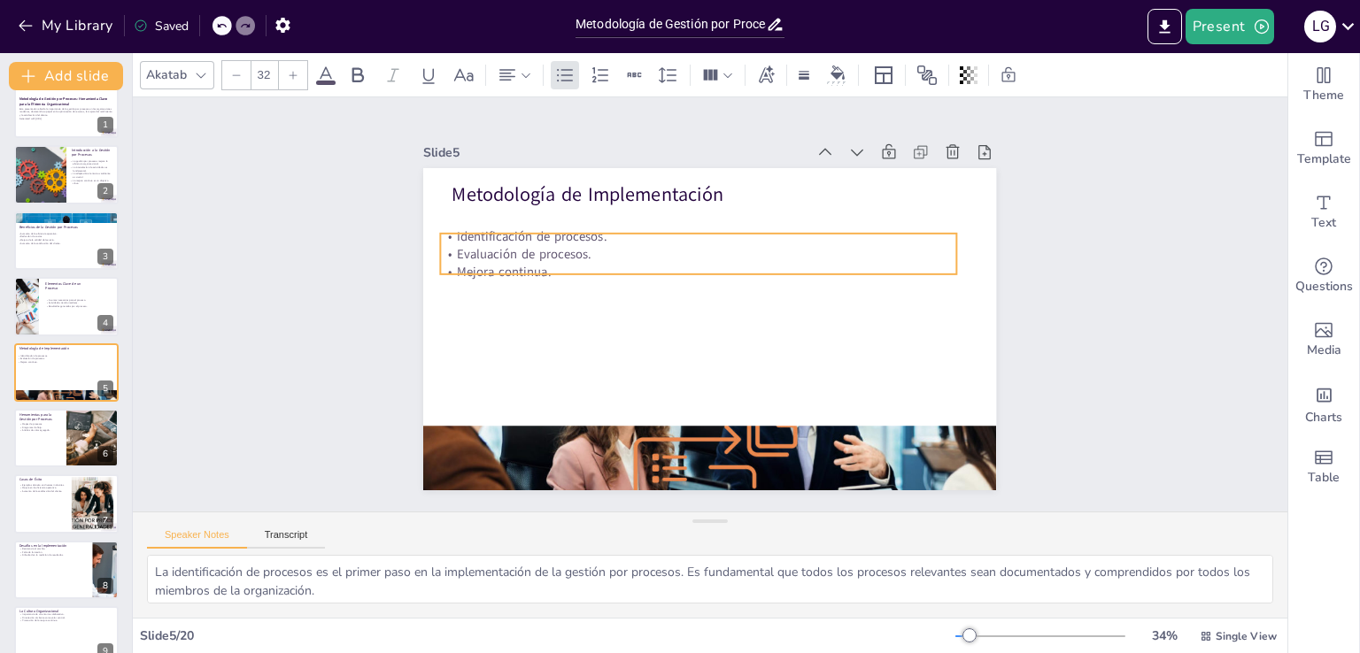
drag, startPoint x: 492, startPoint y: 210, endPoint x: 481, endPoint y: 233, distance: 25.7
click at [481, 233] on p "Identificación de procesos." at bounding box center [705, 235] width 514 height 72
click at [67, 448] on div at bounding box center [93, 438] width 90 height 60
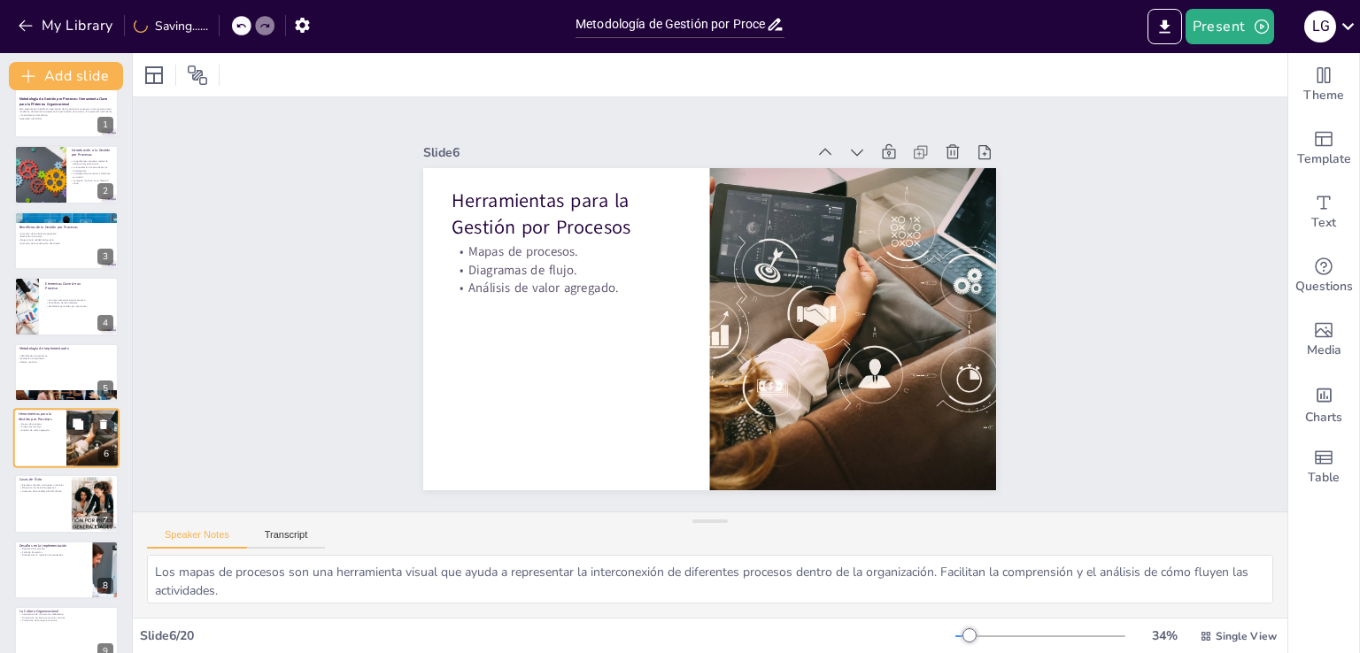
scroll to position [91, 0]
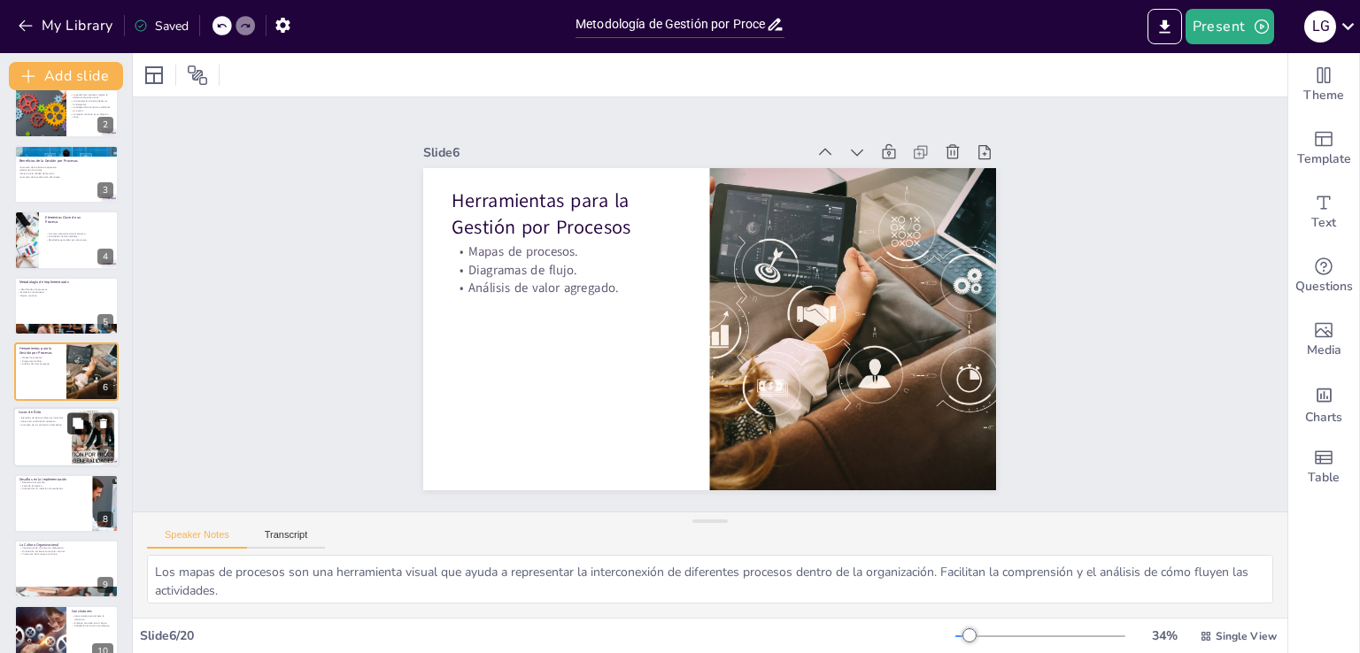
click at [67, 419] on button at bounding box center [77, 423] width 21 height 21
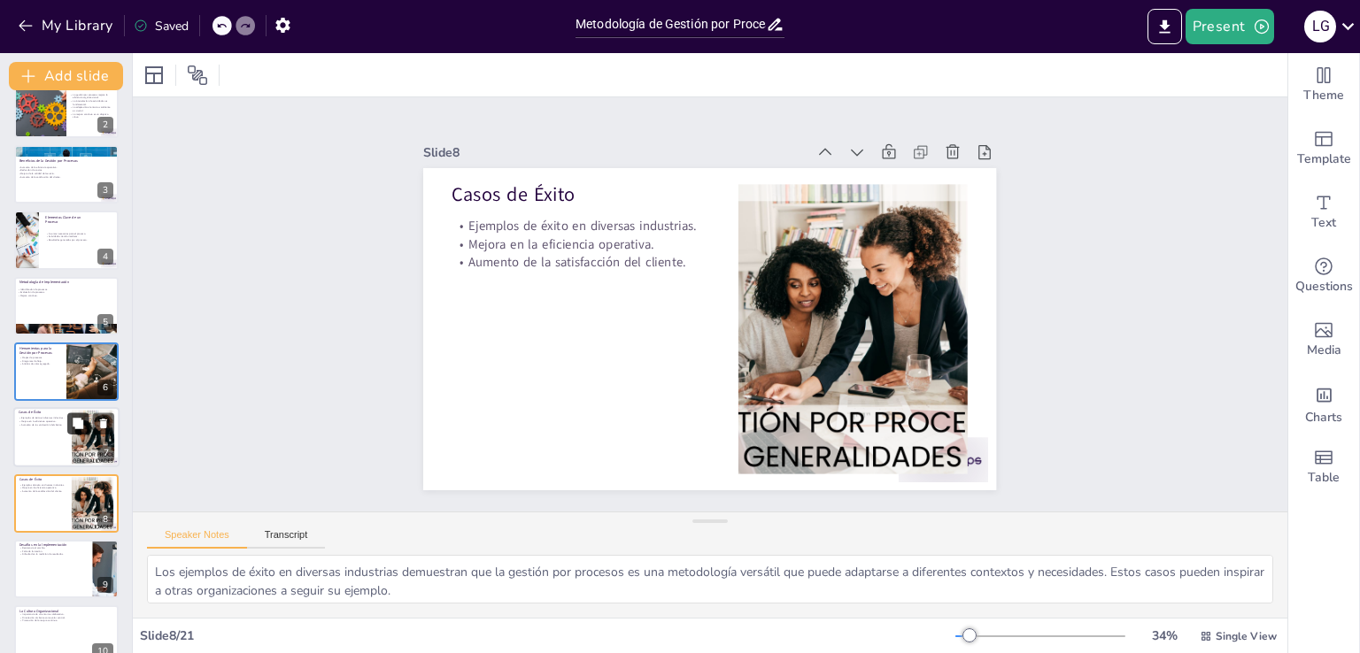
scroll to position [223, 0]
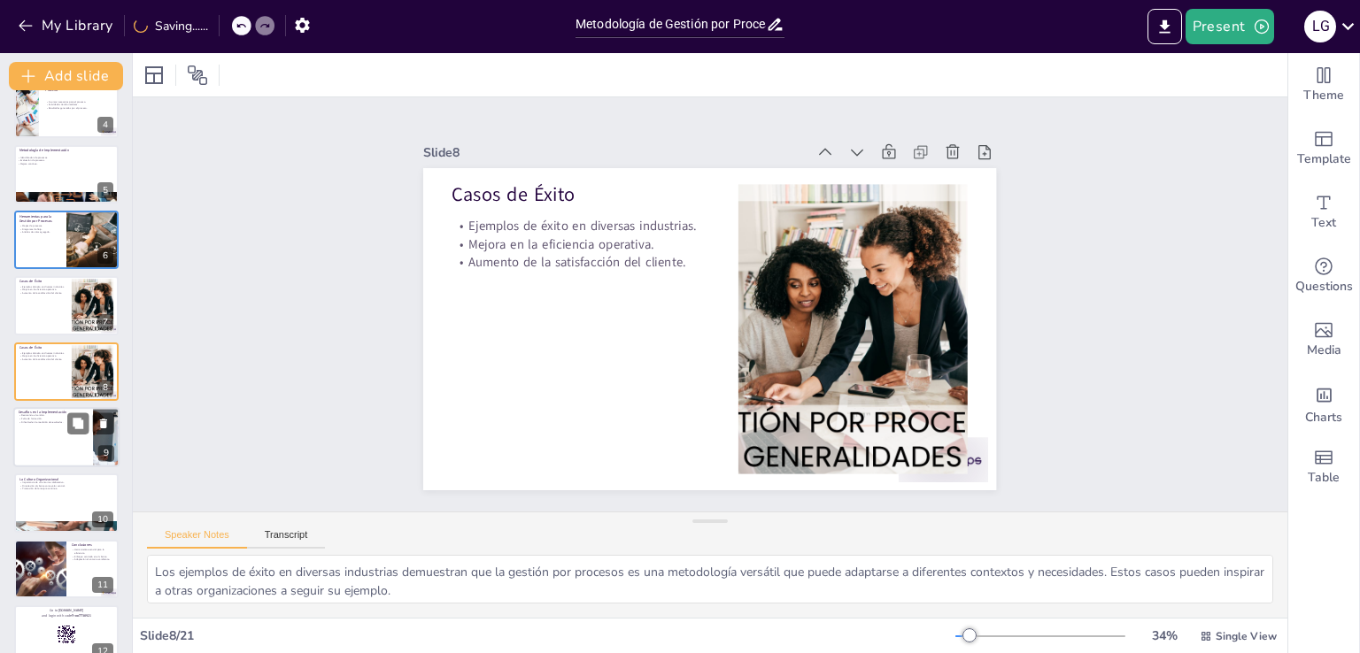
click at [49, 454] on div at bounding box center [66, 437] width 106 height 60
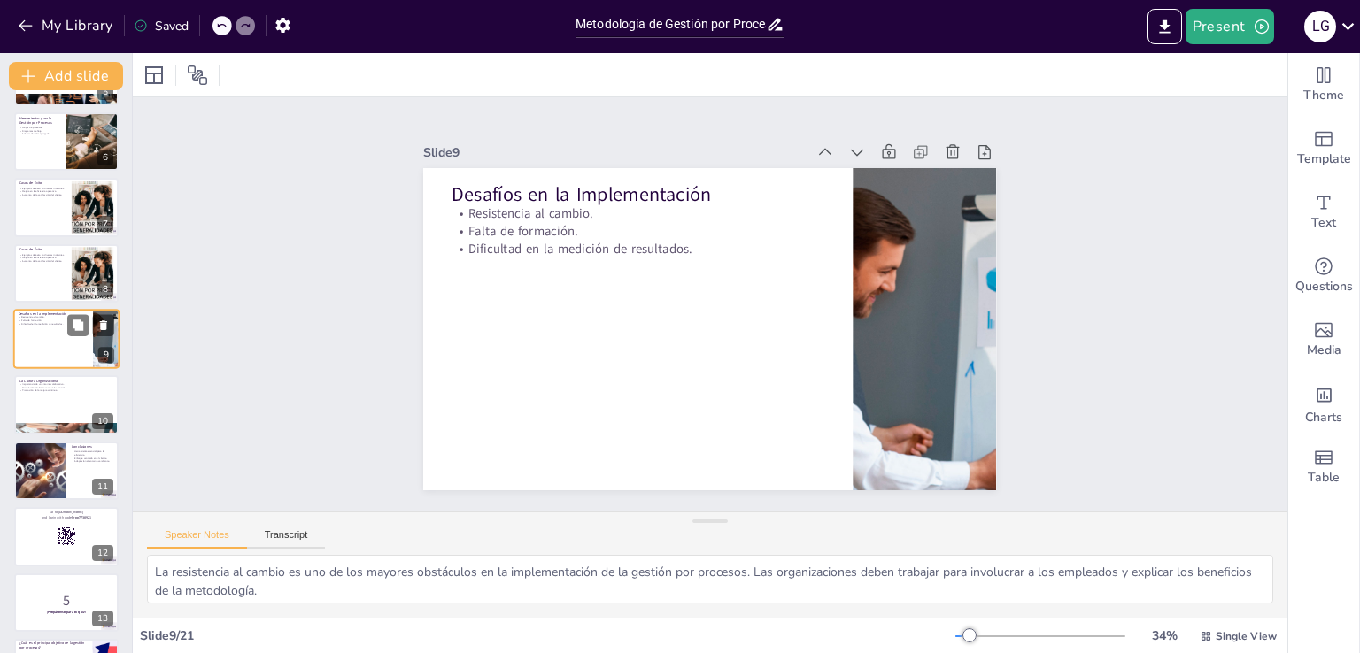
scroll to position [324, 0]
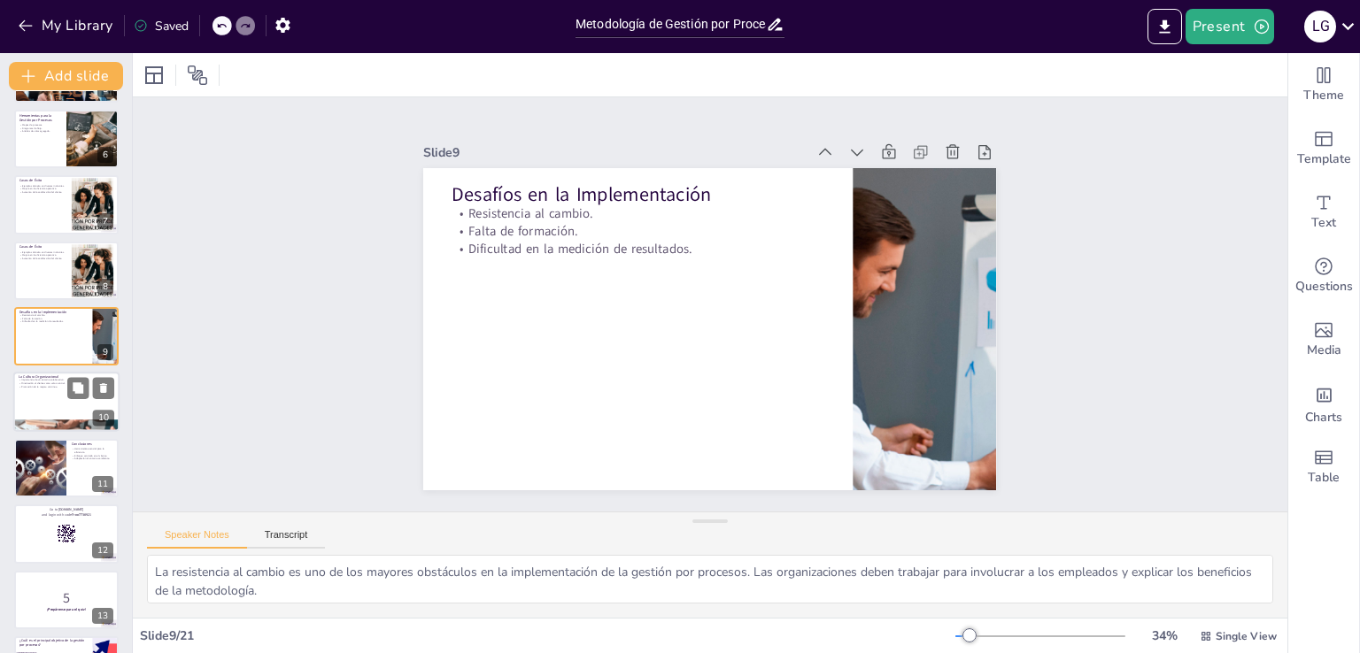
click at [37, 410] on div at bounding box center [66, 403] width 106 height 60
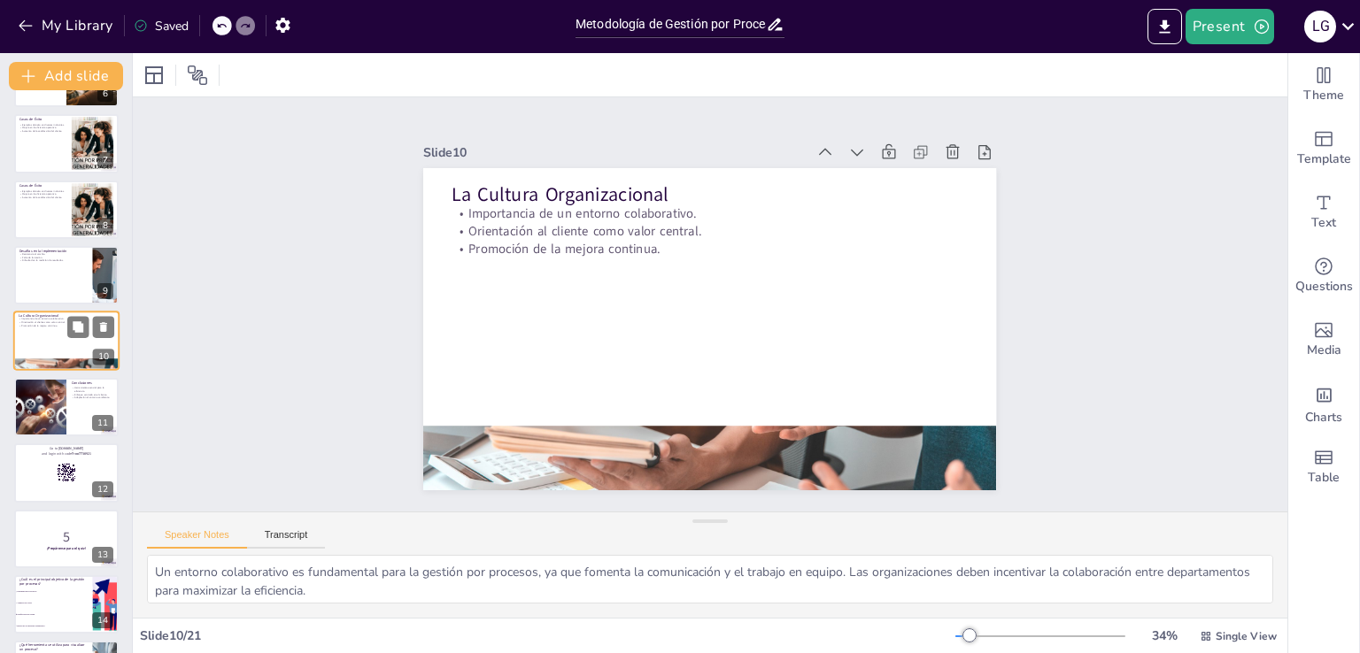
scroll to position [390, 0]
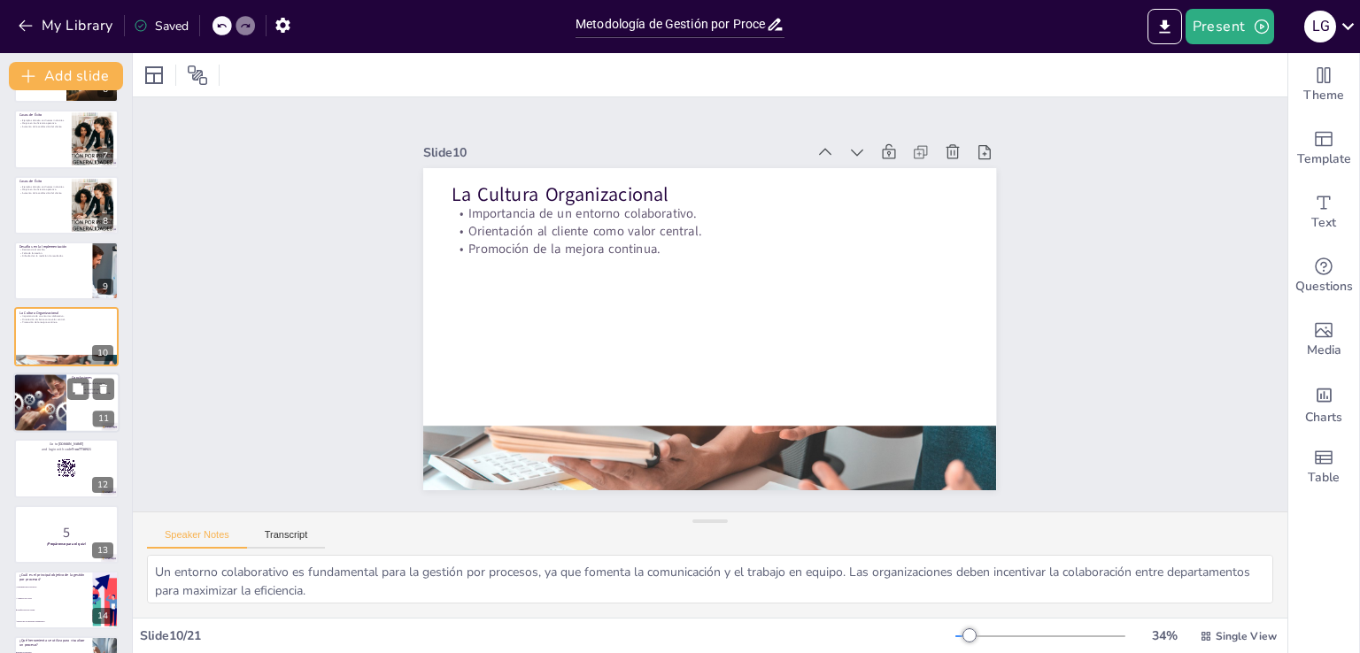
click at [43, 405] on div at bounding box center [40, 403] width 72 height 60
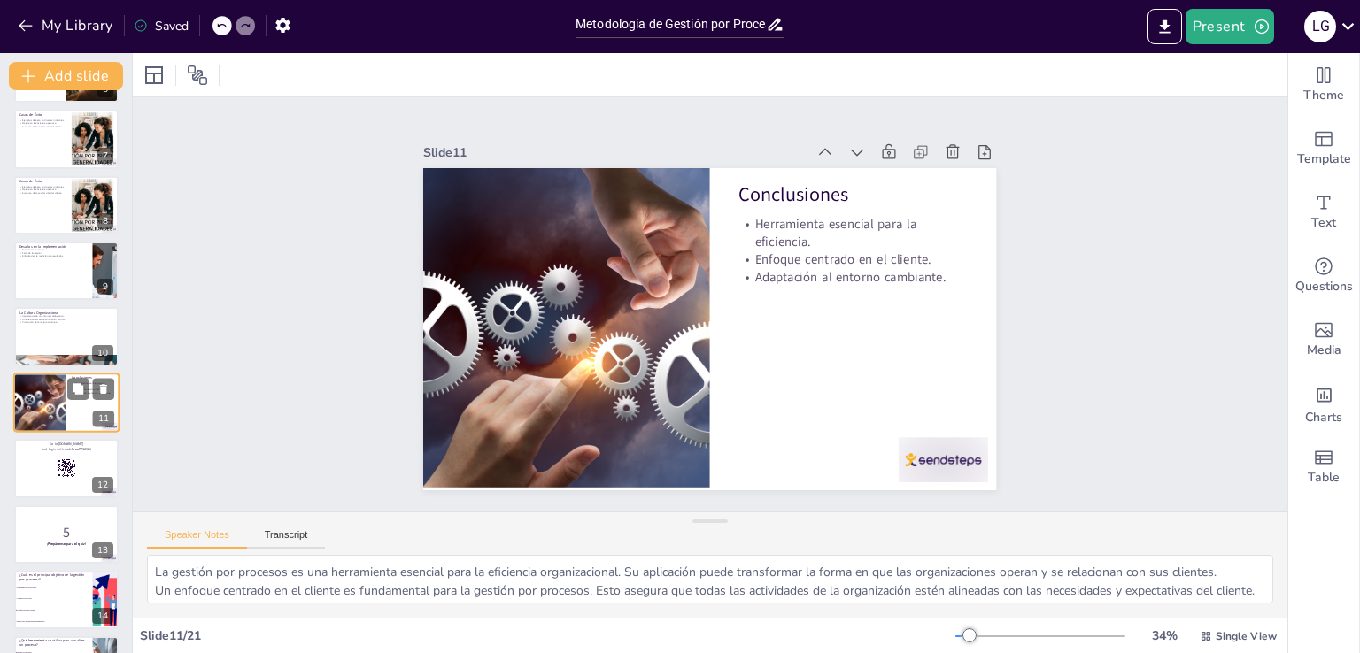
scroll to position [421, 0]
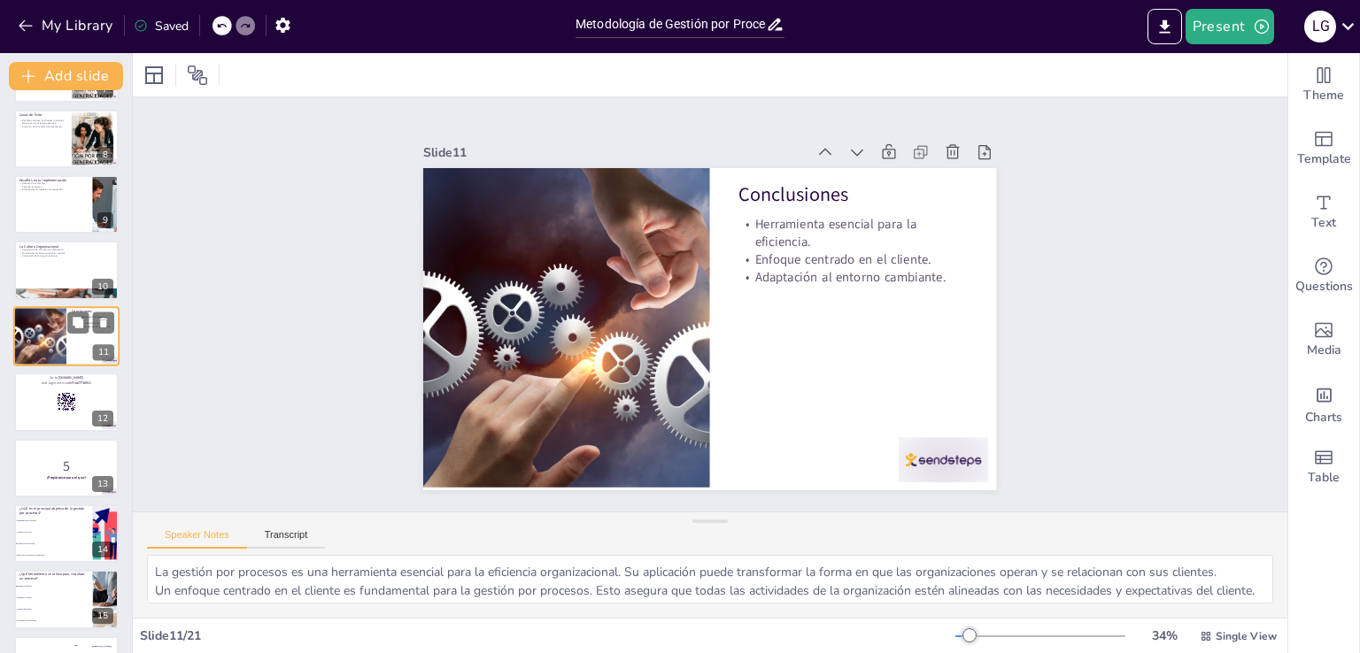
click at [43, 405] on div at bounding box center [66, 402] width 104 height 58
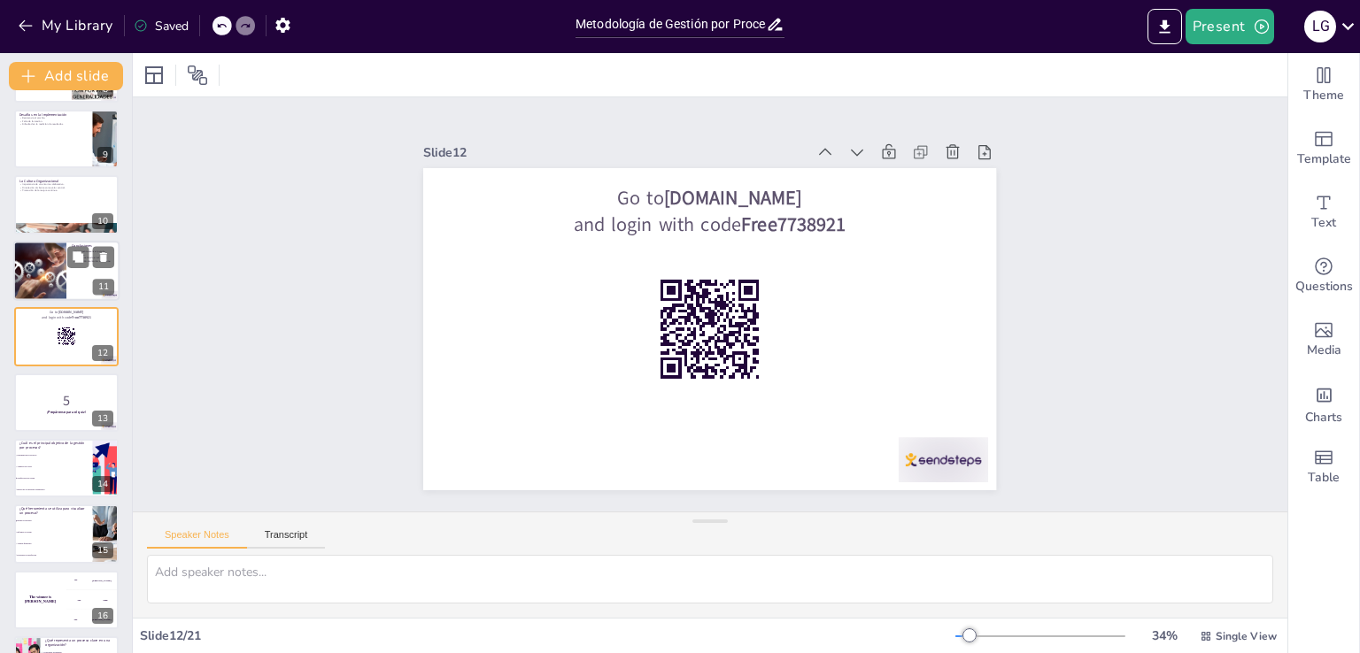
scroll to position [663, 0]
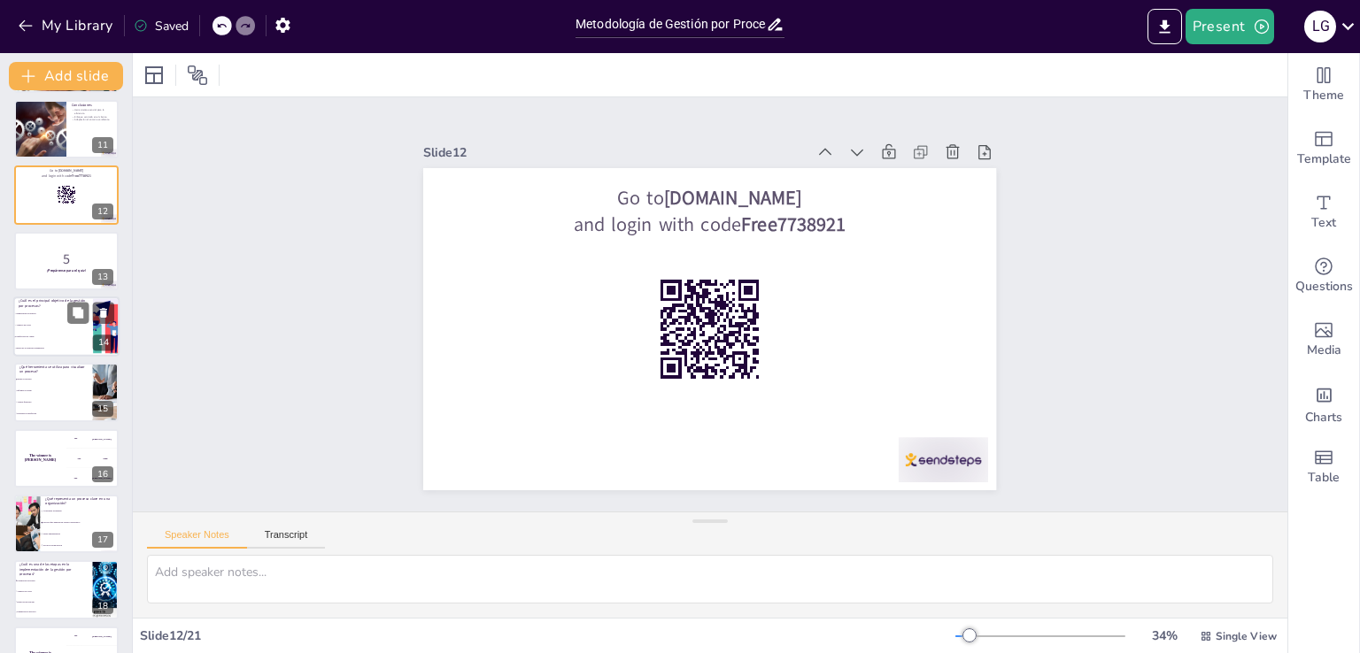
click at [43, 347] on span "Mejora de la estructura organizativa" at bounding box center [54, 348] width 76 height 3
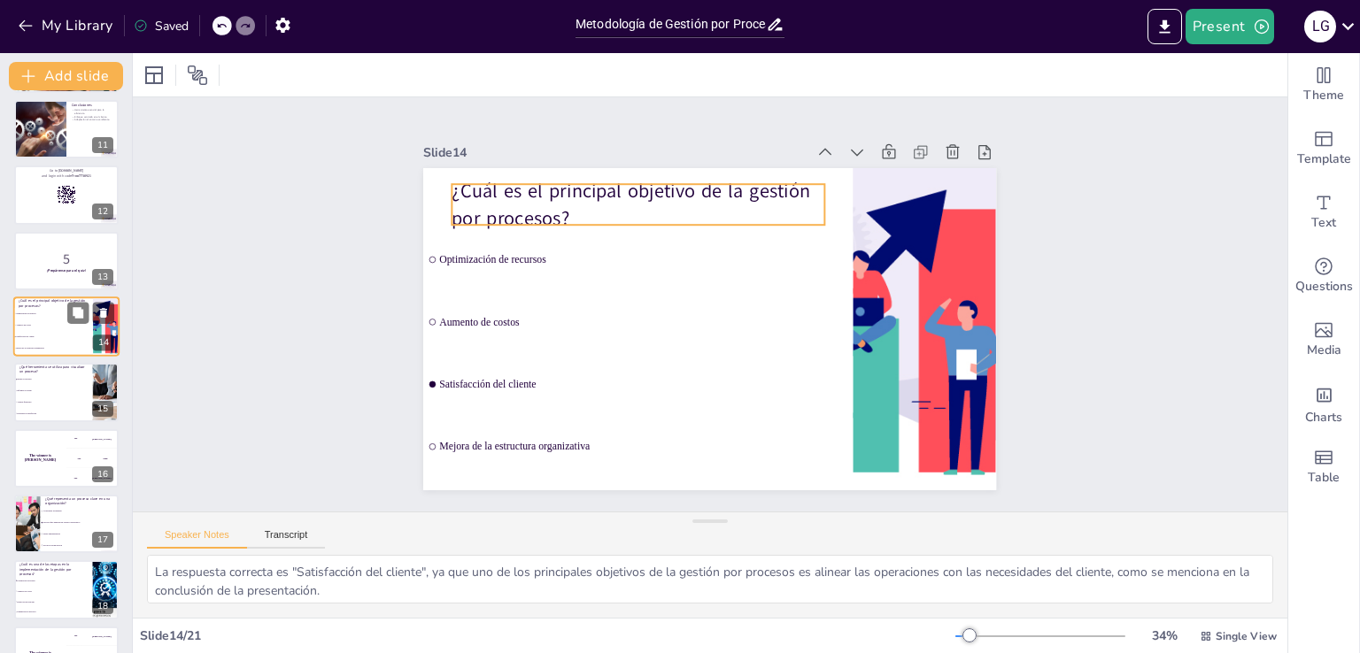
scroll to position [618, 0]
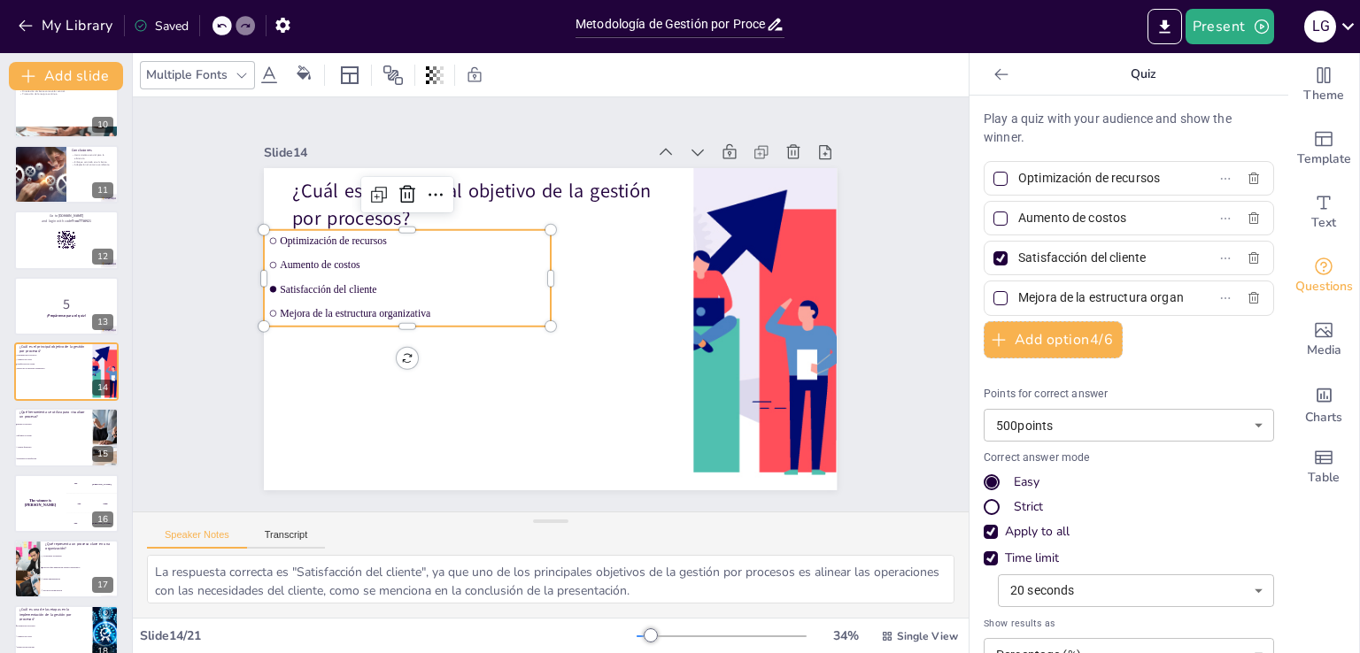
click at [421, 316] on ul "Optimización de recursos Aumento de costos Satisfacción del cliente Mejora de l…" at bounding box center [407, 278] width 287 height 97
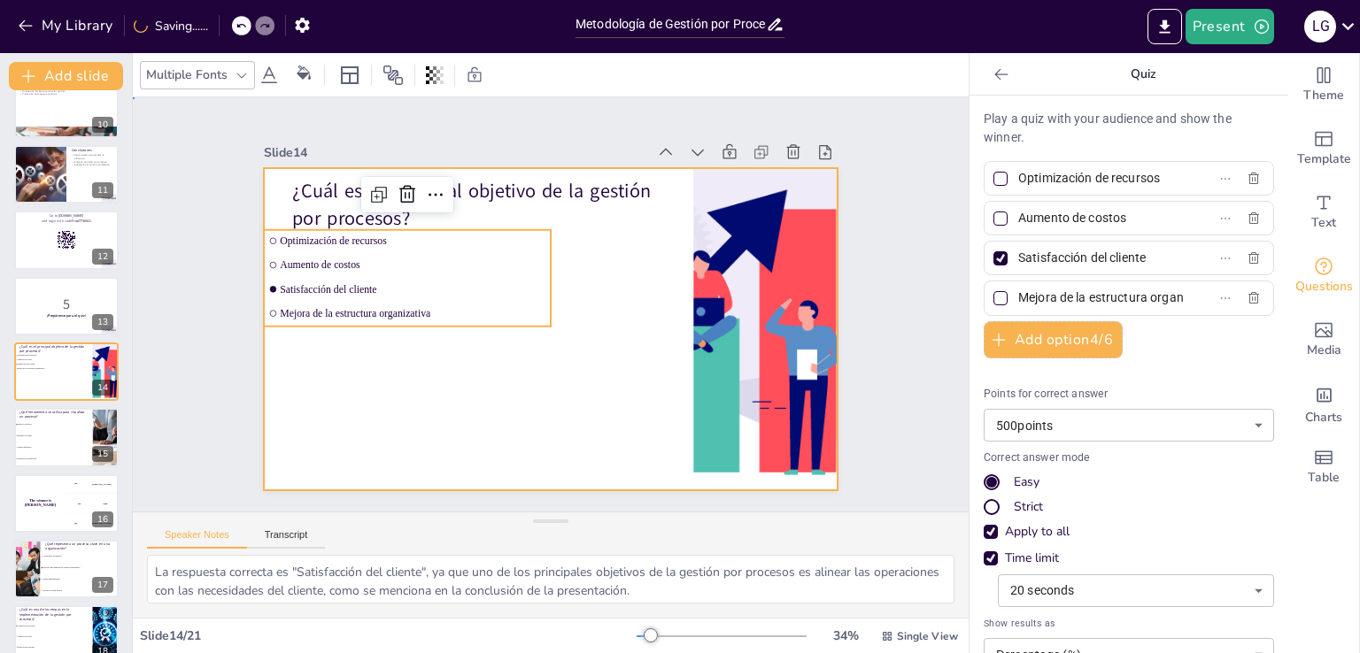
click at [386, 458] on div at bounding box center [550, 329] width 573 height 322
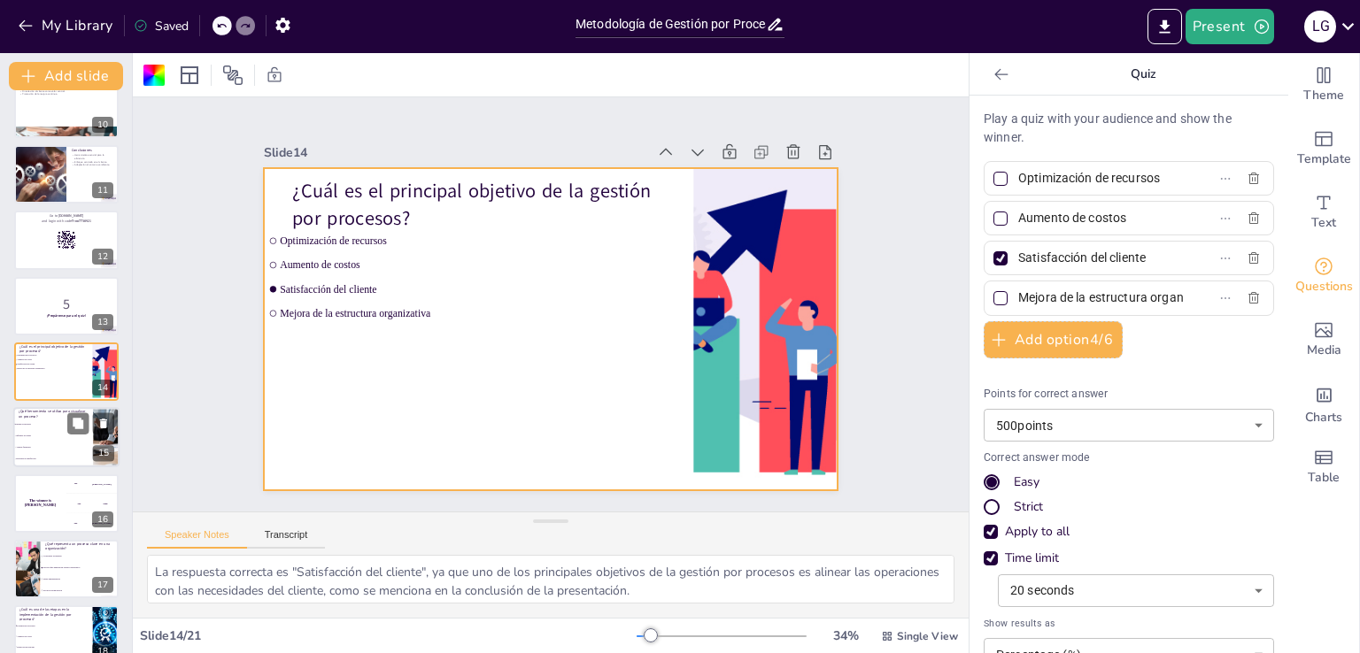
click at [65, 440] on li "Informes de ventas" at bounding box center [53, 437] width 80 height 12
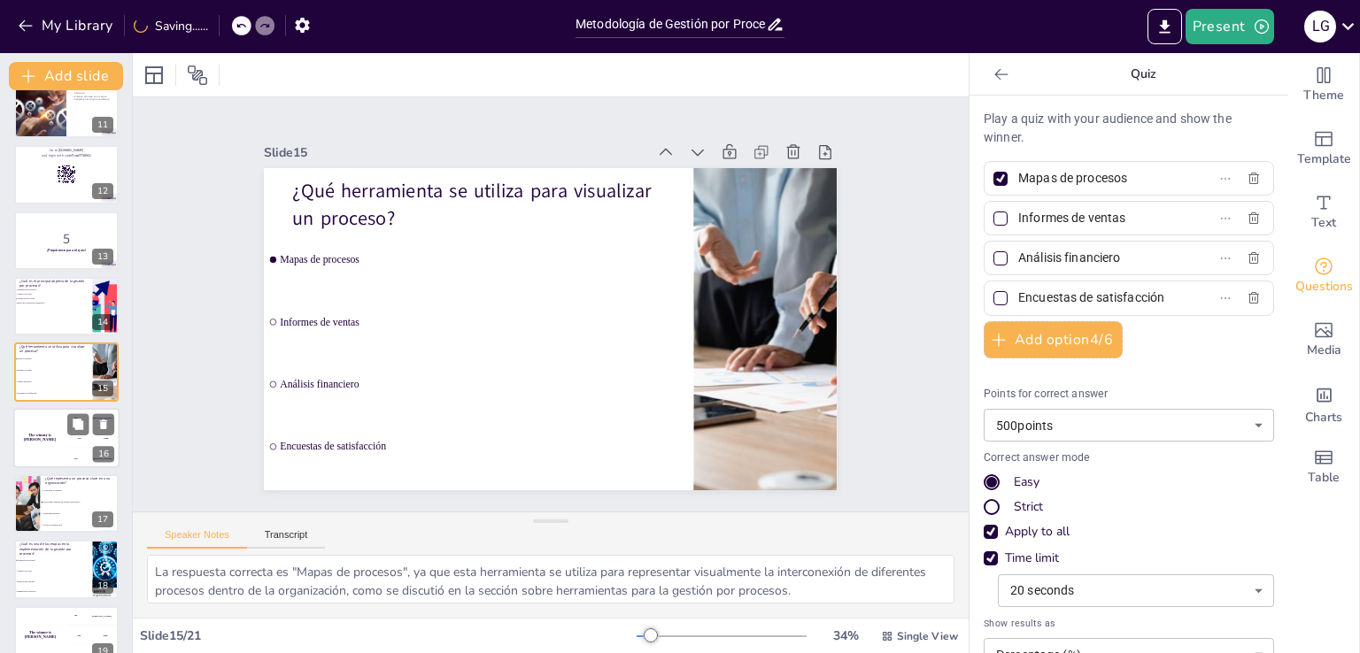
click at [52, 440] on div "The winner is [PERSON_NAME]" at bounding box center [39, 438] width 53 height 60
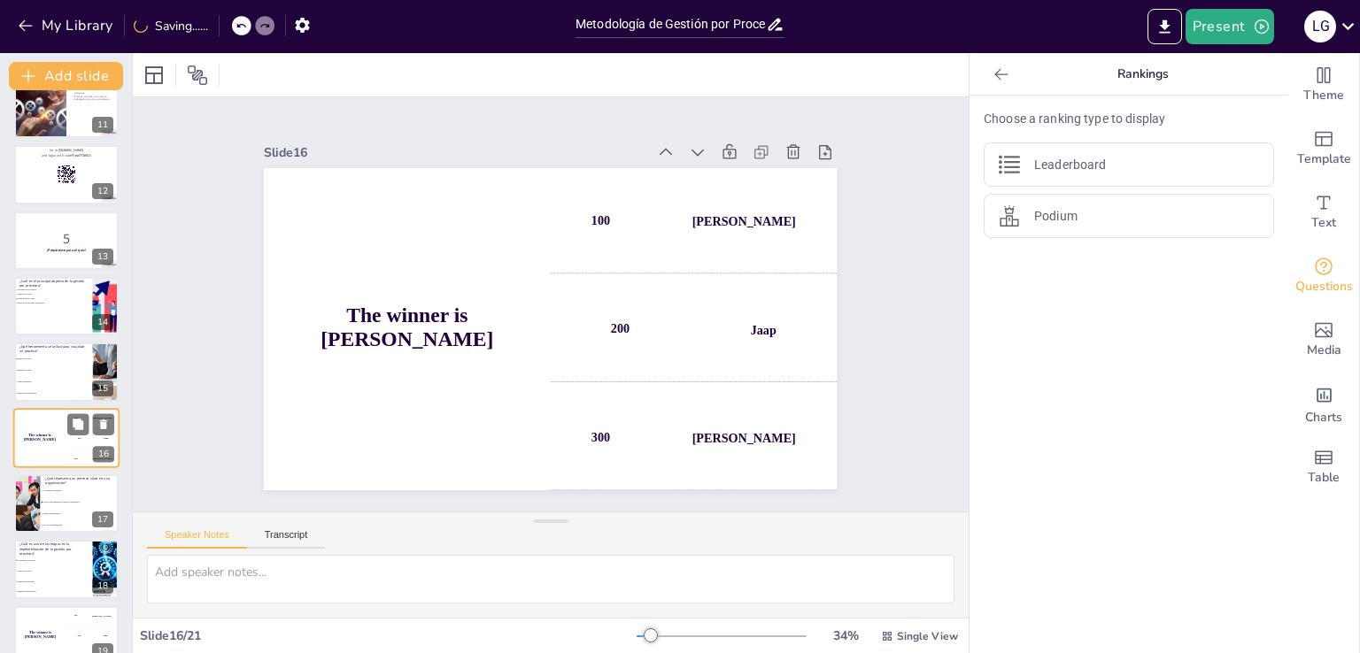
scroll to position [750, 0]
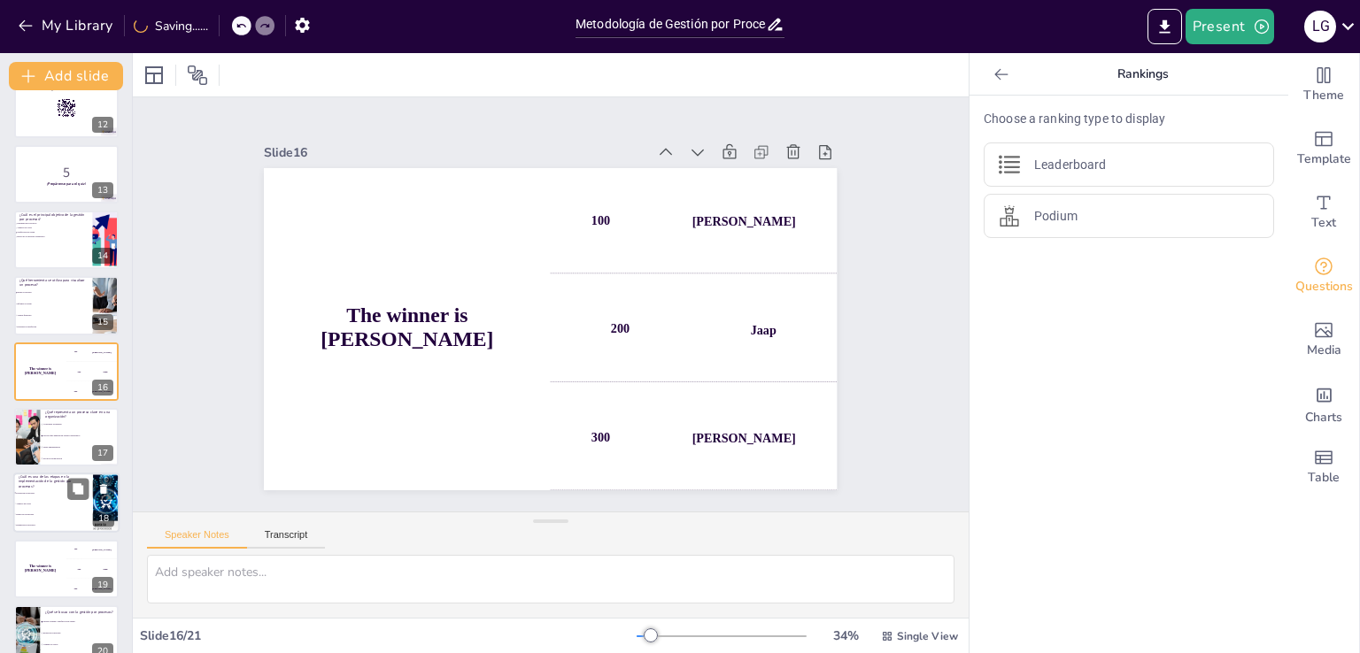
click at [35, 489] on li "Evaluación de procesos" at bounding box center [53, 494] width 80 height 11
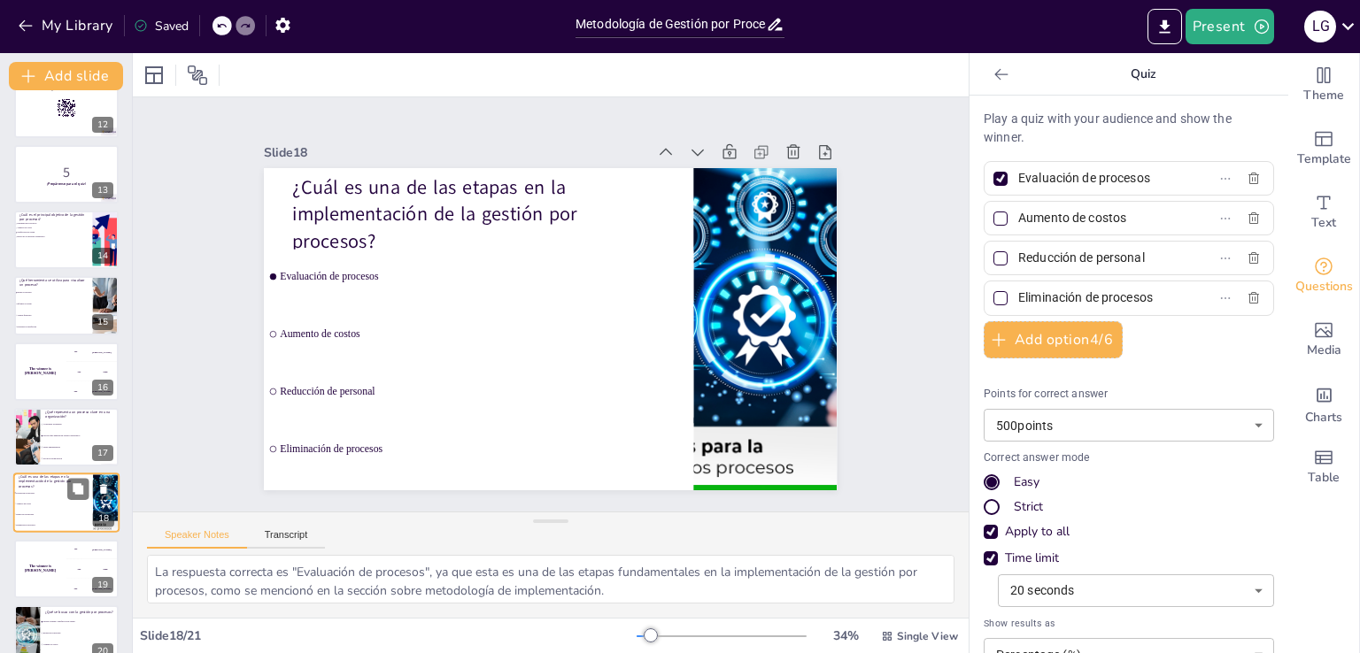
scroll to position [840, 0]
